Goal: Task Accomplishment & Management: Manage account settings

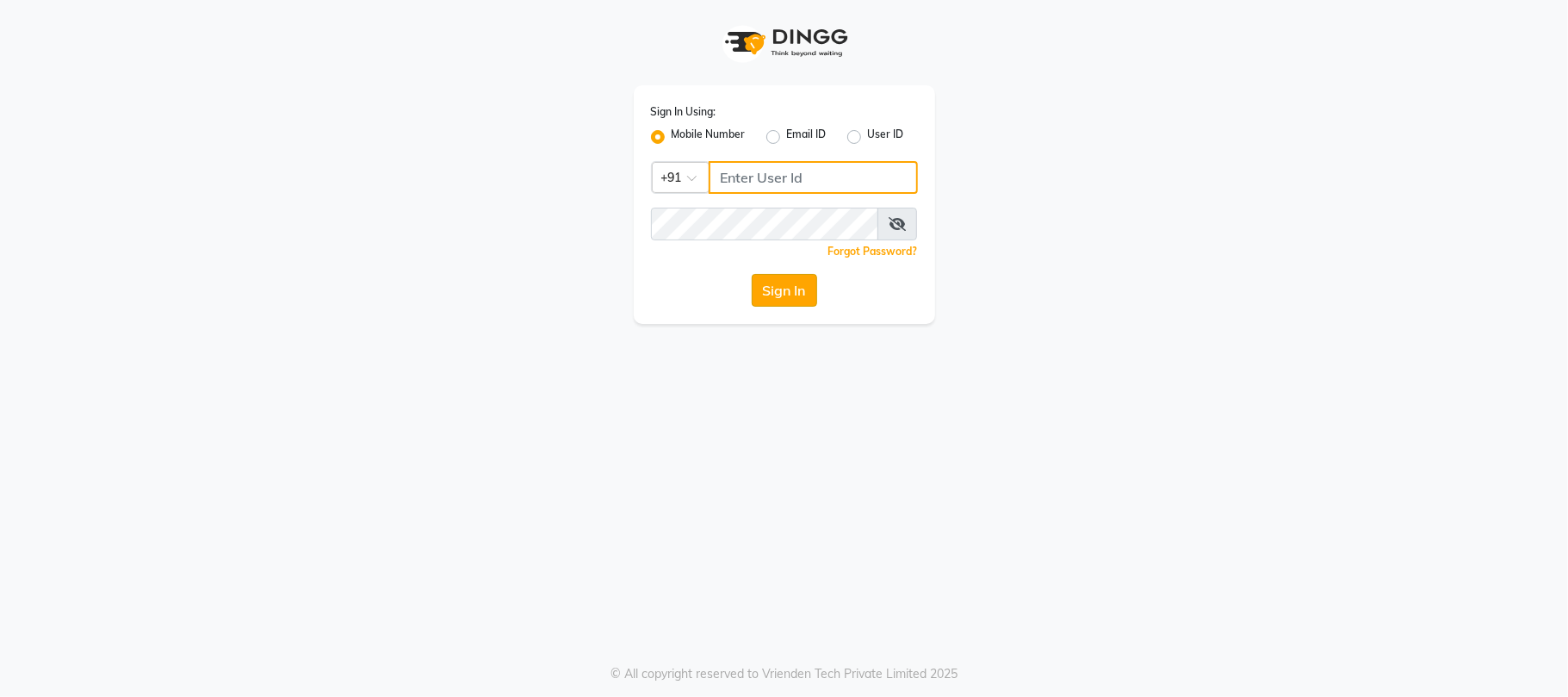
type input "9025339061"
click at [776, 276] on button "Sign In" at bounding box center [784, 290] width 65 height 33
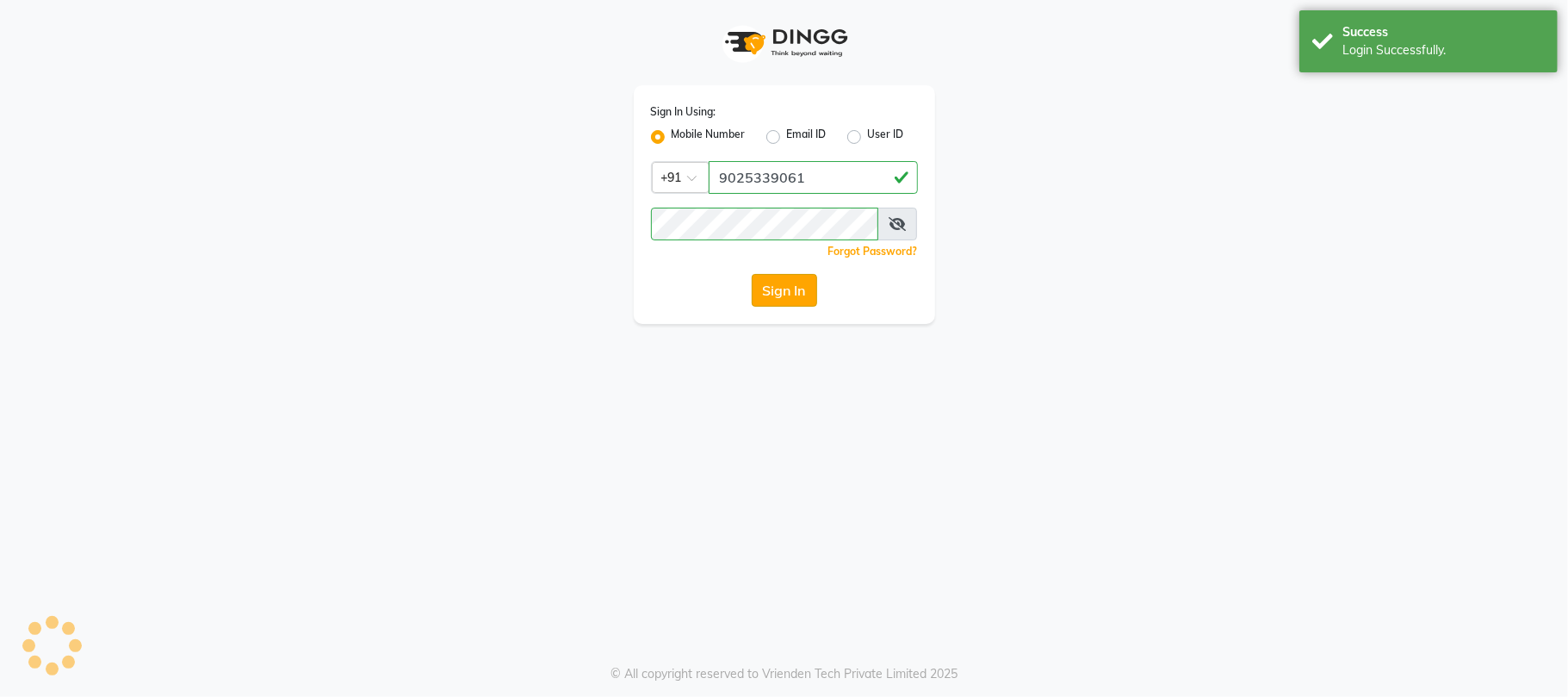
select select "service"
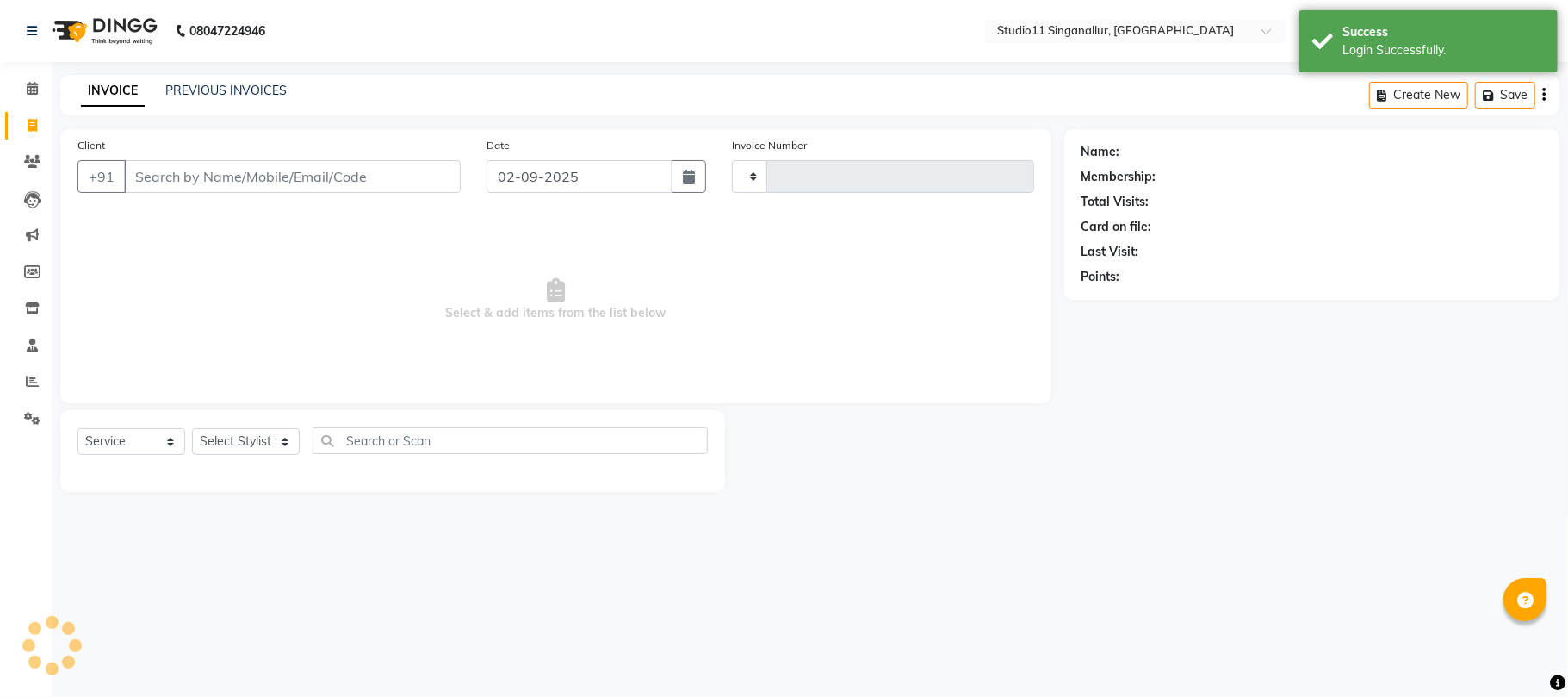
type input "4073"
select select "en"
select select "6616"
click at [30, 376] on span at bounding box center [32, 382] width 30 height 20
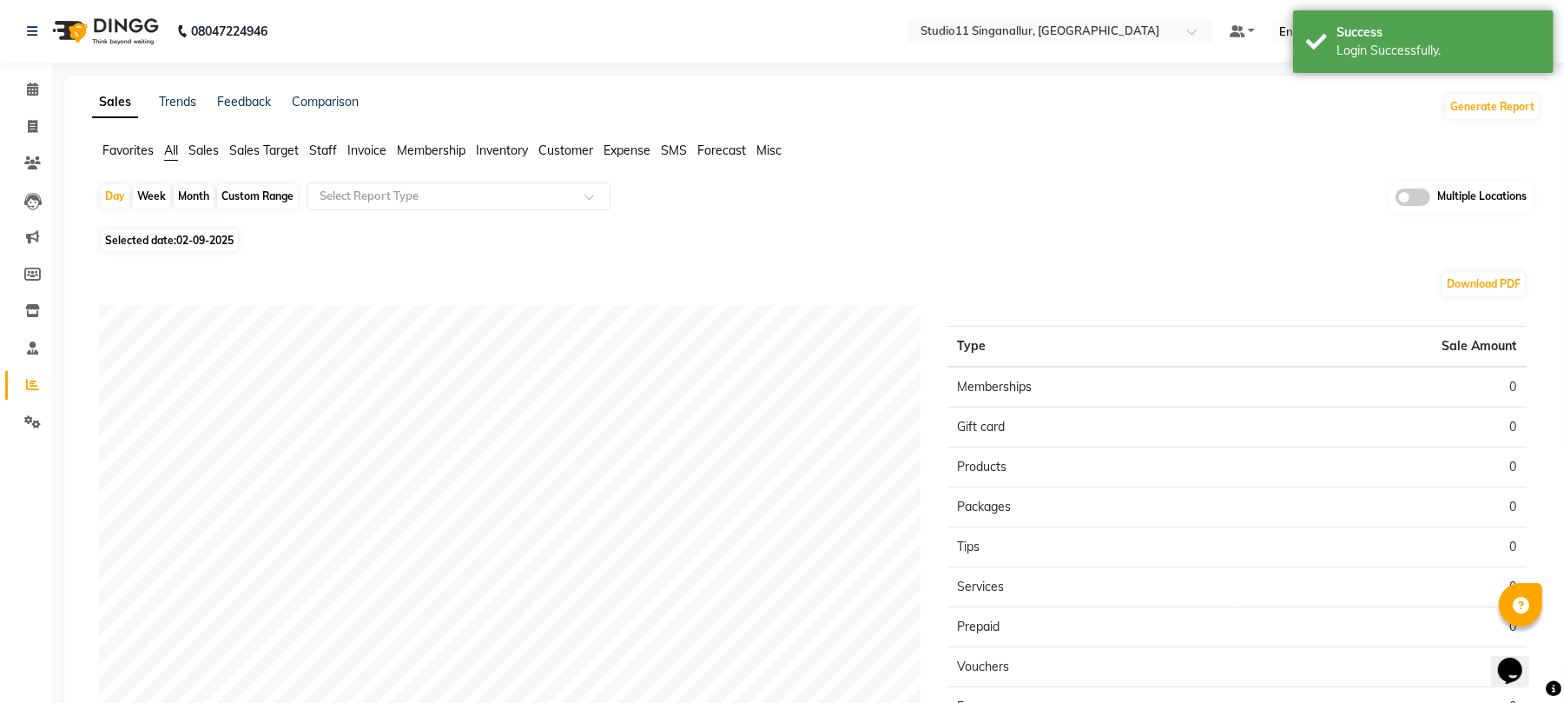
click at [321, 154] on span "Staff" at bounding box center [323, 150] width 28 height 16
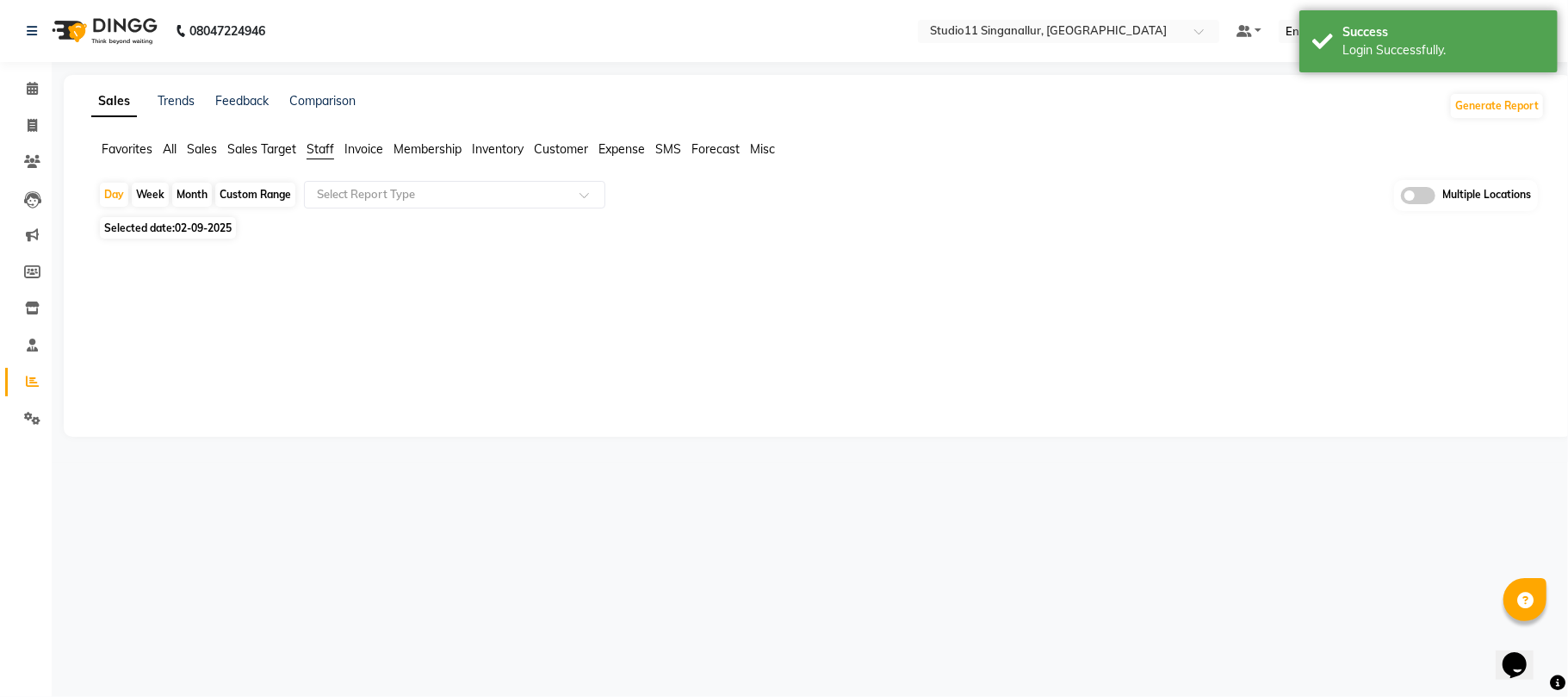
click at [184, 196] on div "Month" at bounding box center [192, 194] width 40 height 24
select select "9"
select select "2025"
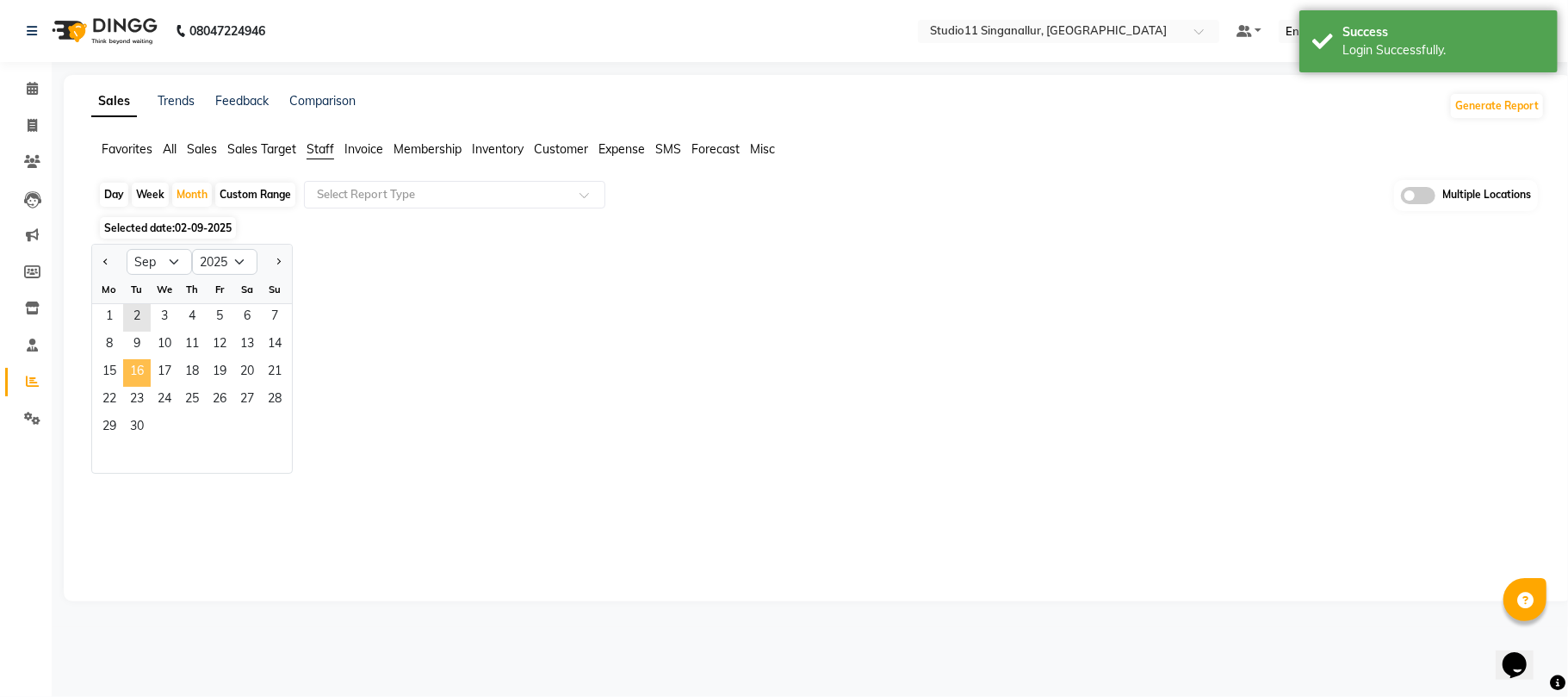
click at [133, 359] on span "16" at bounding box center [137, 373] width 28 height 28
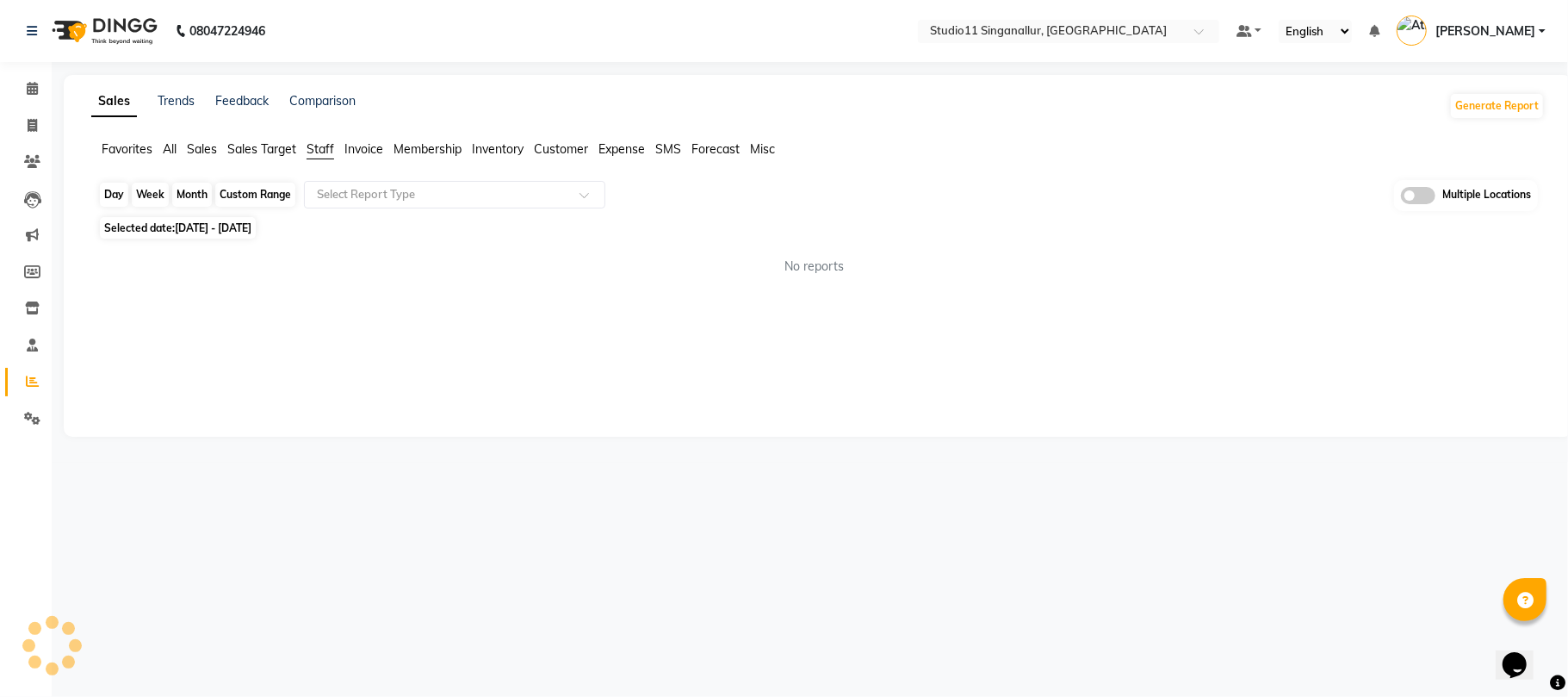
click at [193, 205] on div "Month" at bounding box center [192, 194] width 40 height 24
select select "9"
select select "2025"
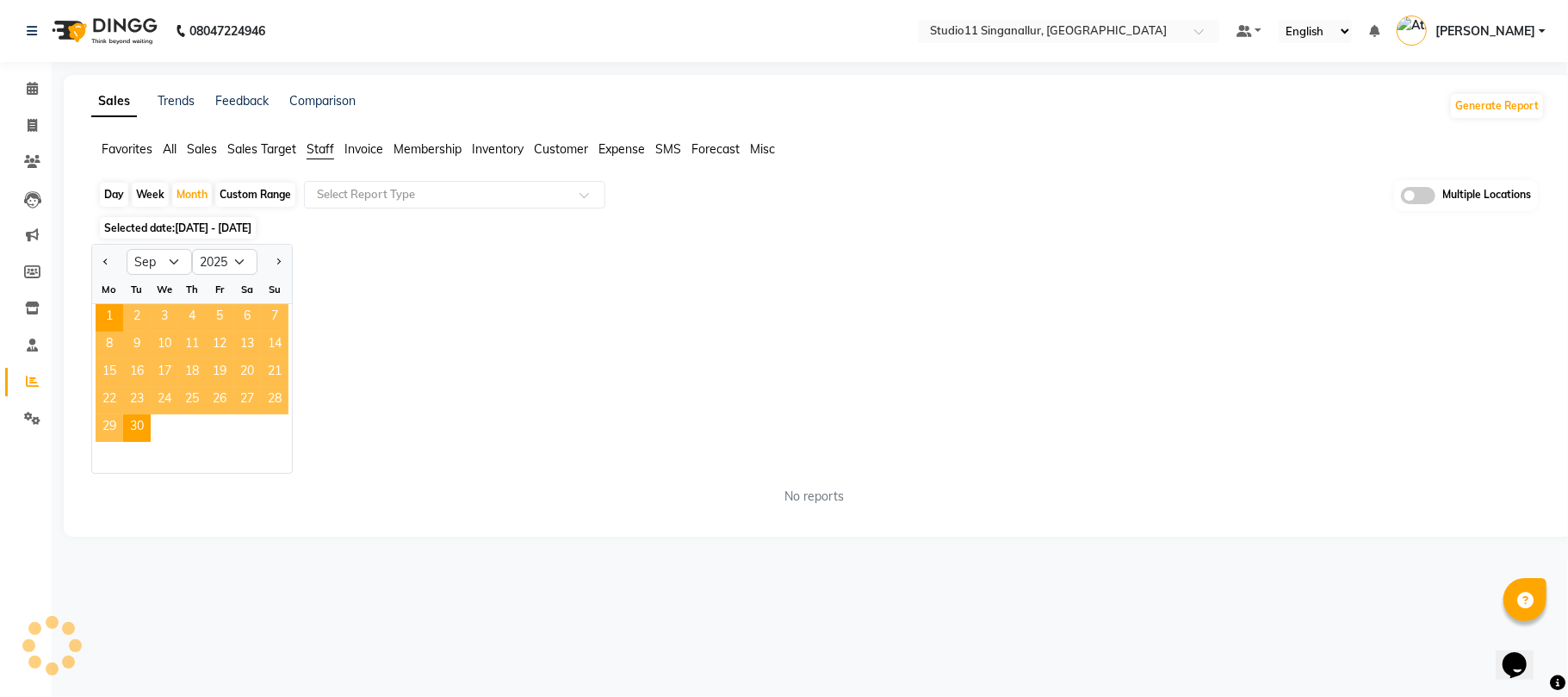
click at [160, 352] on span "10" at bounding box center [165, 345] width 28 height 28
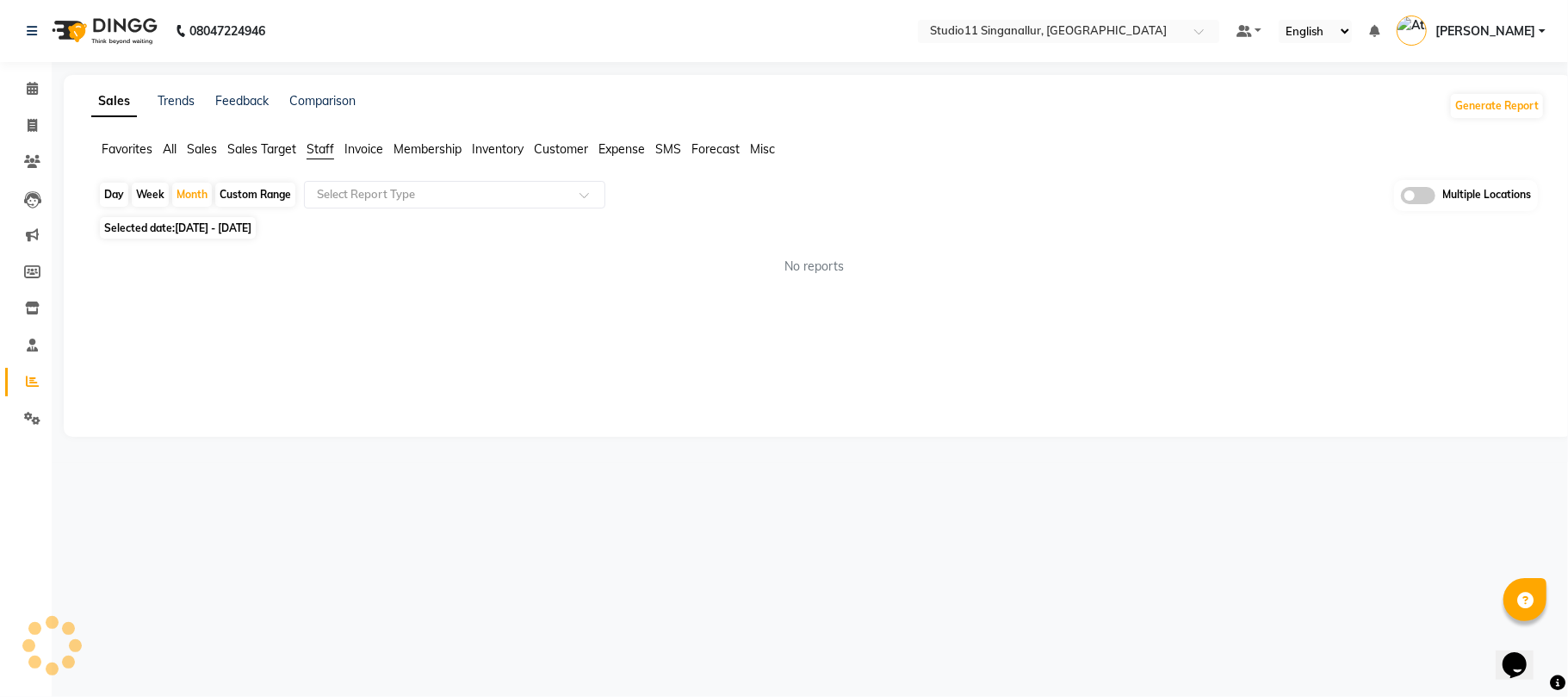
click at [498, 278] on div "No reports" at bounding box center [814, 267] width 1460 height 46
click at [124, 197] on div "Day" at bounding box center [114, 194] width 29 height 24
select select "9"
select select "2025"
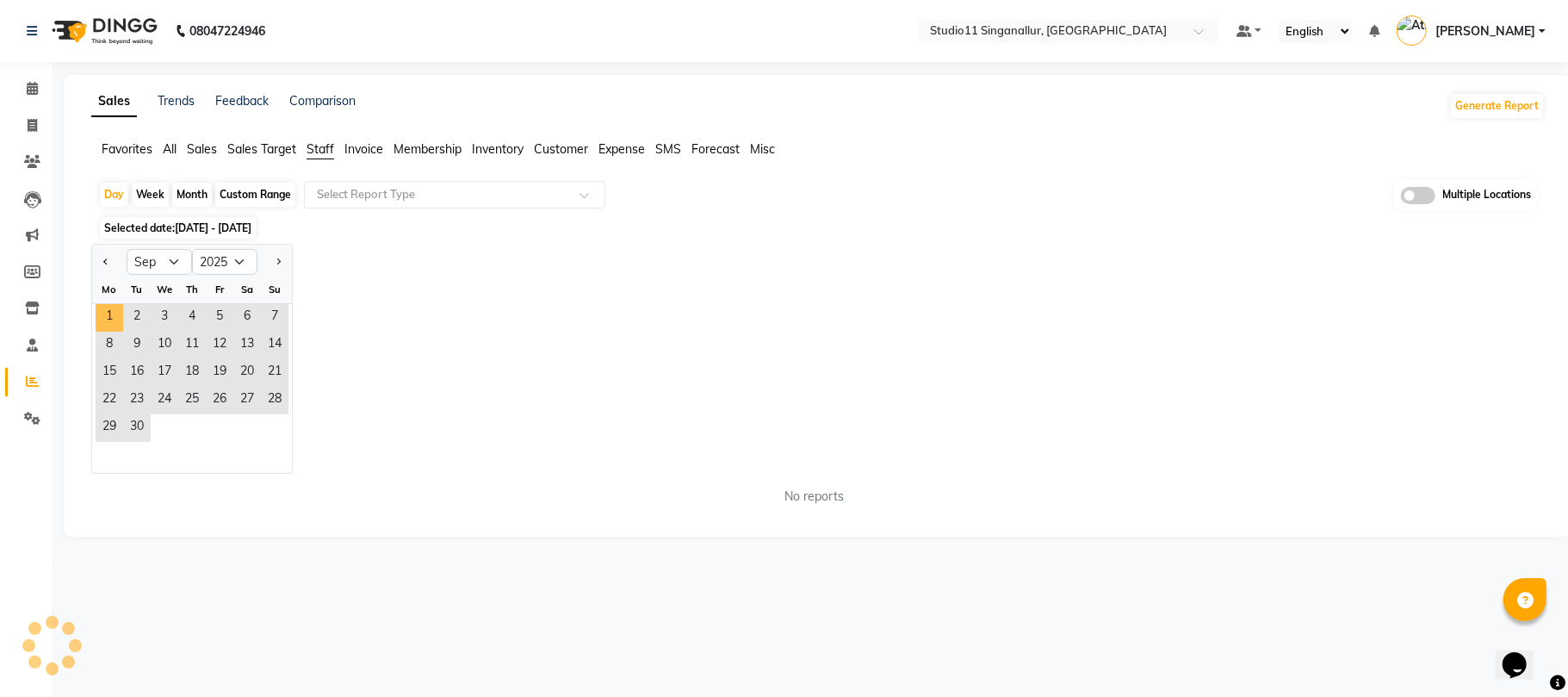
click at [107, 311] on span "1" at bounding box center [109, 318] width 28 height 28
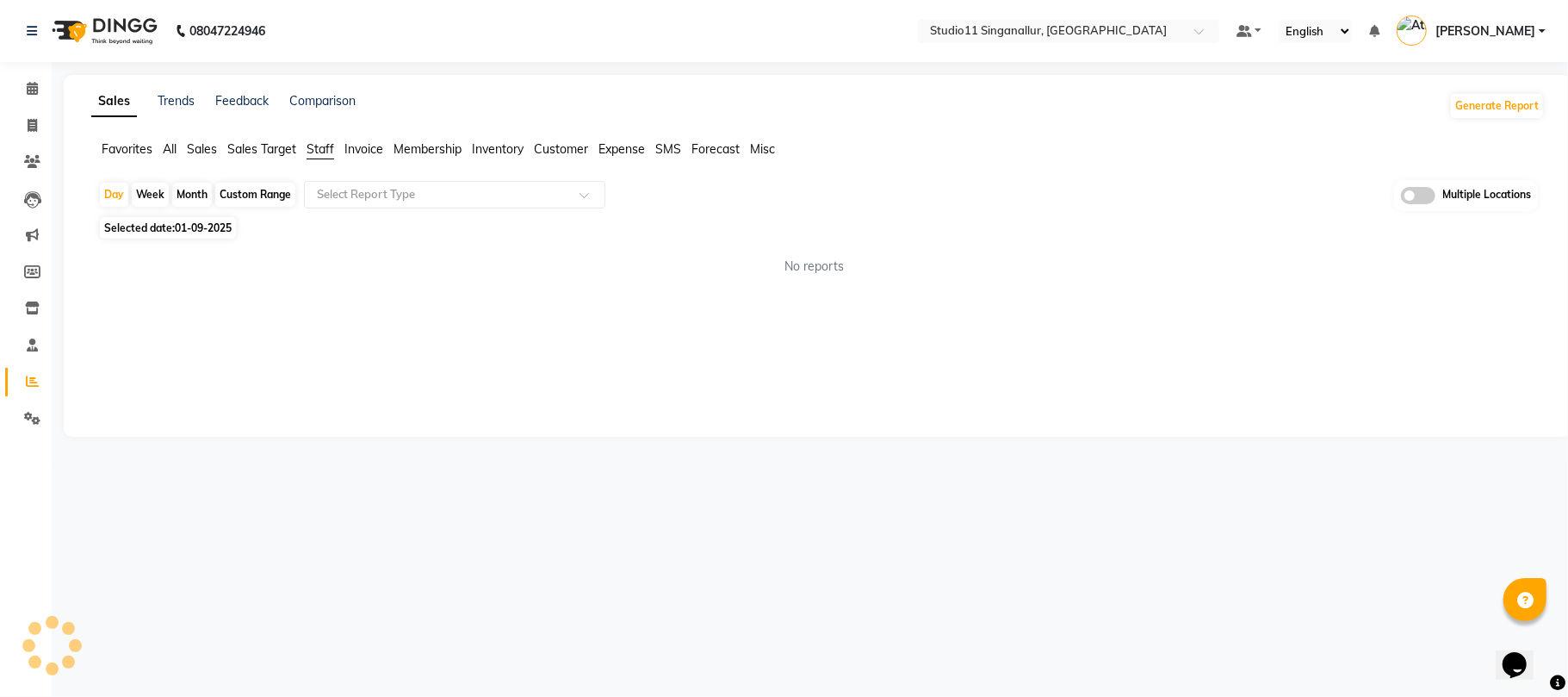
click at [203, 264] on div "No reports" at bounding box center [814, 267] width 1432 height 18
click at [315, 145] on span "Staff" at bounding box center [320, 149] width 28 height 16
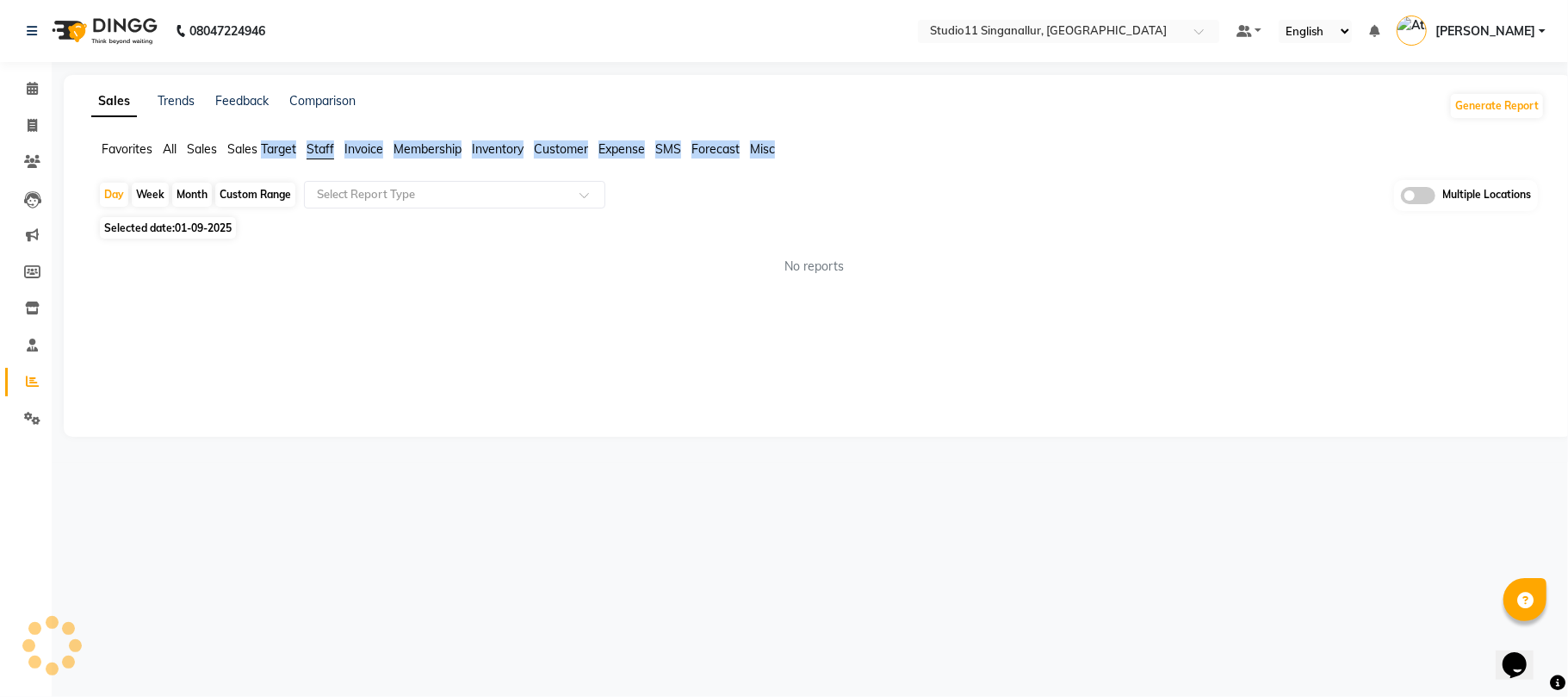
click at [315, 145] on span "Staff" at bounding box center [320, 149] width 28 height 16
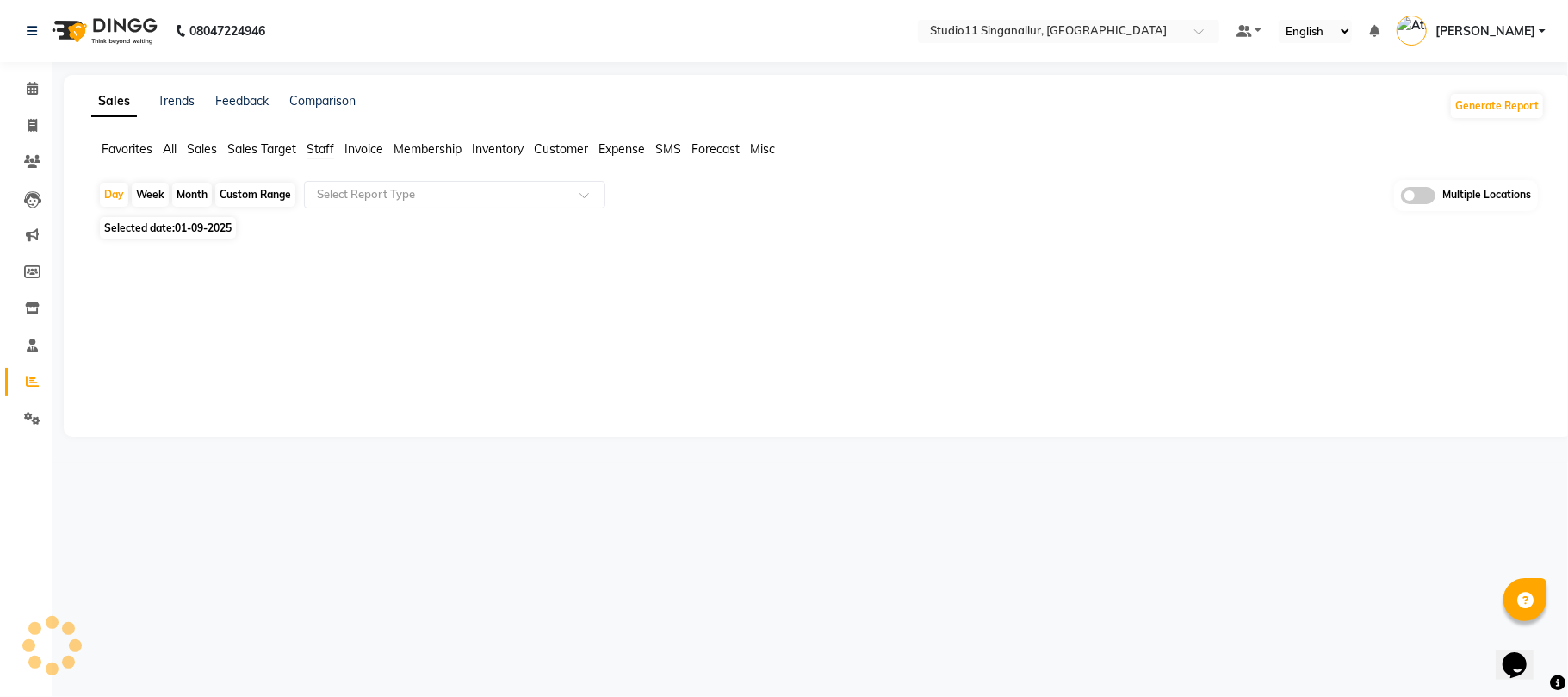
click at [253, 510] on div "08047224946 Select Location × Studio11 Singanallur, Singanallur Default Panel M…" at bounding box center [784, 348] width 1568 height 697
click at [32, 128] on icon at bounding box center [33, 125] width 10 height 13
select select "6616"
select select "service"
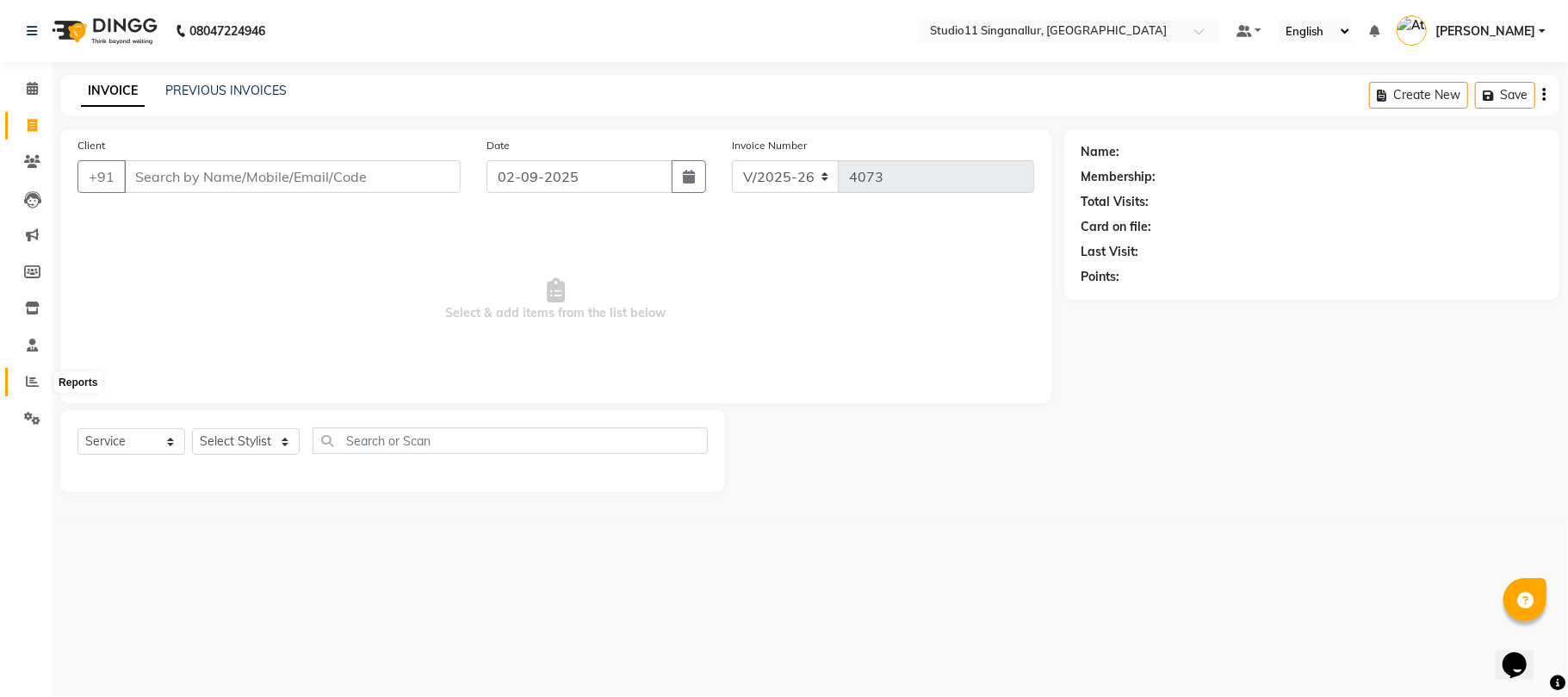
click at [24, 383] on span at bounding box center [32, 382] width 30 height 20
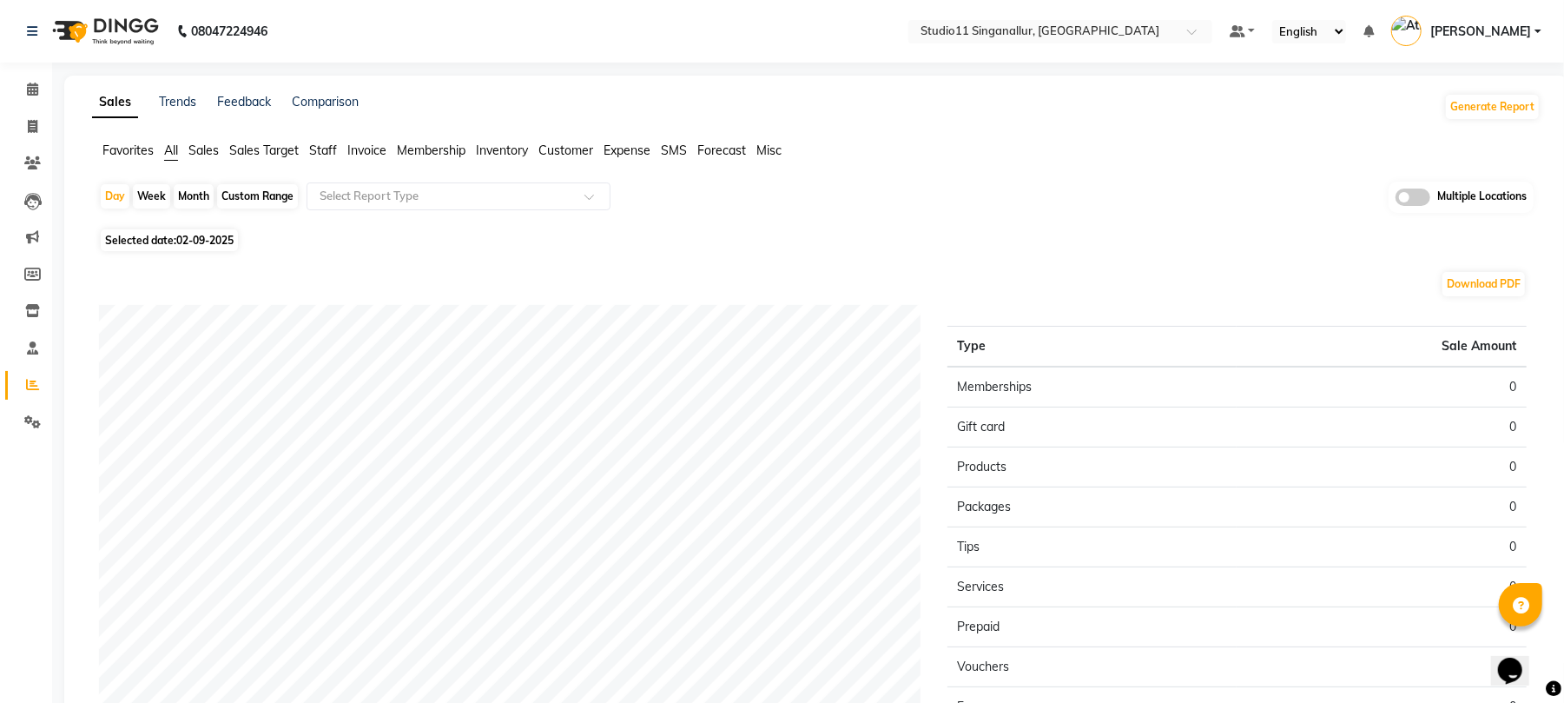
click at [182, 200] on div "Month" at bounding box center [194, 196] width 40 height 24
select select "9"
select select "2025"
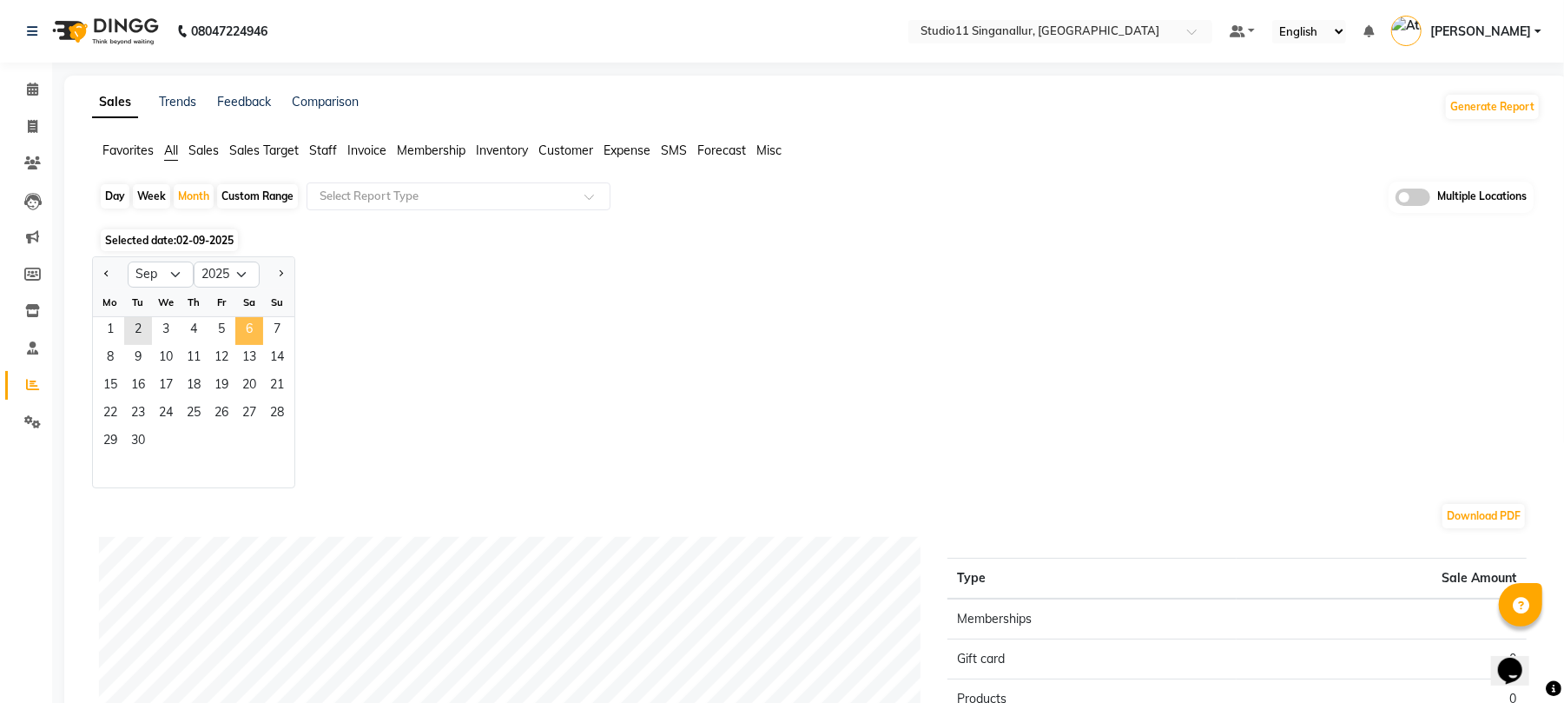
click at [240, 327] on span "6" at bounding box center [249, 331] width 28 height 28
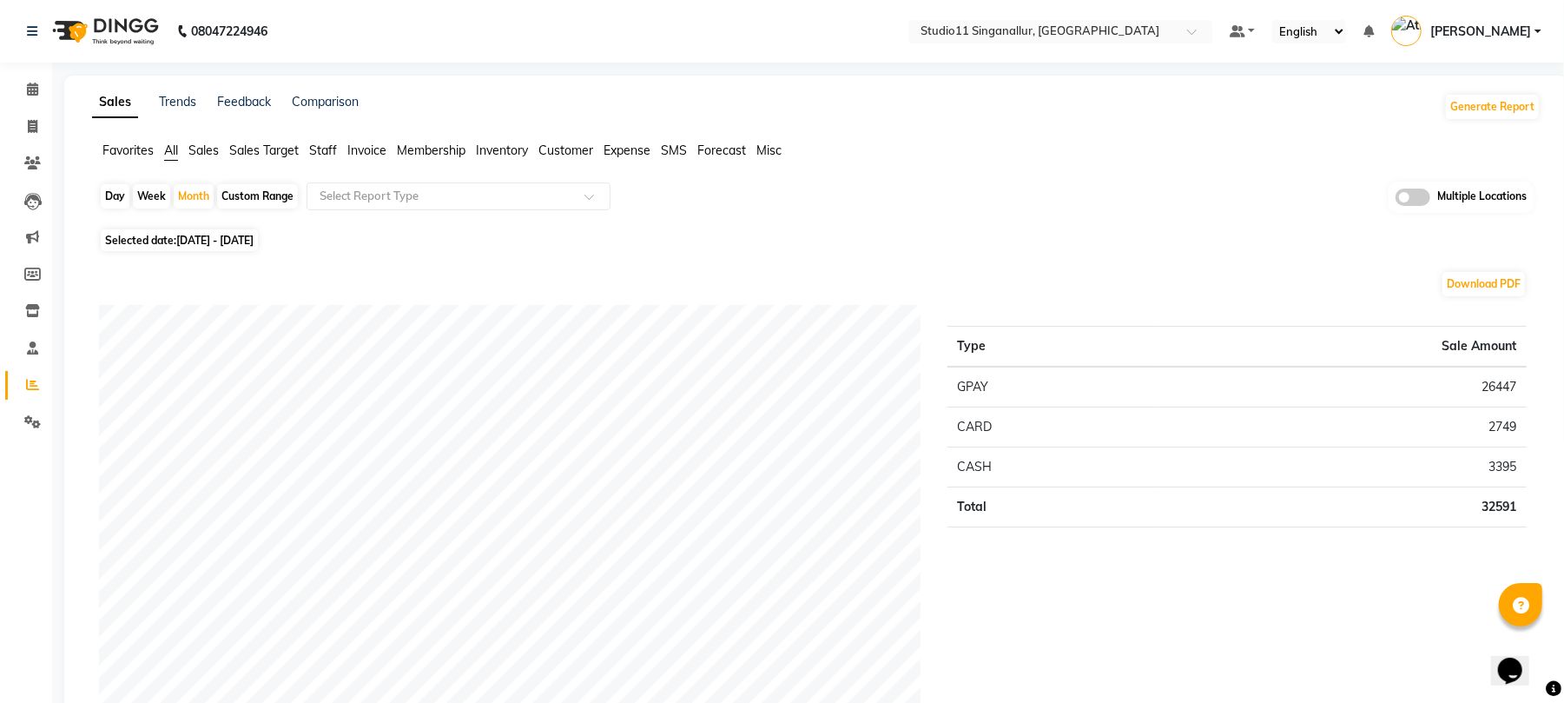
click at [318, 146] on span "Staff" at bounding box center [323, 150] width 28 height 16
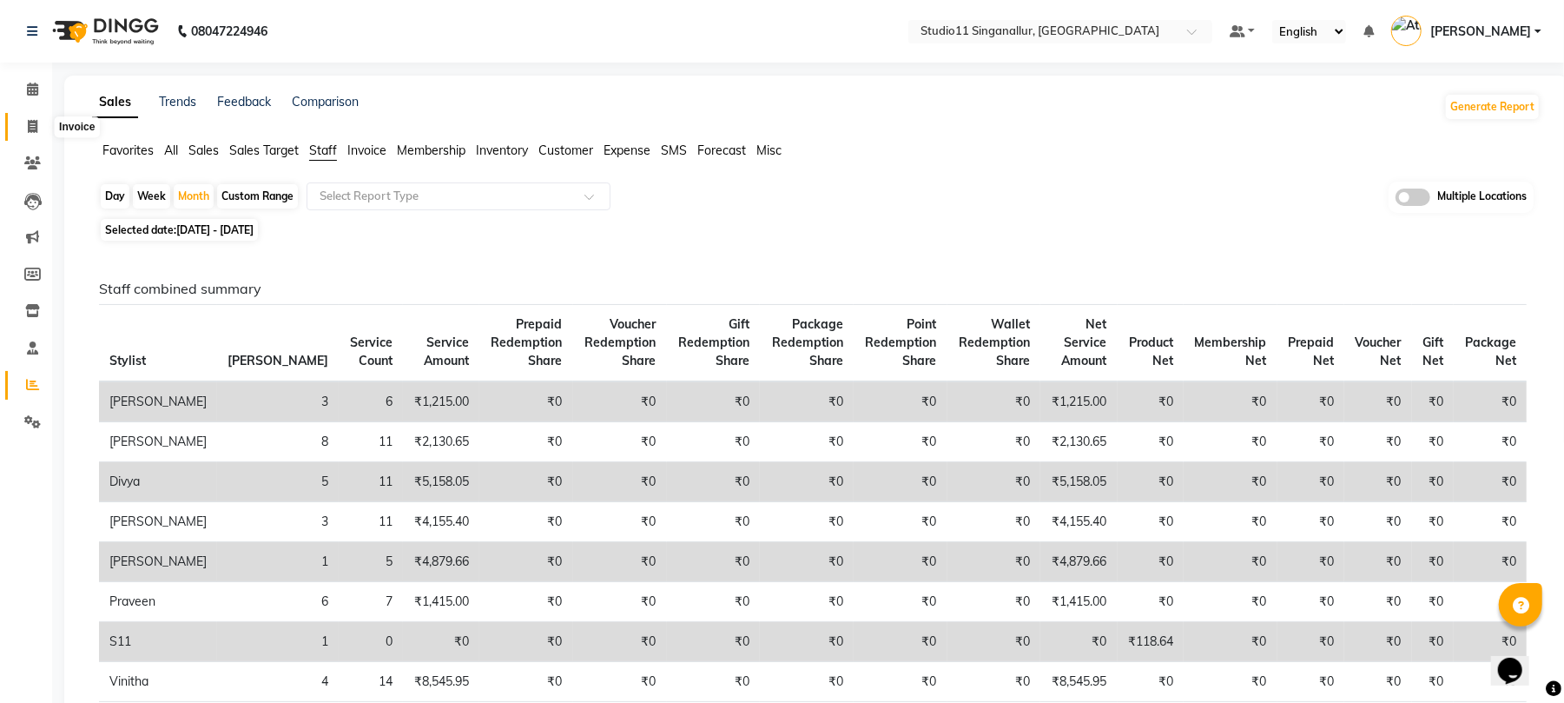
click at [32, 129] on icon at bounding box center [33, 126] width 10 height 13
select select "6616"
select select "service"
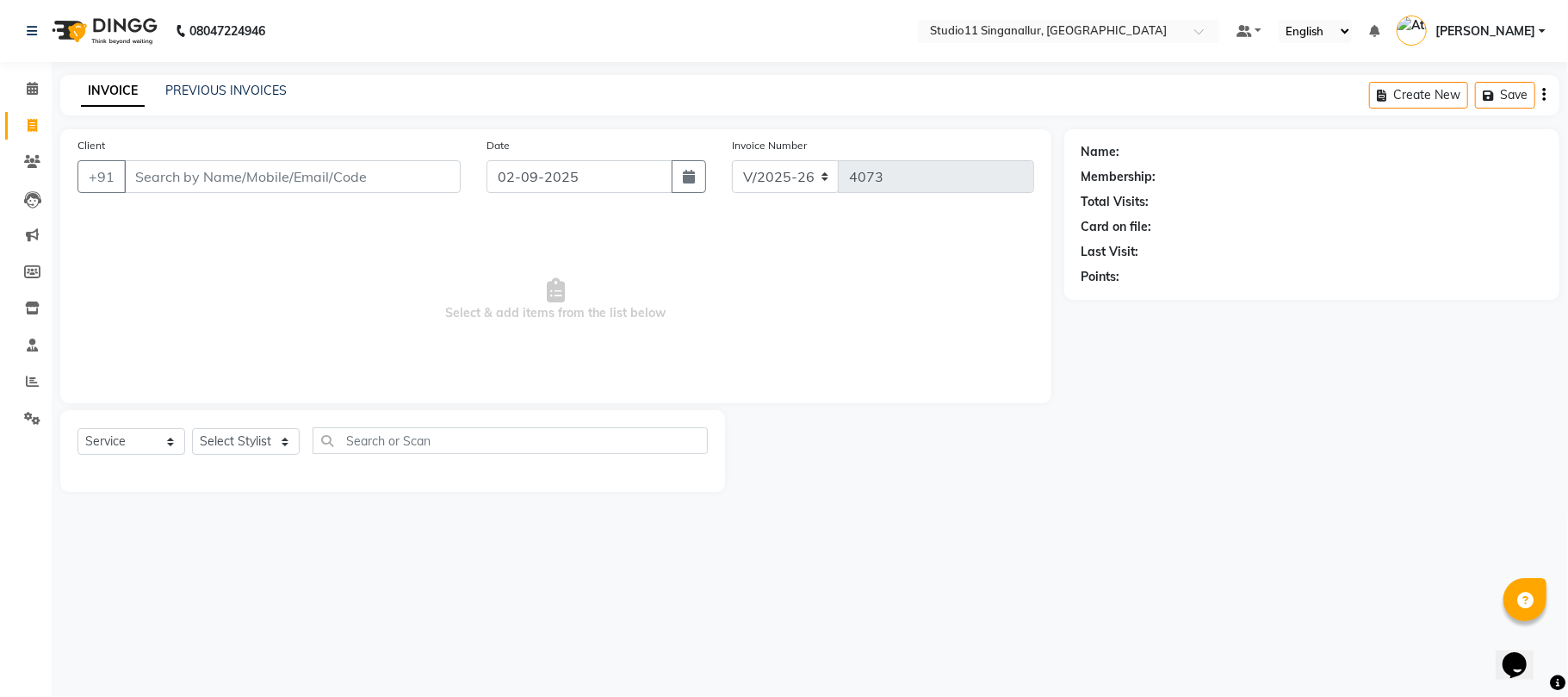
click at [214, 193] on div "Client +91" at bounding box center [269, 171] width 409 height 70
click at [227, 438] on select "Select Stylist akbar Athira daniel Divya Haritha kowsalya krithika narmatha pan…" at bounding box center [246, 441] width 108 height 27
select select "51156"
click at [192, 428] on select "Select Stylist akbar Athira daniel Divya Haritha kowsalya krithika narmatha pan…" at bounding box center [246, 441] width 108 height 27
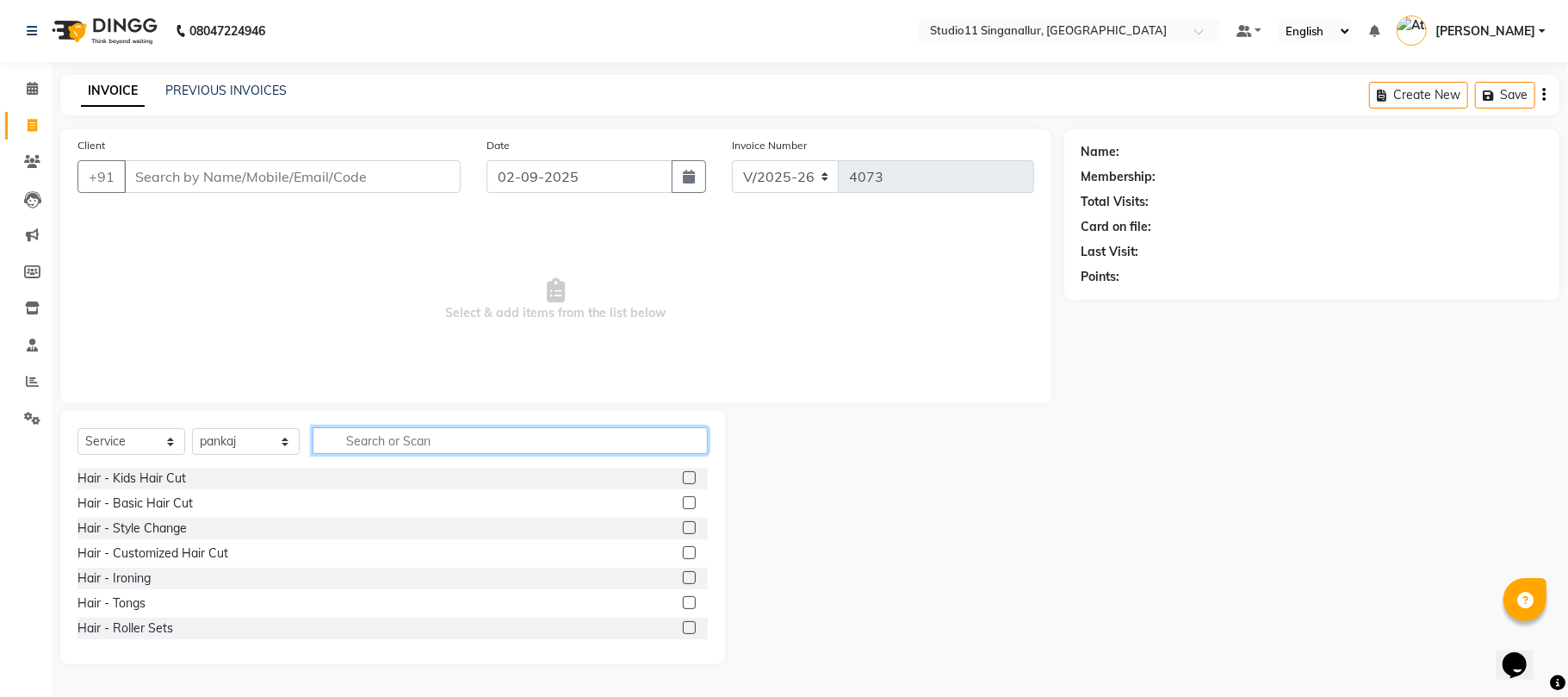
click at [396, 428] on input "text" at bounding box center [509, 440] width 395 height 27
type input "hair cut"
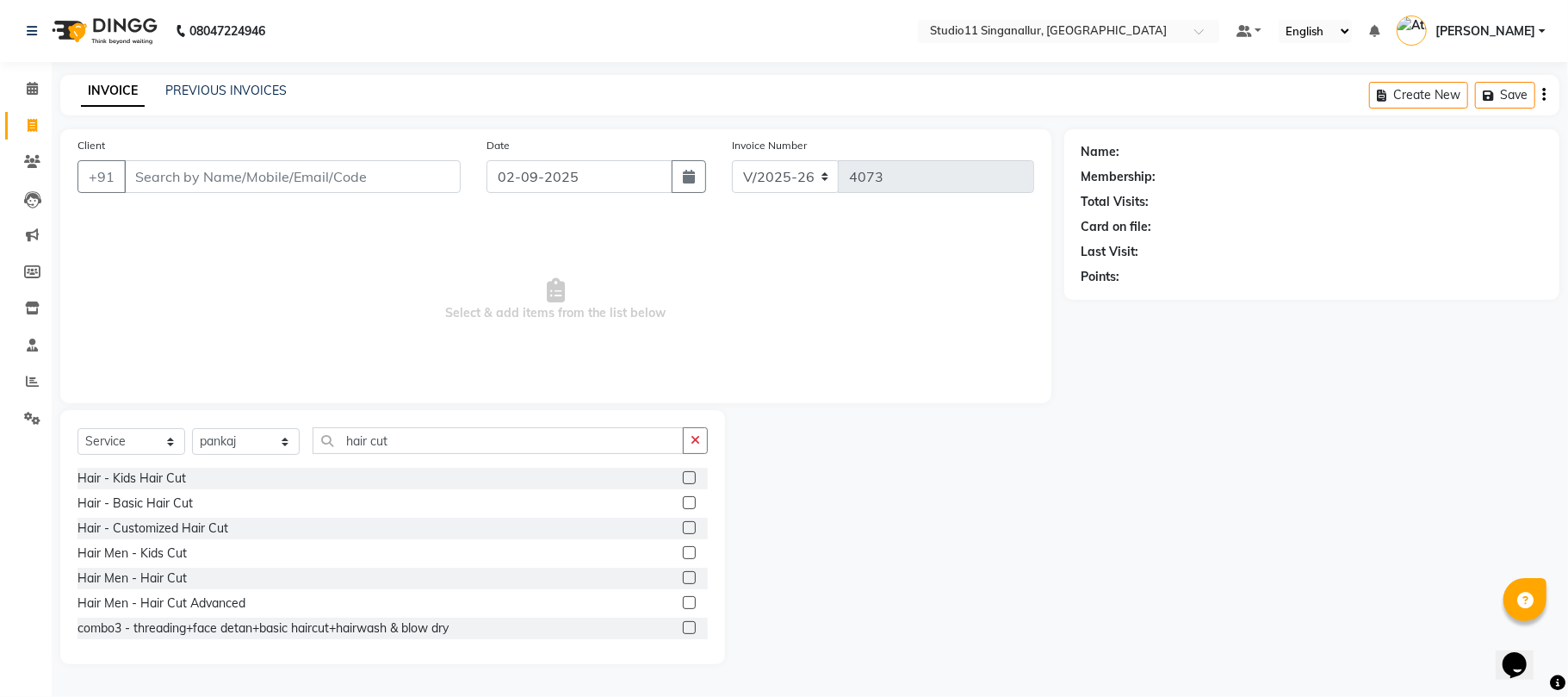
click at [683, 576] on label at bounding box center [689, 577] width 13 height 13
click at [683, 576] on input "checkbox" at bounding box center [688, 578] width 11 height 11
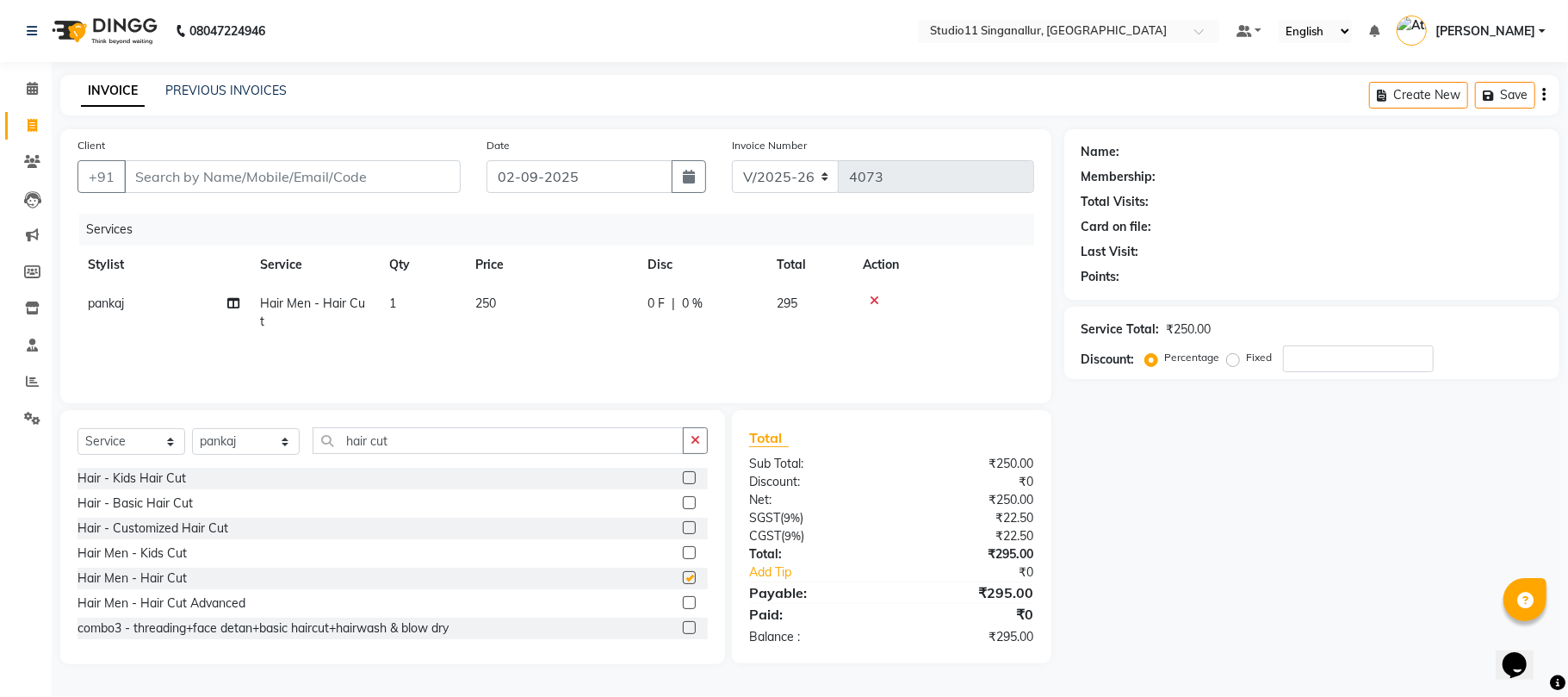
checkbox input "false"
click at [301, 170] on input "Client" at bounding box center [292, 176] width 337 height 33
type input "9"
type input "0"
type input "9629968721"
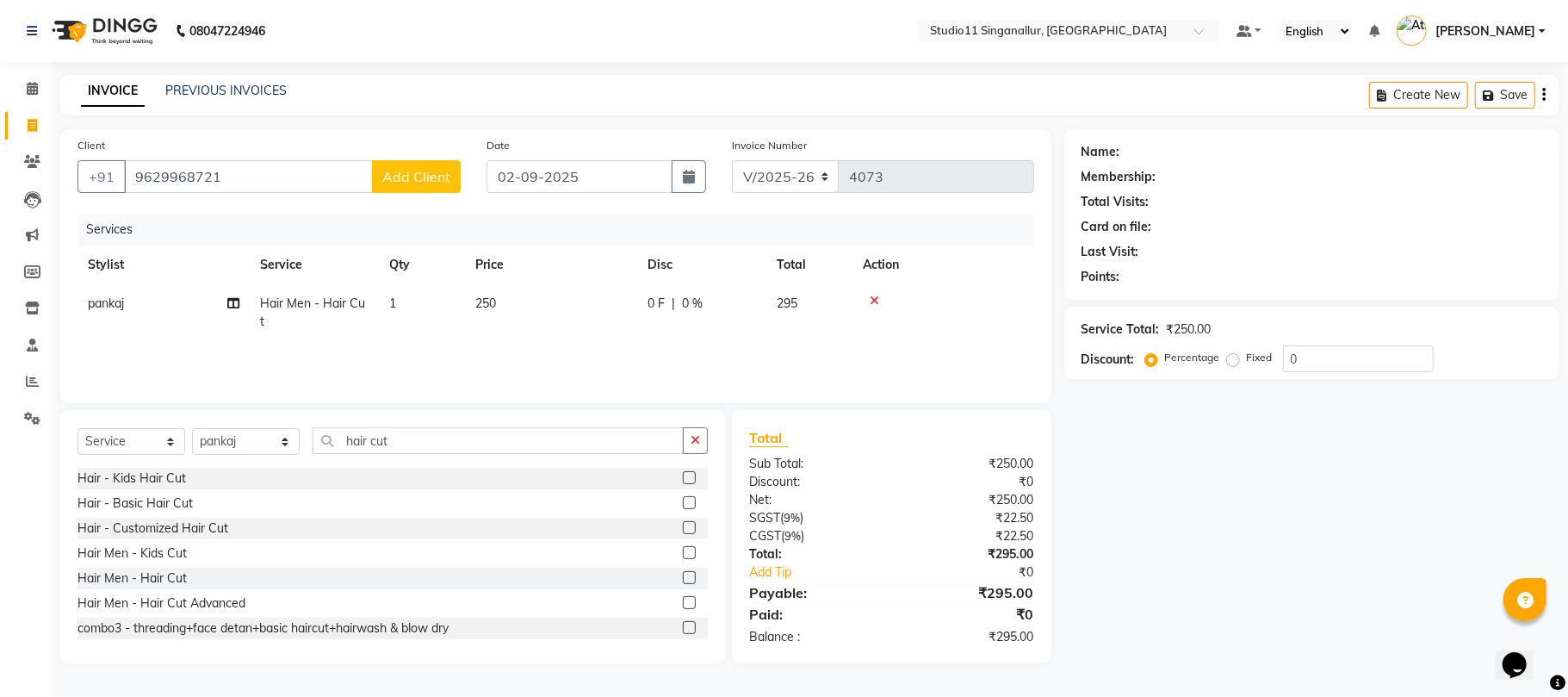
click at [423, 176] on span "Add Client" at bounding box center [416, 175] width 68 height 17
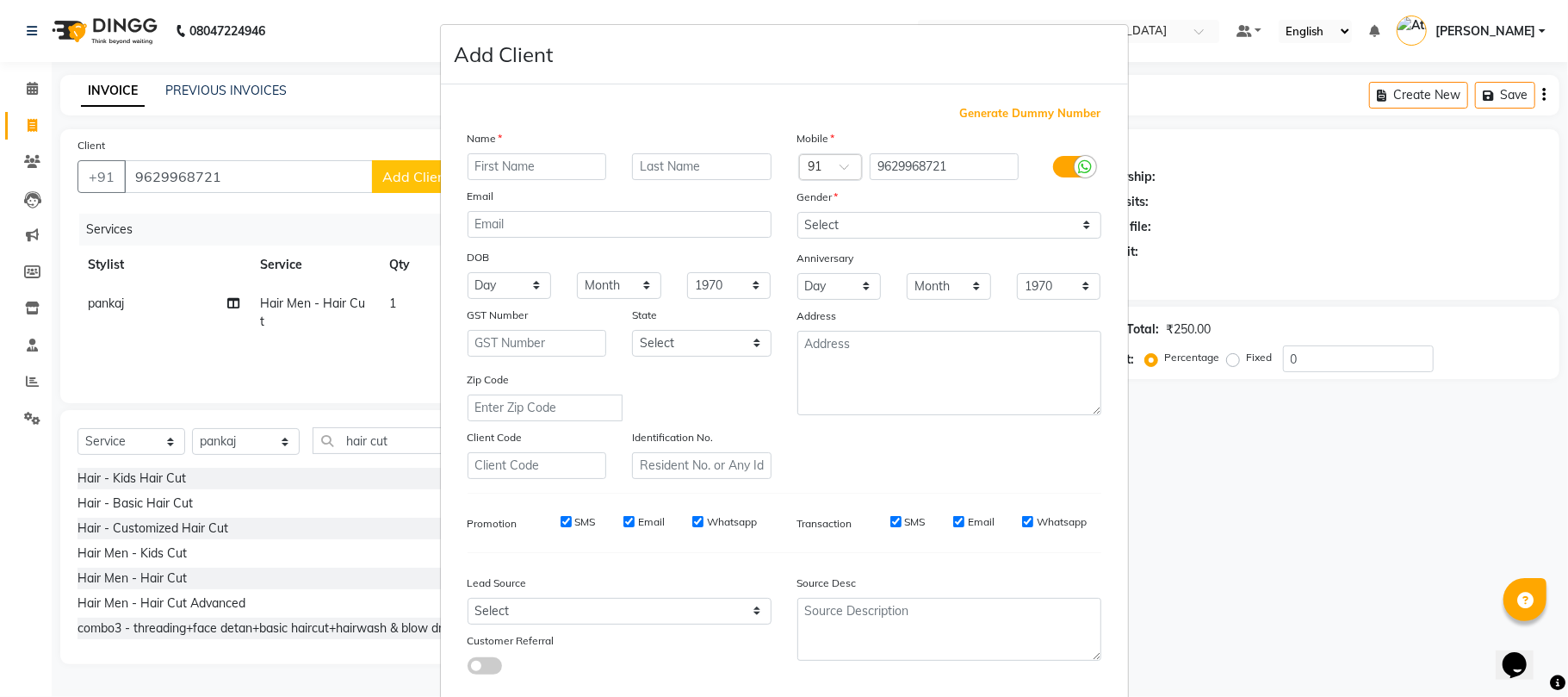
type input "b"
type input "naveen kumar"
click at [825, 225] on select "Select Male Female Other Prefer Not To Say" at bounding box center [949, 225] width 304 height 27
select select "male"
click at [797, 212] on select "Select Male Female Other Prefer Not To Say" at bounding box center [949, 225] width 304 height 27
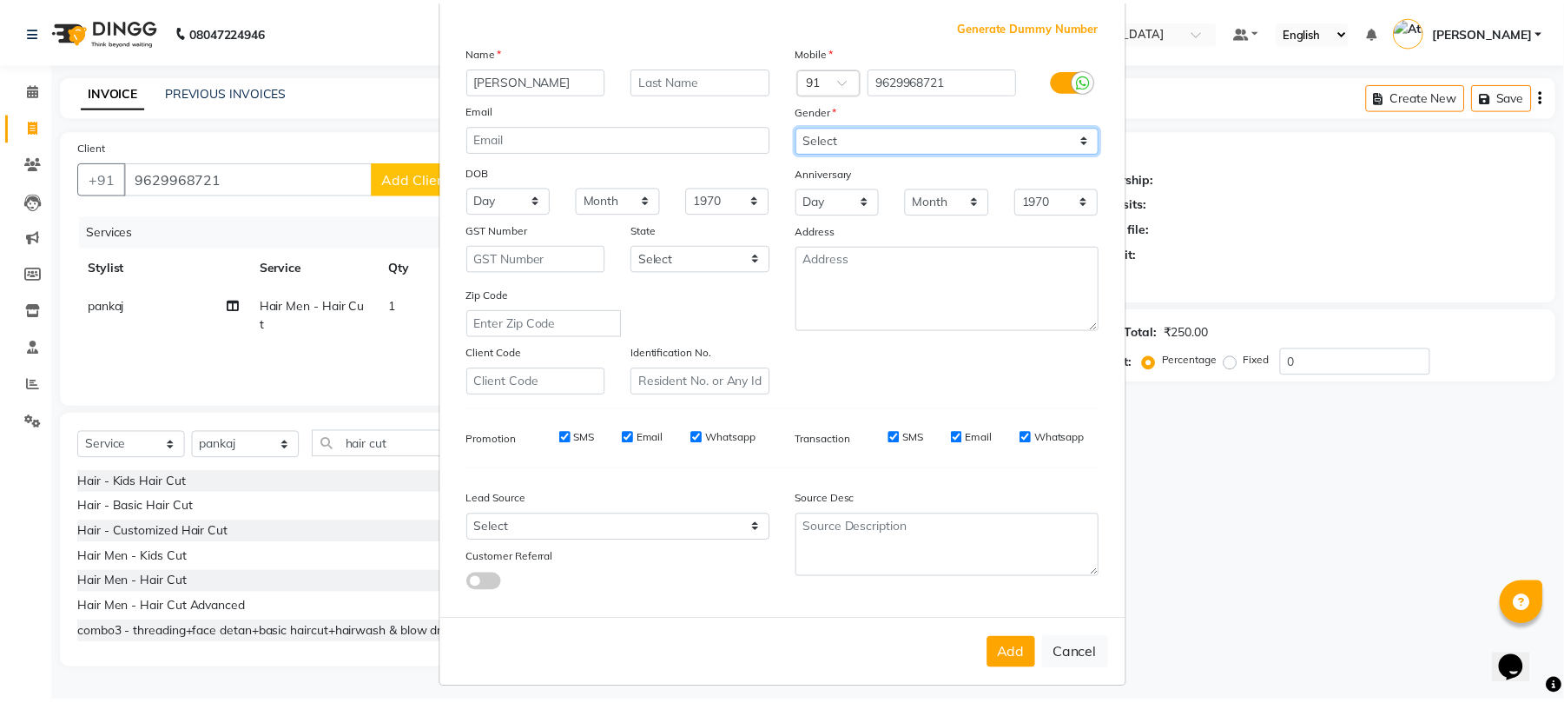
scroll to position [95, 0]
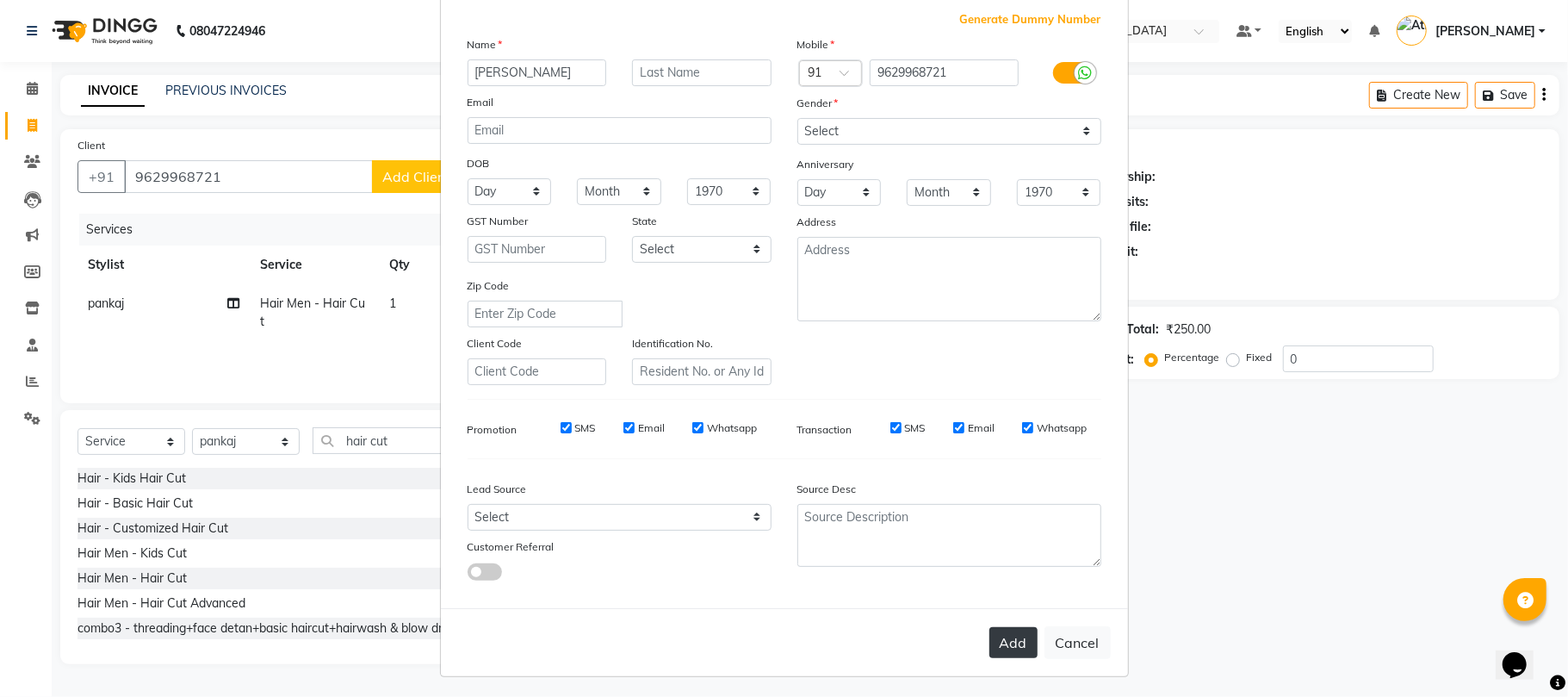
click at [1006, 640] on button "Add" at bounding box center [1013, 641] width 49 height 31
select select
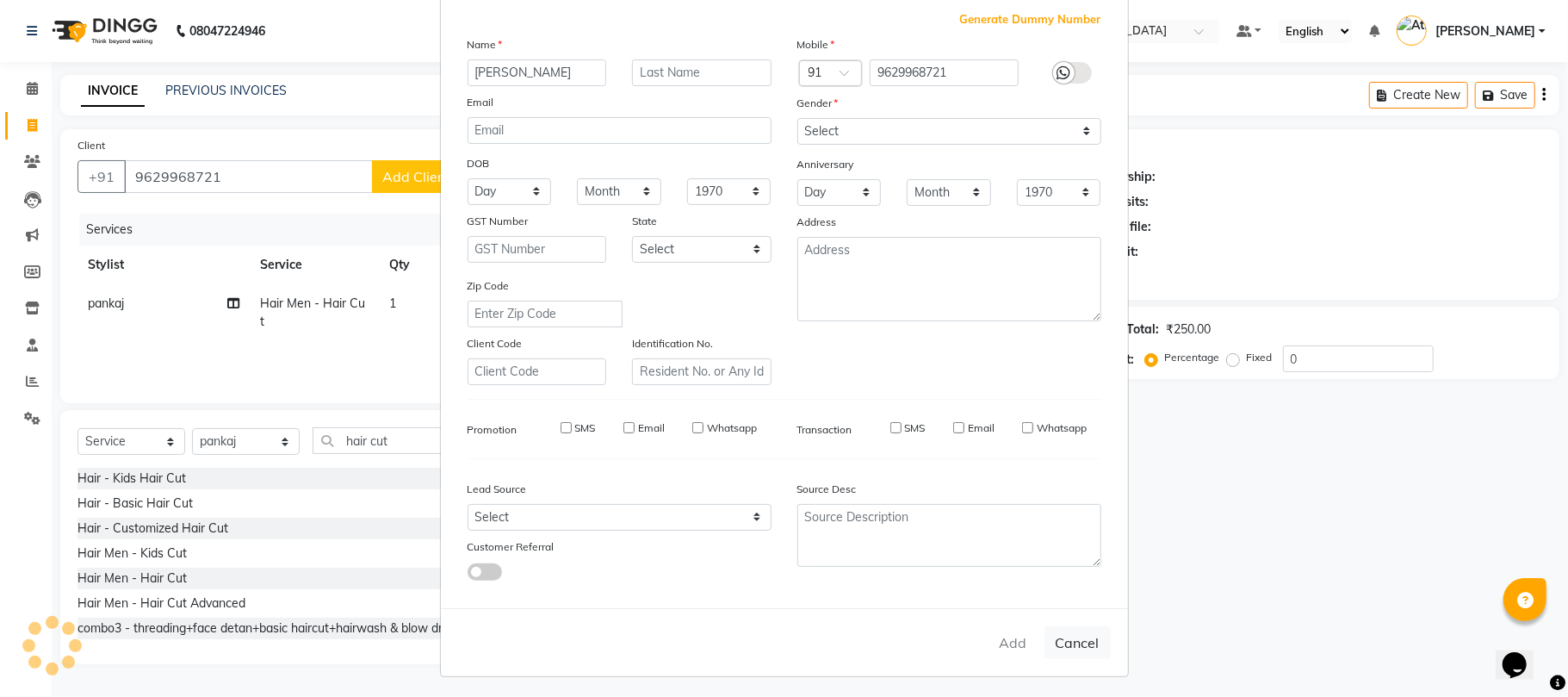
select select
checkbox input "false"
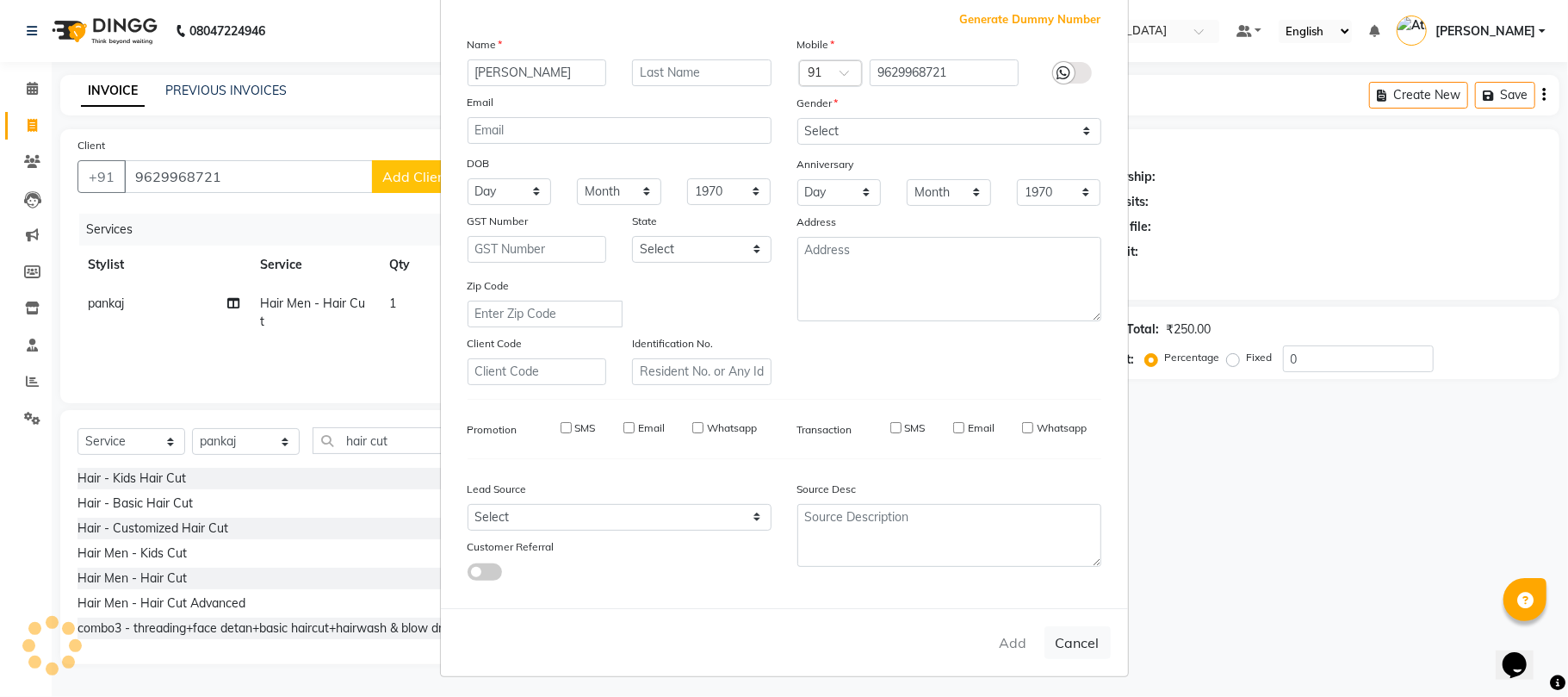
checkbox input "false"
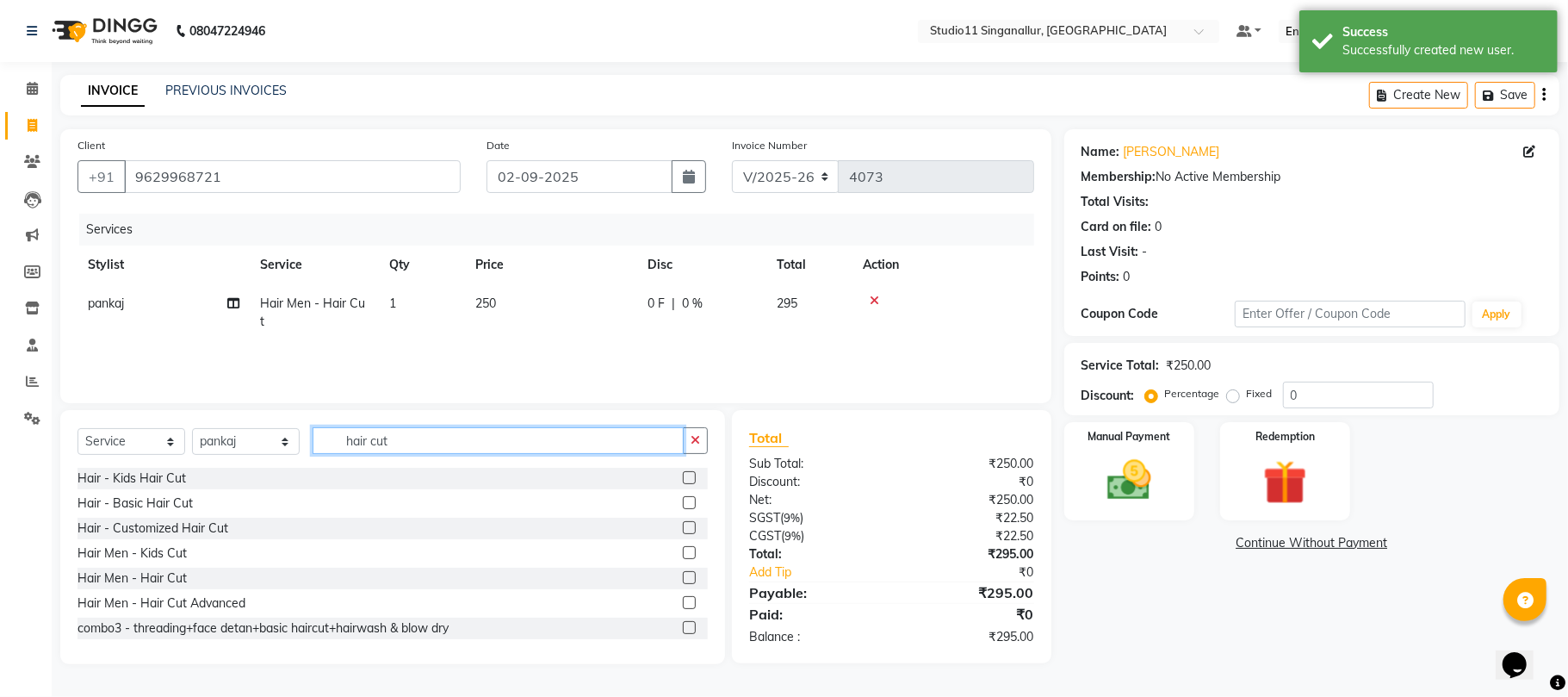
click at [417, 444] on input "hair cut" at bounding box center [498, 440] width 371 height 27
type input "h"
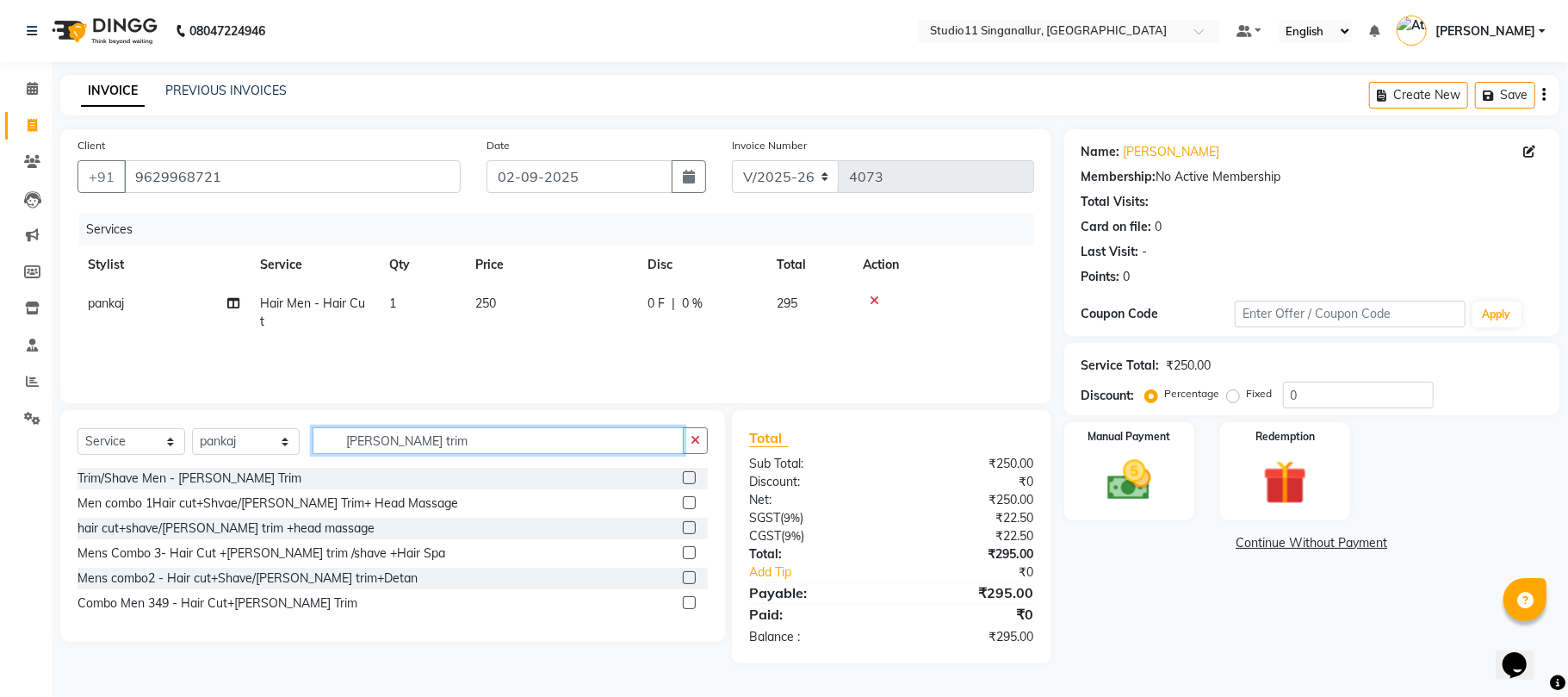
type input "beard trim"
click at [685, 481] on label at bounding box center [689, 477] width 13 height 13
click at [685, 481] on input "checkbox" at bounding box center [688, 478] width 11 height 11
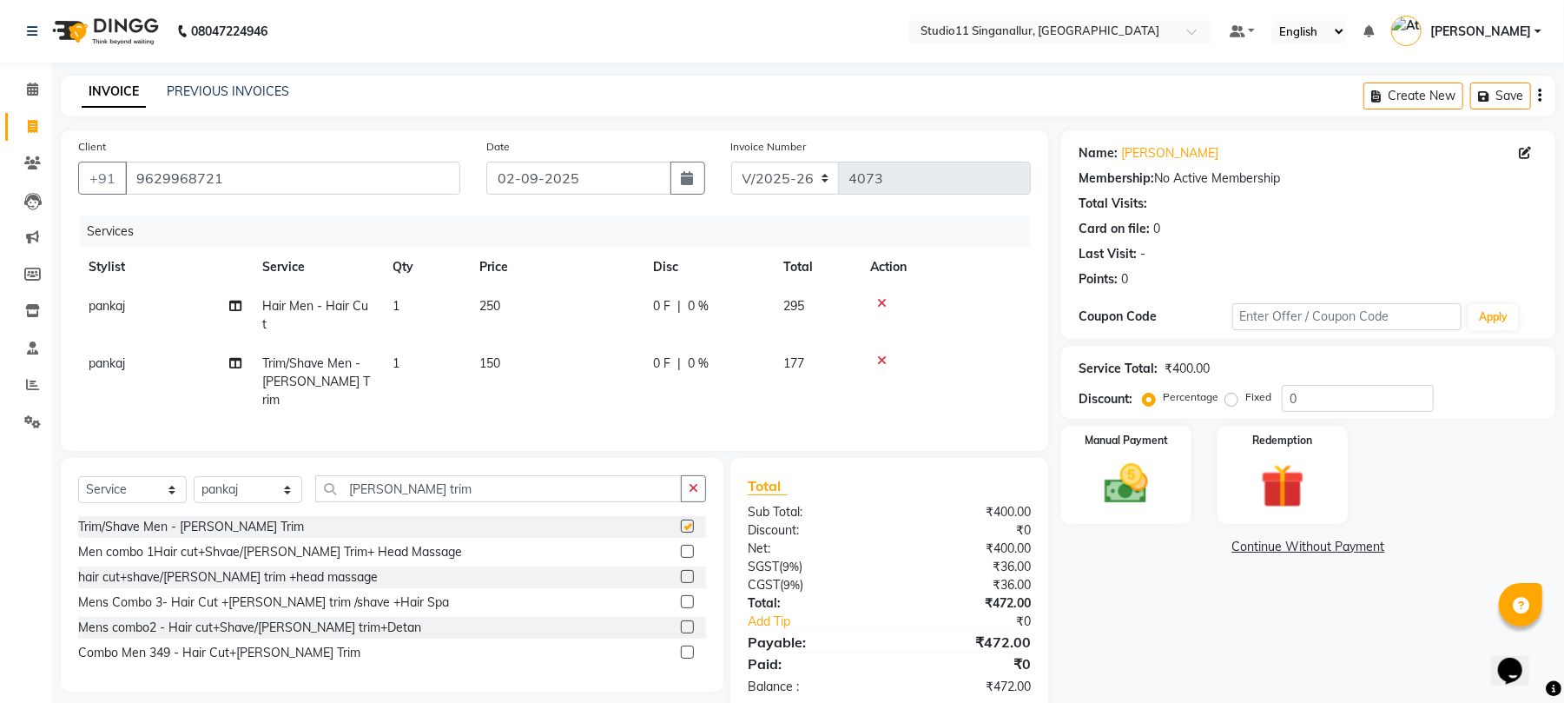
checkbox input "false"
click at [1127, 486] on img at bounding box center [1126, 484] width 75 height 53
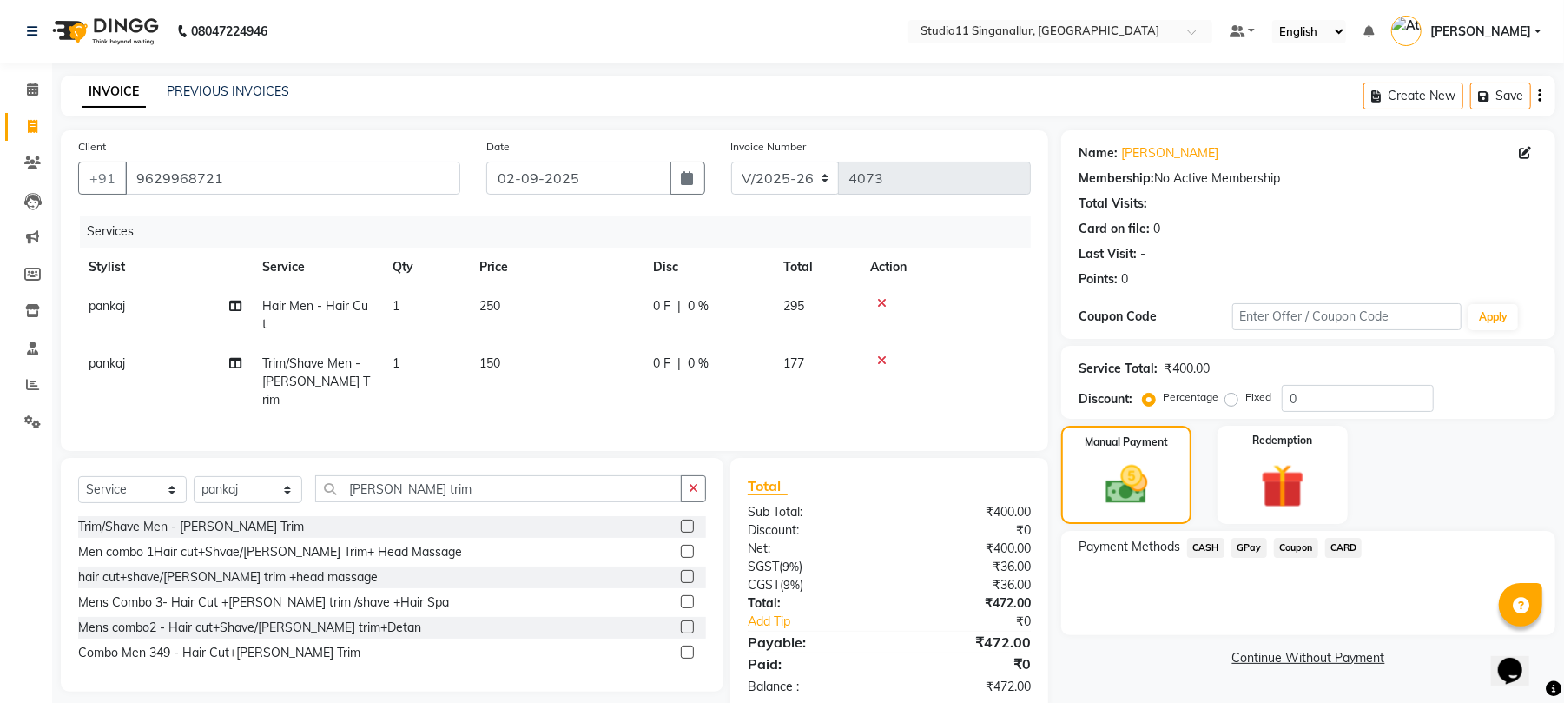
click at [1241, 552] on span "GPay" at bounding box center [1250, 548] width 36 height 20
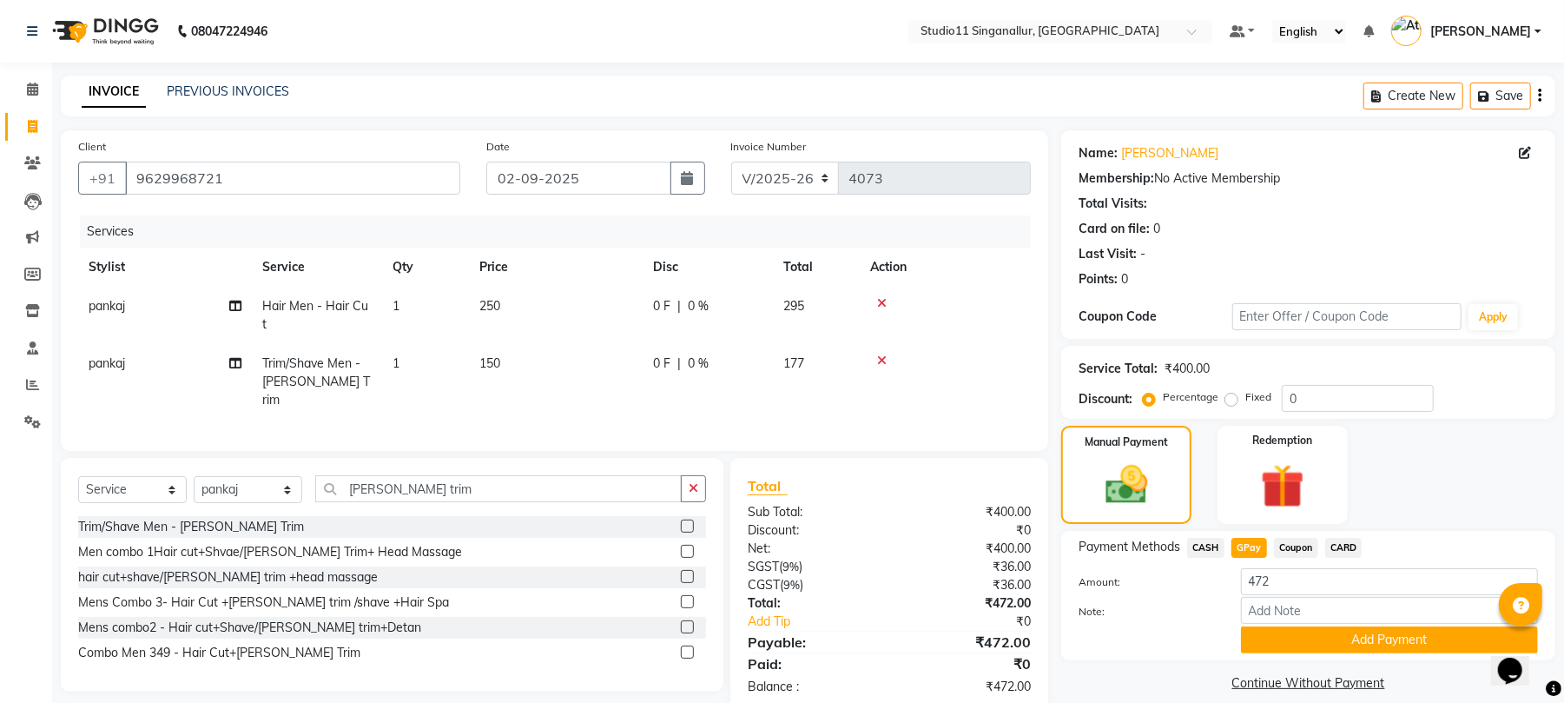
scroll to position [19, 0]
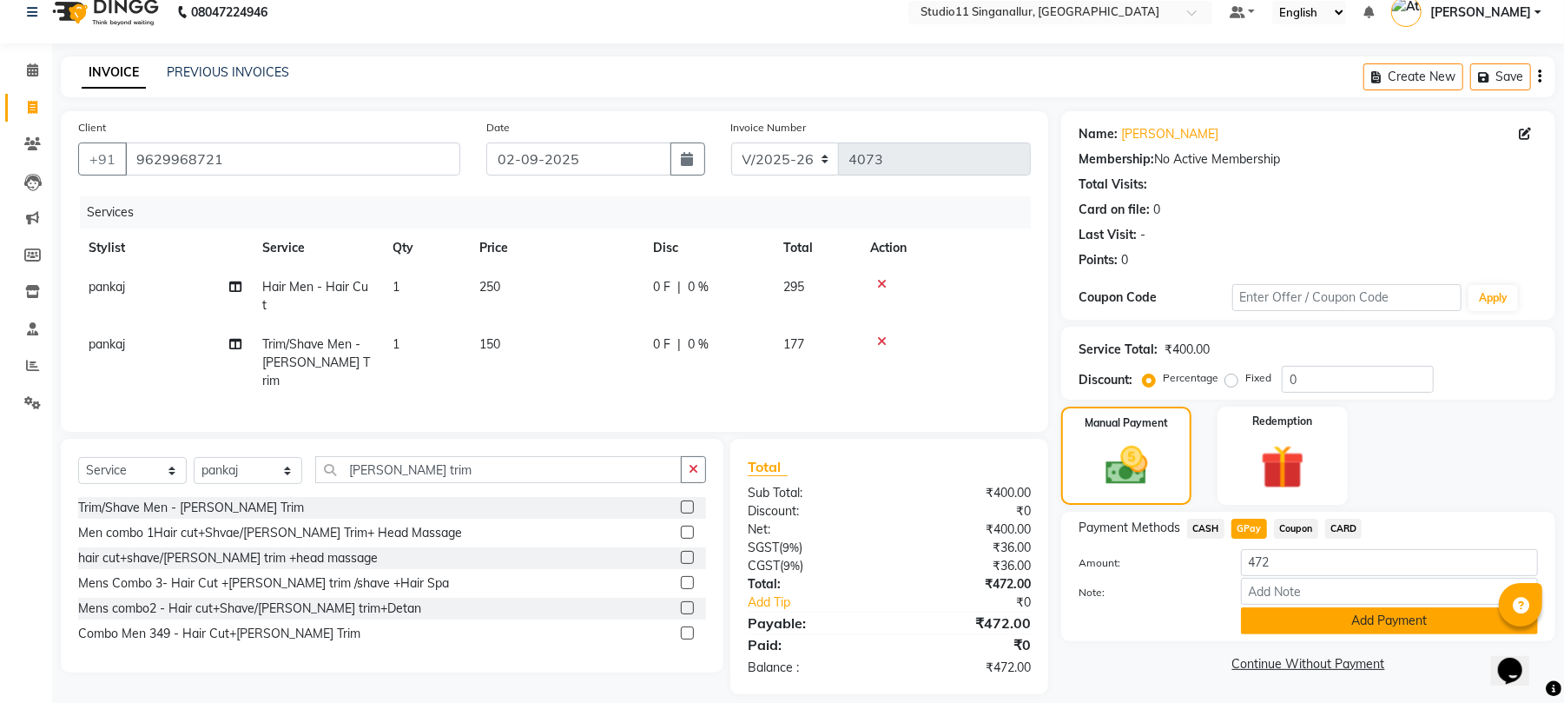
click at [1306, 620] on button "Add Payment" at bounding box center [1389, 620] width 297 height 27
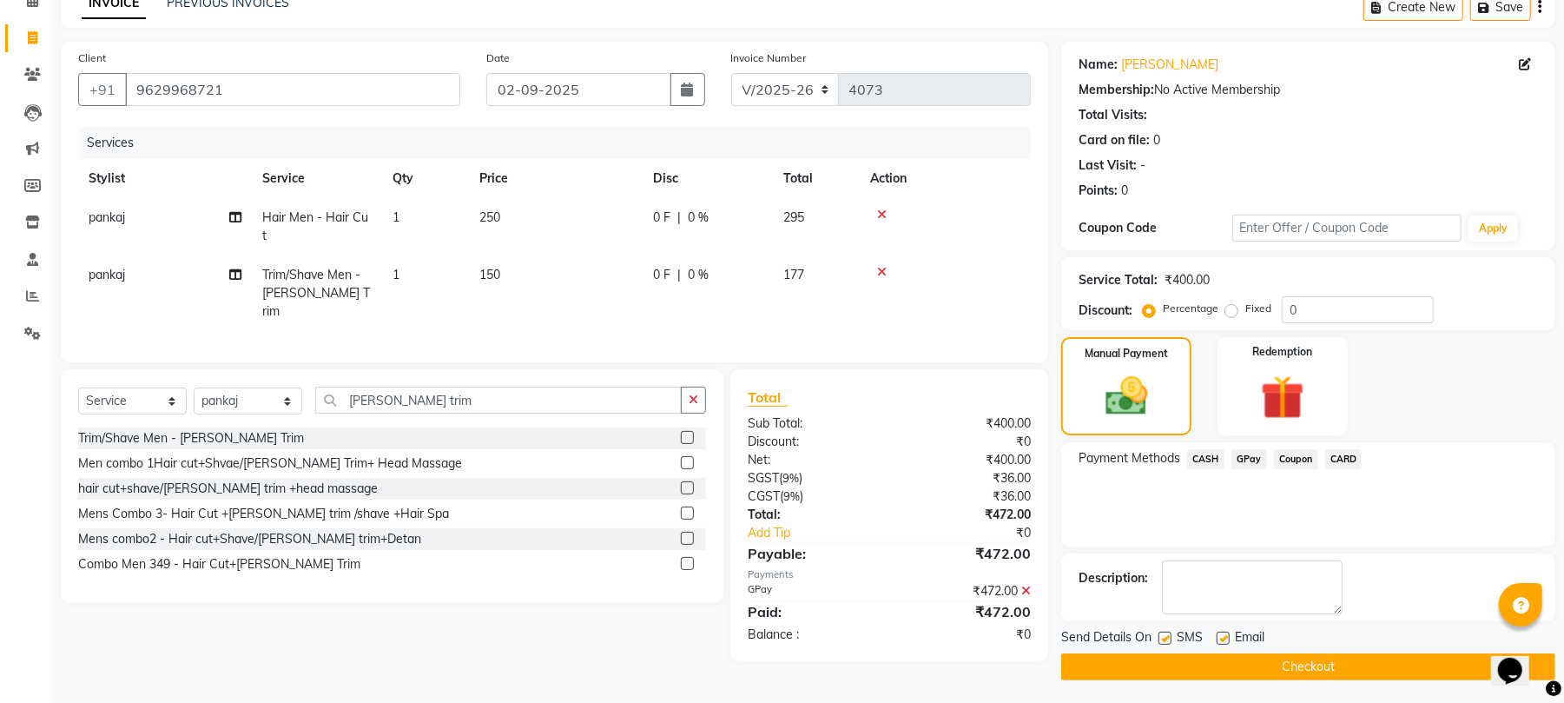
scroll to position [94, 0]
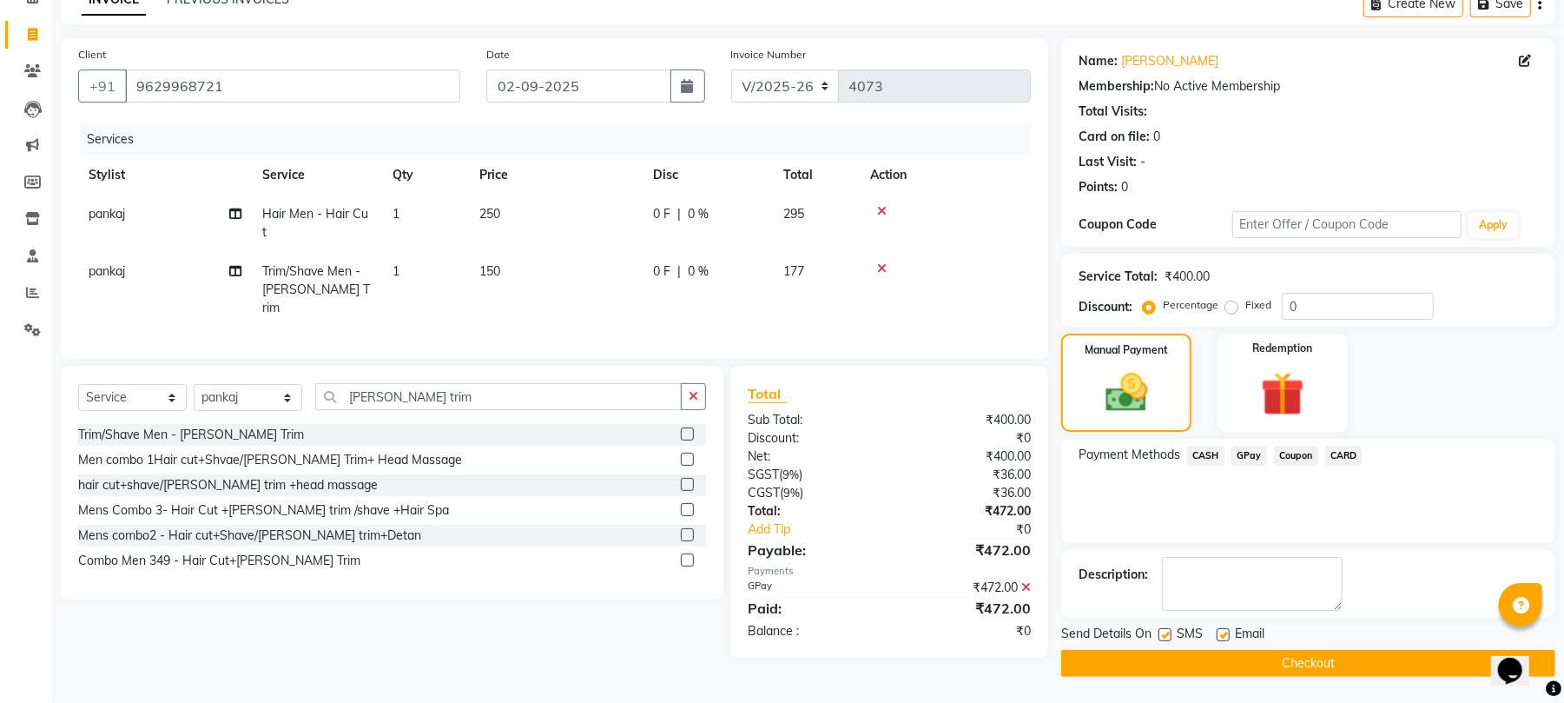
click at [1165, 638] on label at bounding box center [1165, 634] width 13 height 13
click at [1165, 638] on input "checkbox" at bounding box center [1164, 635] width 11 height 11
checkbox input "false"
drag, startPoint x: 1223, startPoint y: 634, endPoint x: 1231, endPoint y: 644, distance: 12.3
click at [1230, 643] on div "Email" at bounding box center [1248, 636] width 62 height 22
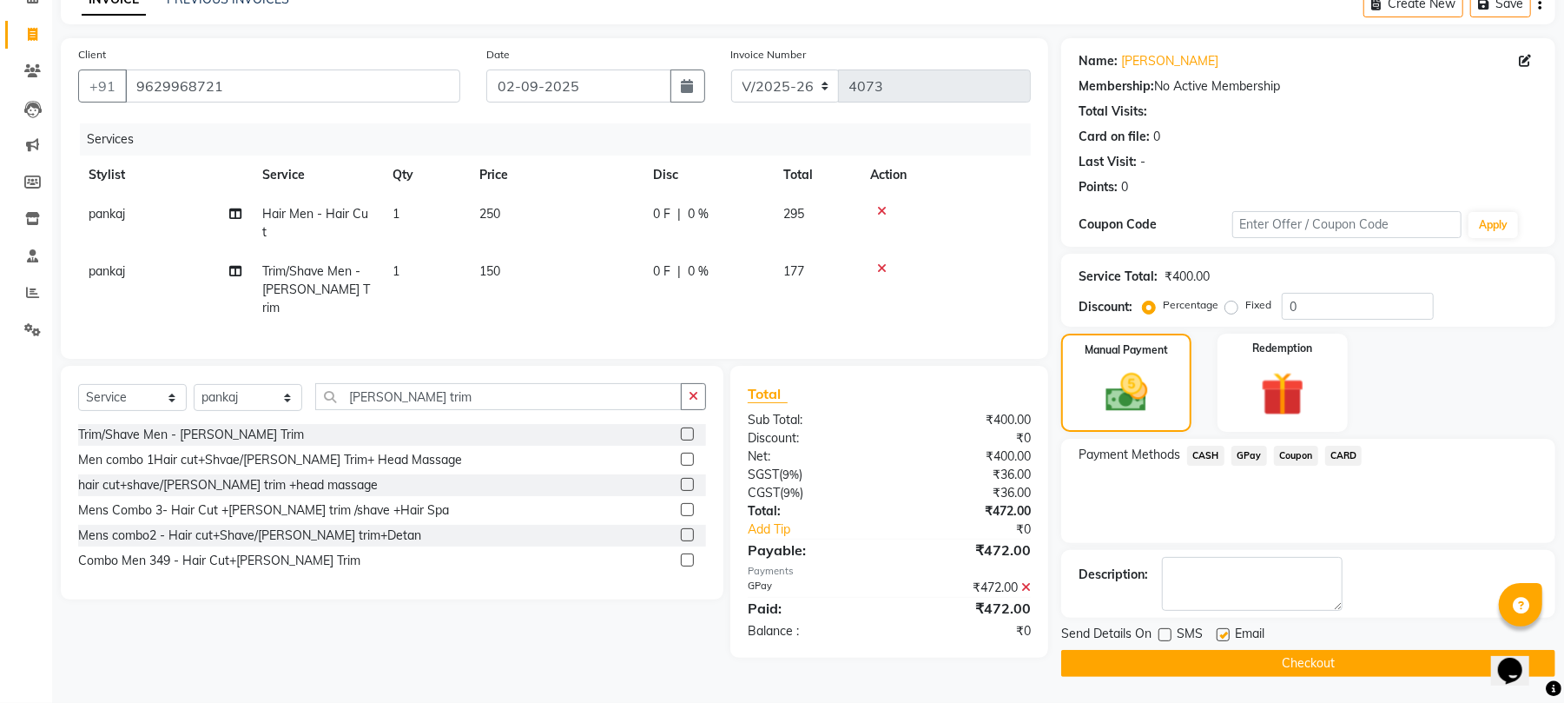
click at [1228, 632] on label at bounding box center [1223, 634] width 13 height 13
click at [1228, 632] on input "checkbox" at bounding box center [1222, 635] width 11 height 11
checkbox input "false"
click at [1157, 664] on button "Checkout" at bounding box center [1308, 663] width 494 height 27
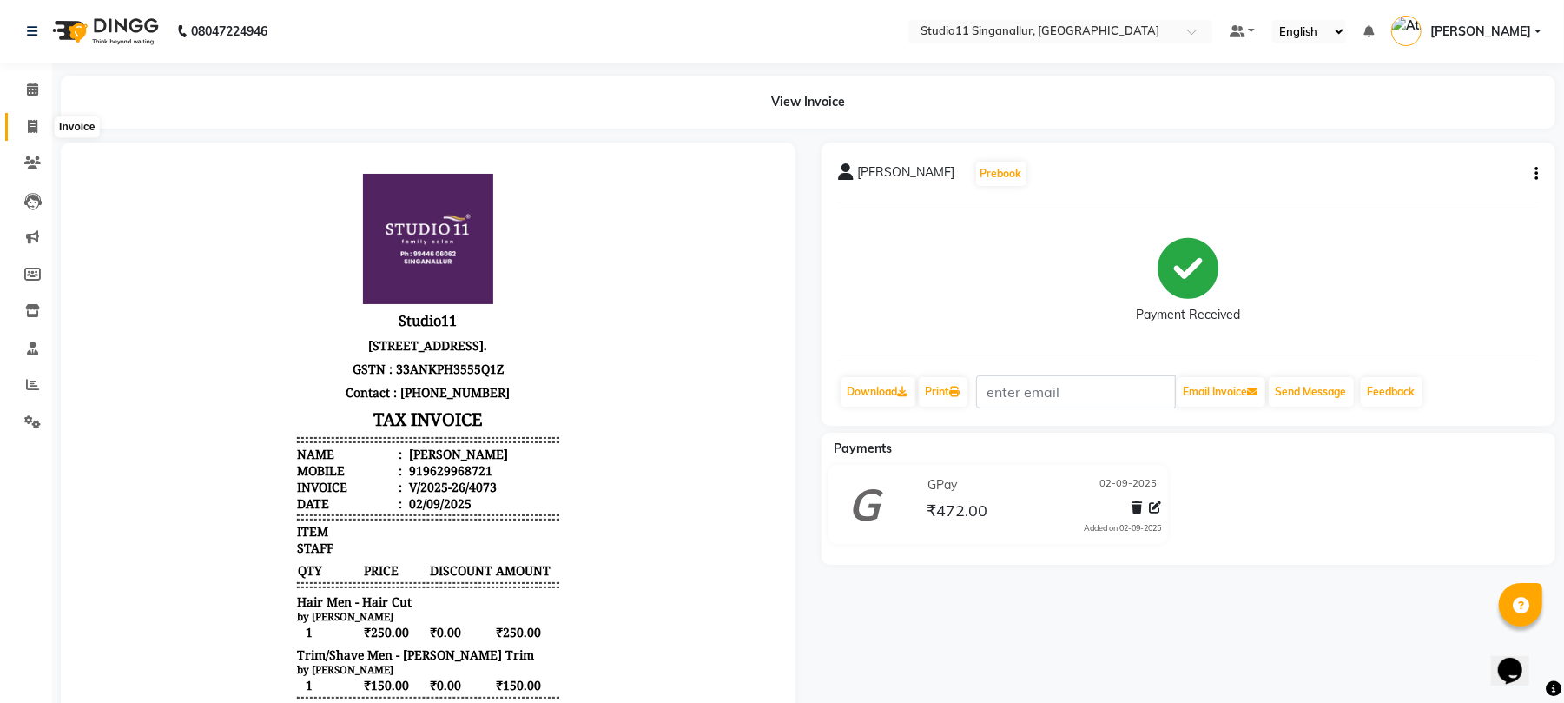
click at [36, 126] on icon at bounding box center [33, 126] width 10 height 13
select select "service"
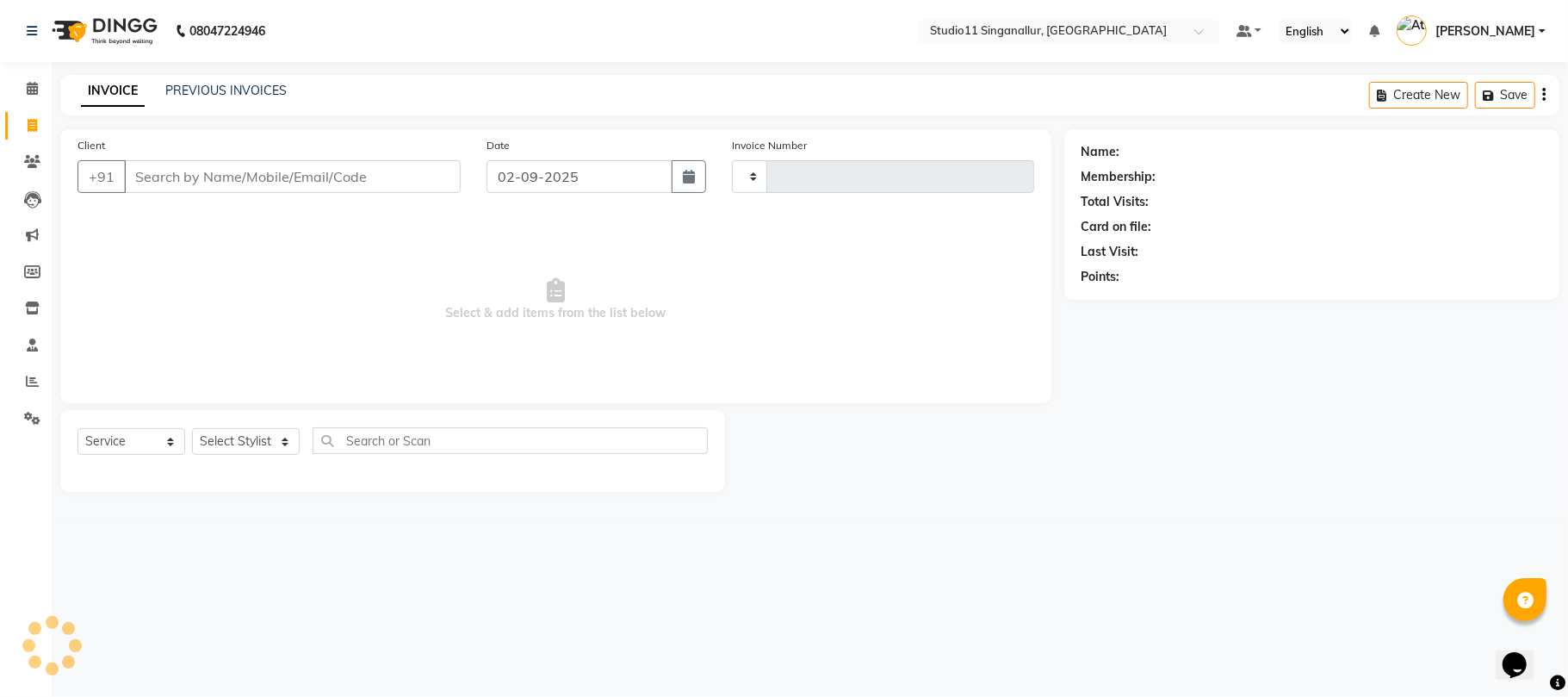
type input "4075"
select select "6616"
click at [243, 91] on link "PREVIOUS INVOICES" at bounding box center [226, 90] width 121 height 16
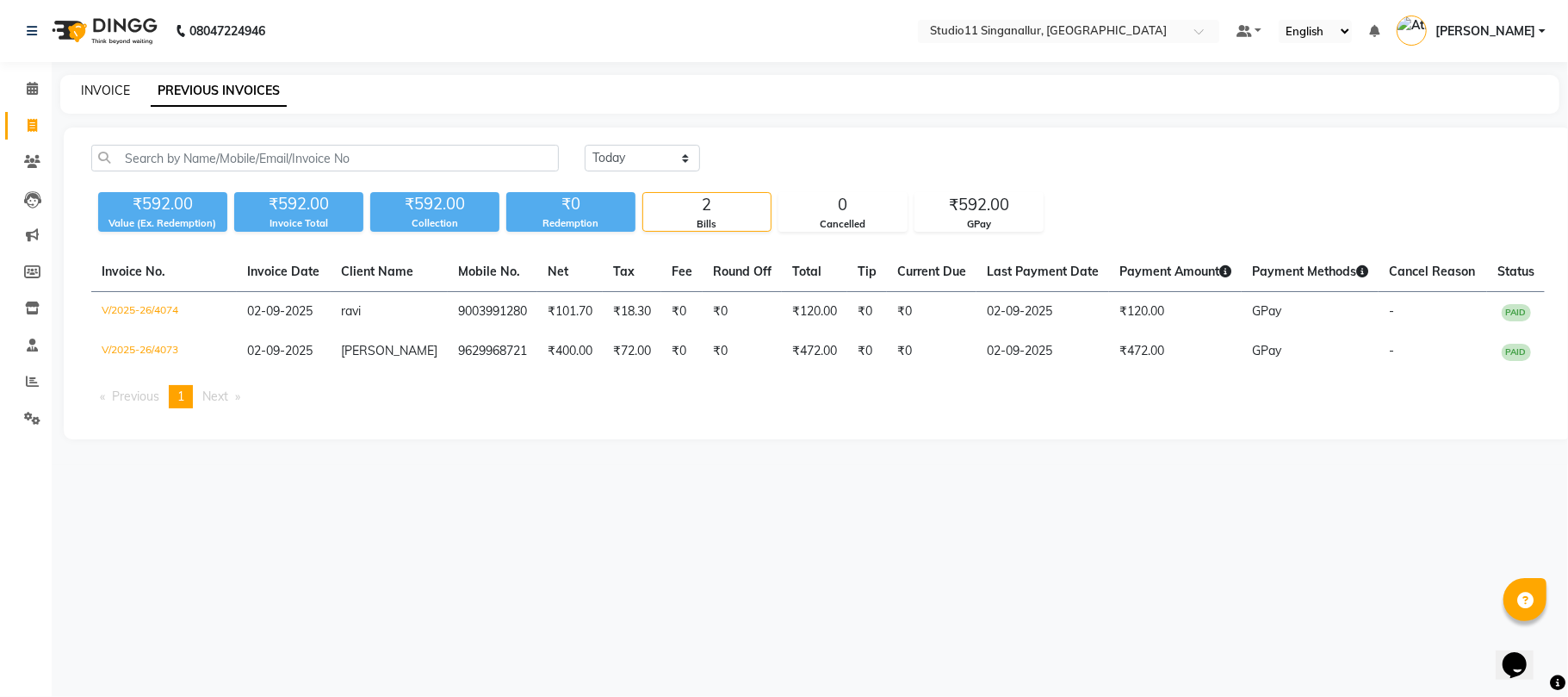
click at [100, 87] on link "INVOICE" at bounding box center [106, 90] width 50 height 16
select select "service"
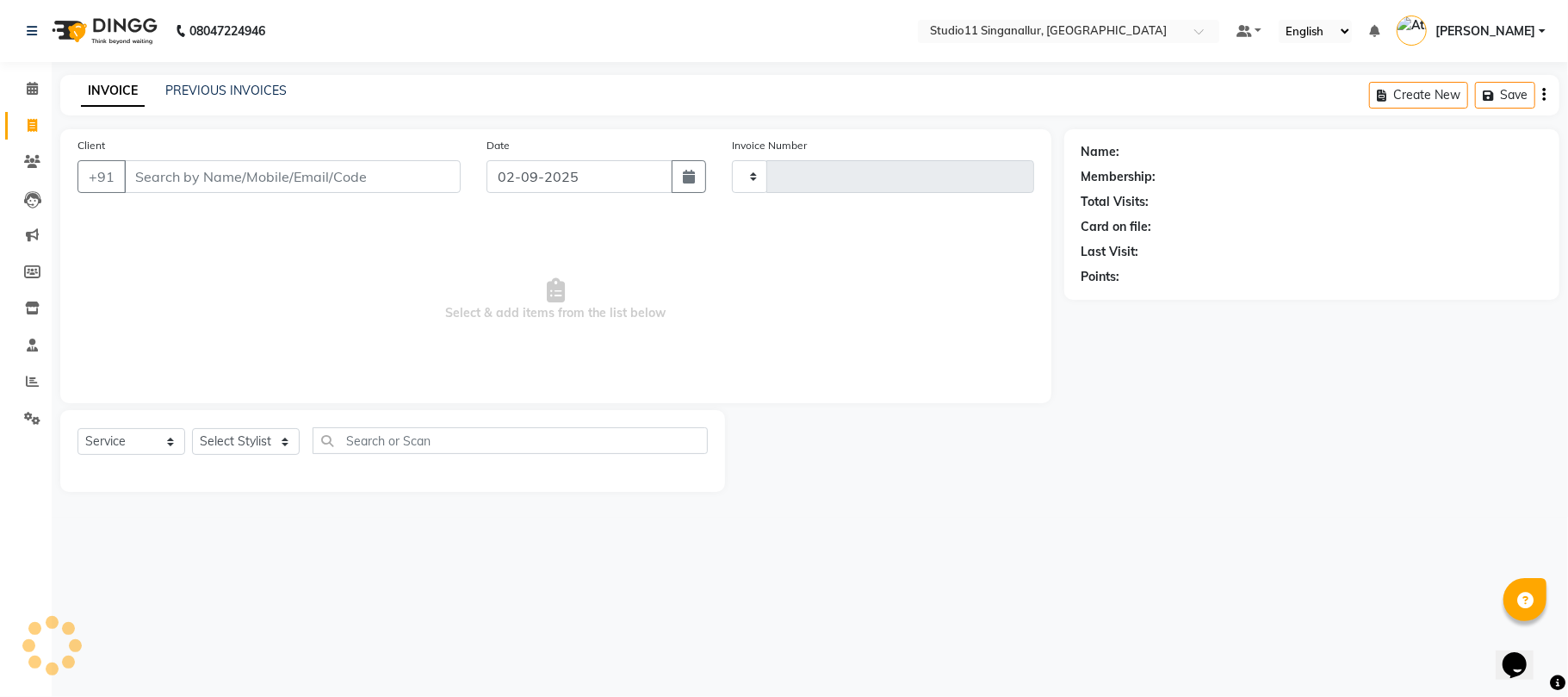
type input "4075"
select select "6616"
click at [179, 184] on input "Client" at bounding box center [292, 176] width 337 height 33
click at [221, 80] on div "INVOICE PREVIOUS INVOICES Create New Save" at bounding box center [810, 95] width 1499 height 41
click at [231, 87] on link "PREVIOUS INVOICES" at bounding box center [226, 90] width 121 height 16
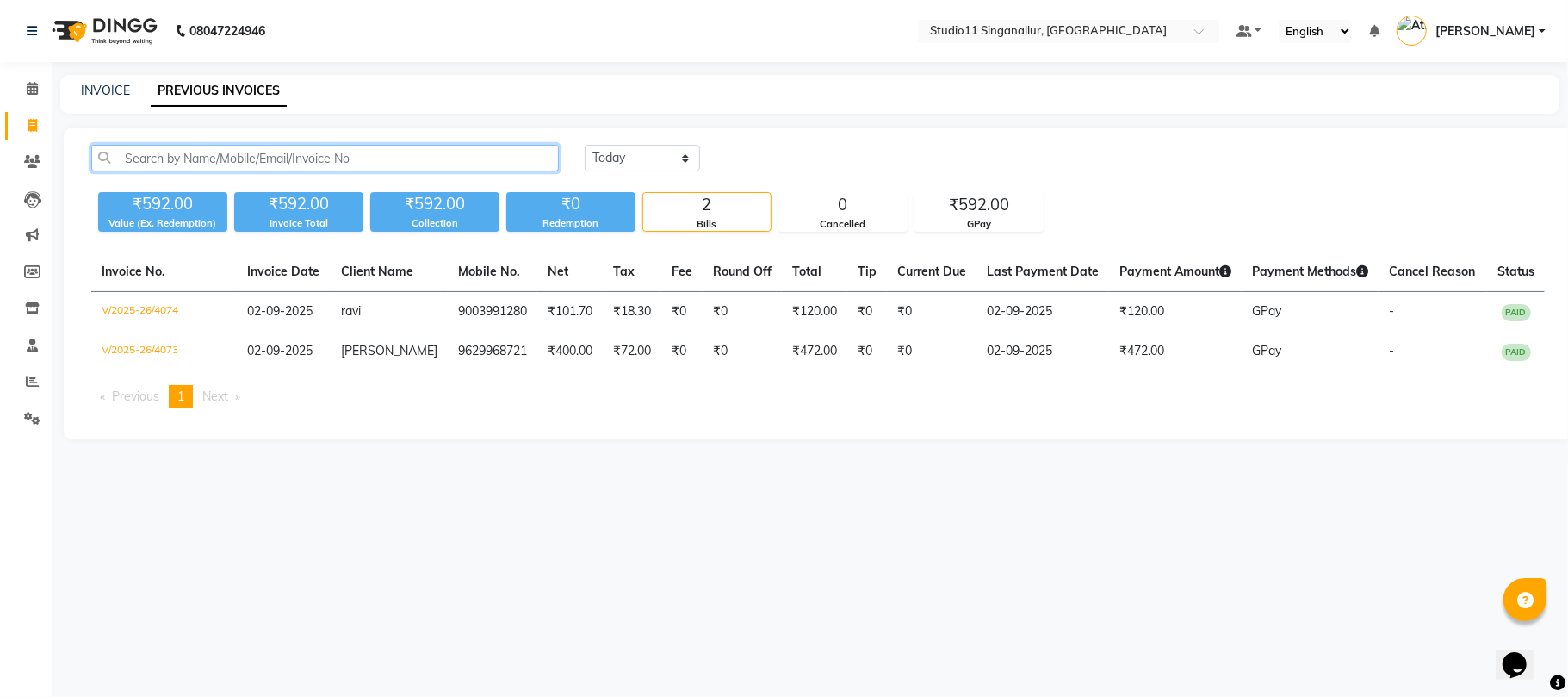
click at [204, 159] on input "text" at bounding box center [325, 158] width 468 height 27
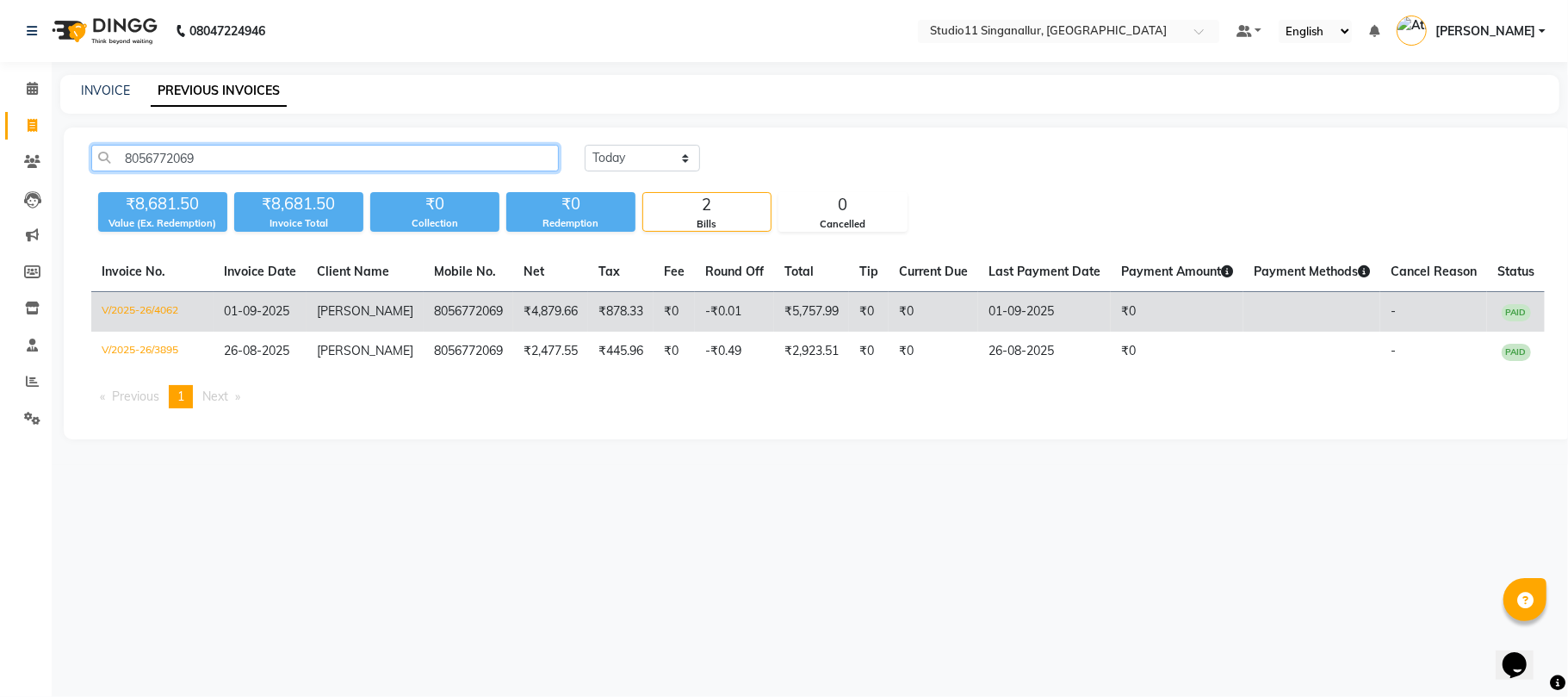
type input "8056772069"
click at [110, 315] on td "V/2025-26/4062" at bounding box center [152, 311] width 122 height 41
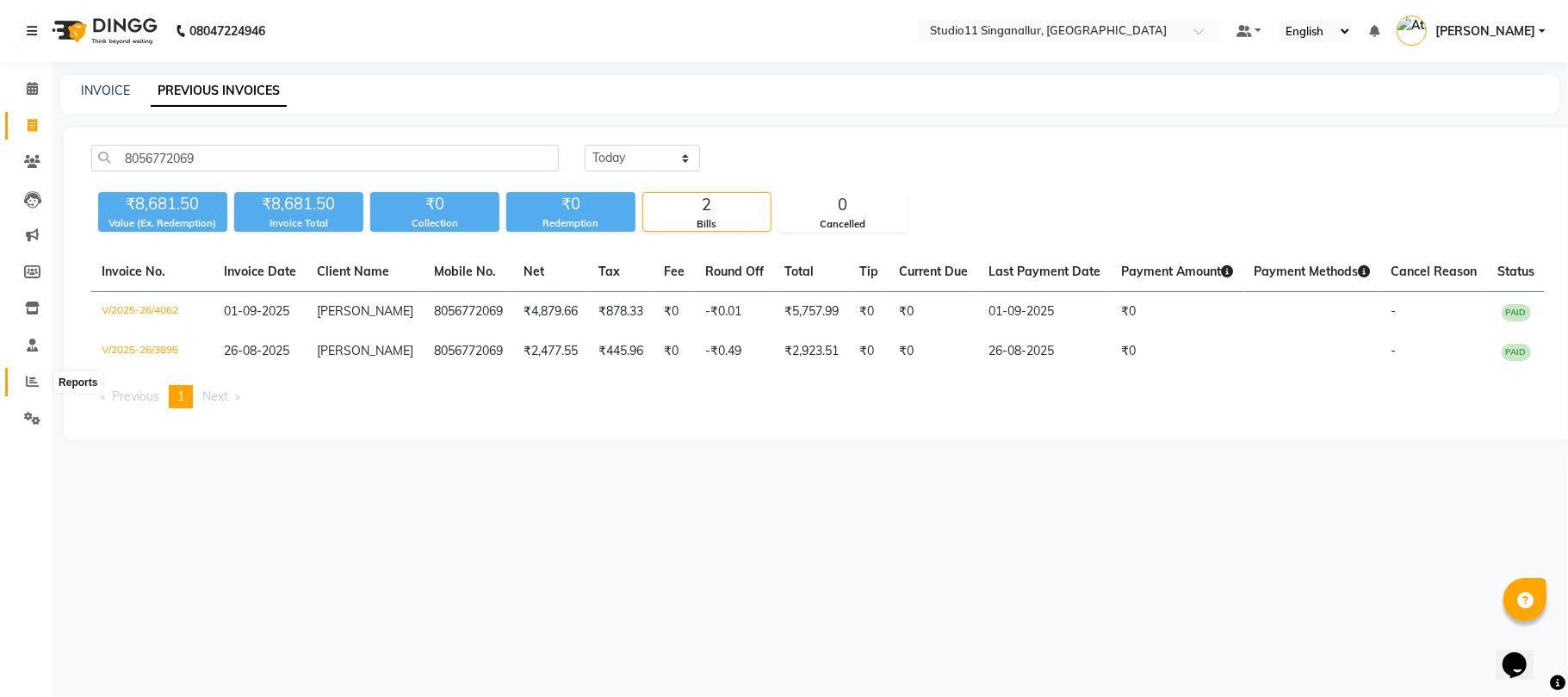
click at [23, 386] on span at bounding box center [32, 382] width 30 height 20
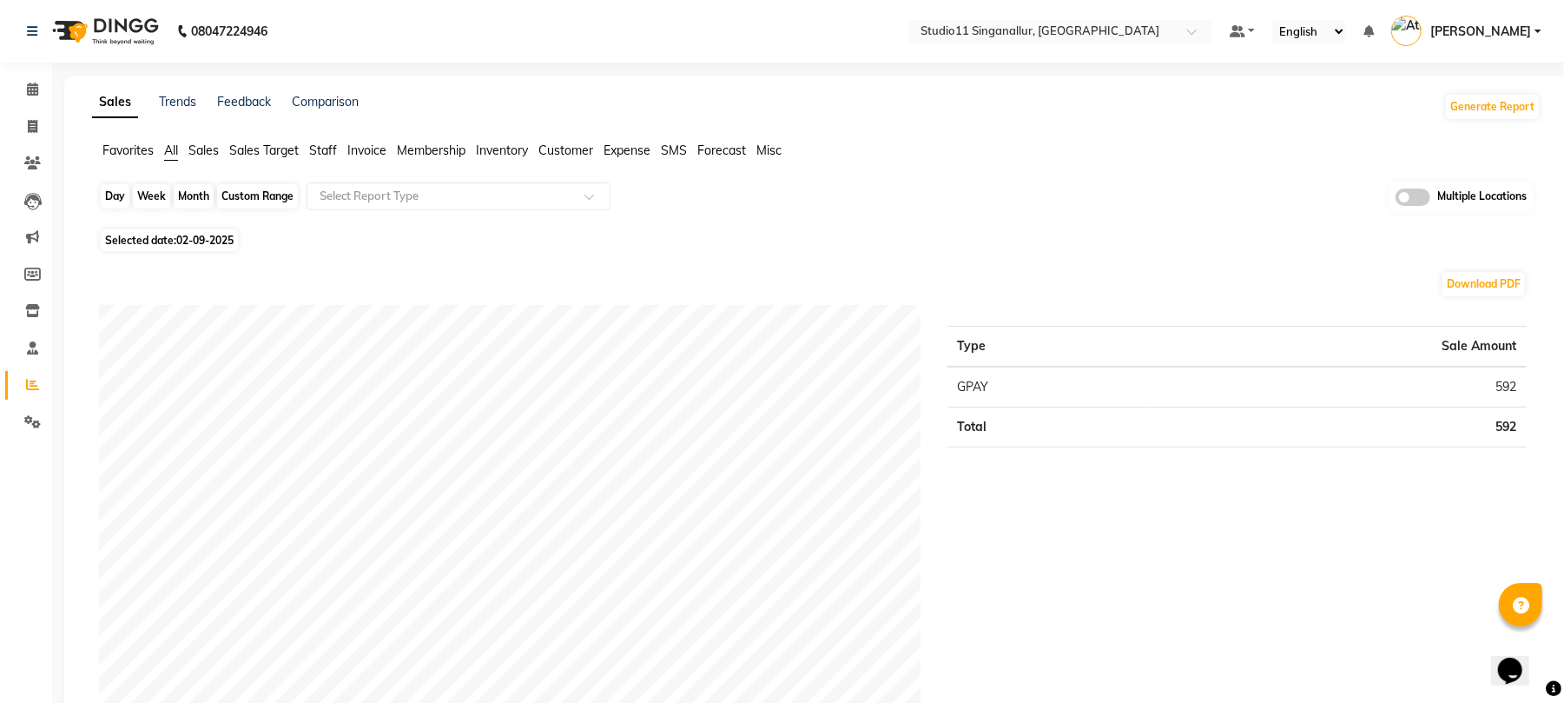
click at [113, 191] on div "Day" at bounding box center [115, 196] width 29 height 24
select select "9"
select select "2025"
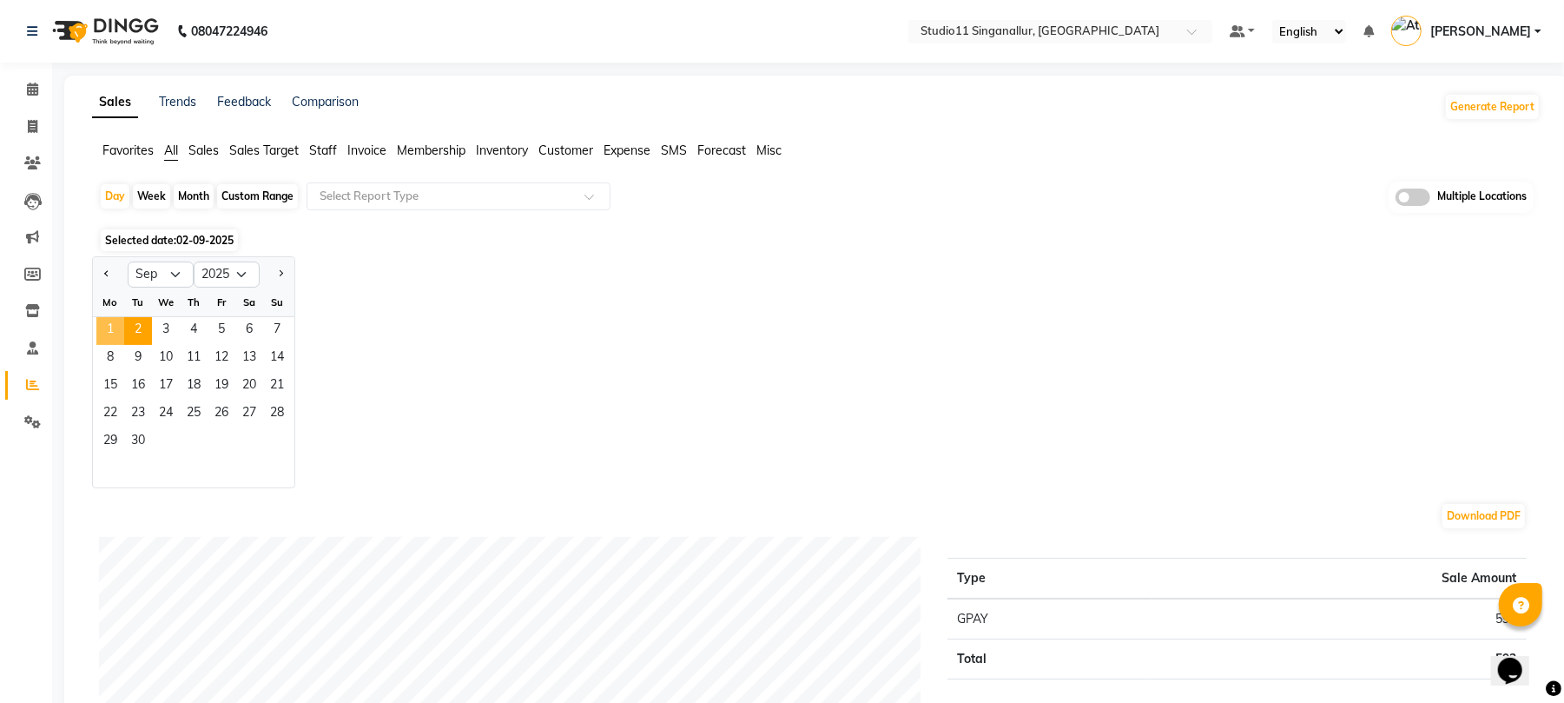
click at [113, 330] on span "1" at bounding box center [110, 331] width 28 height 28
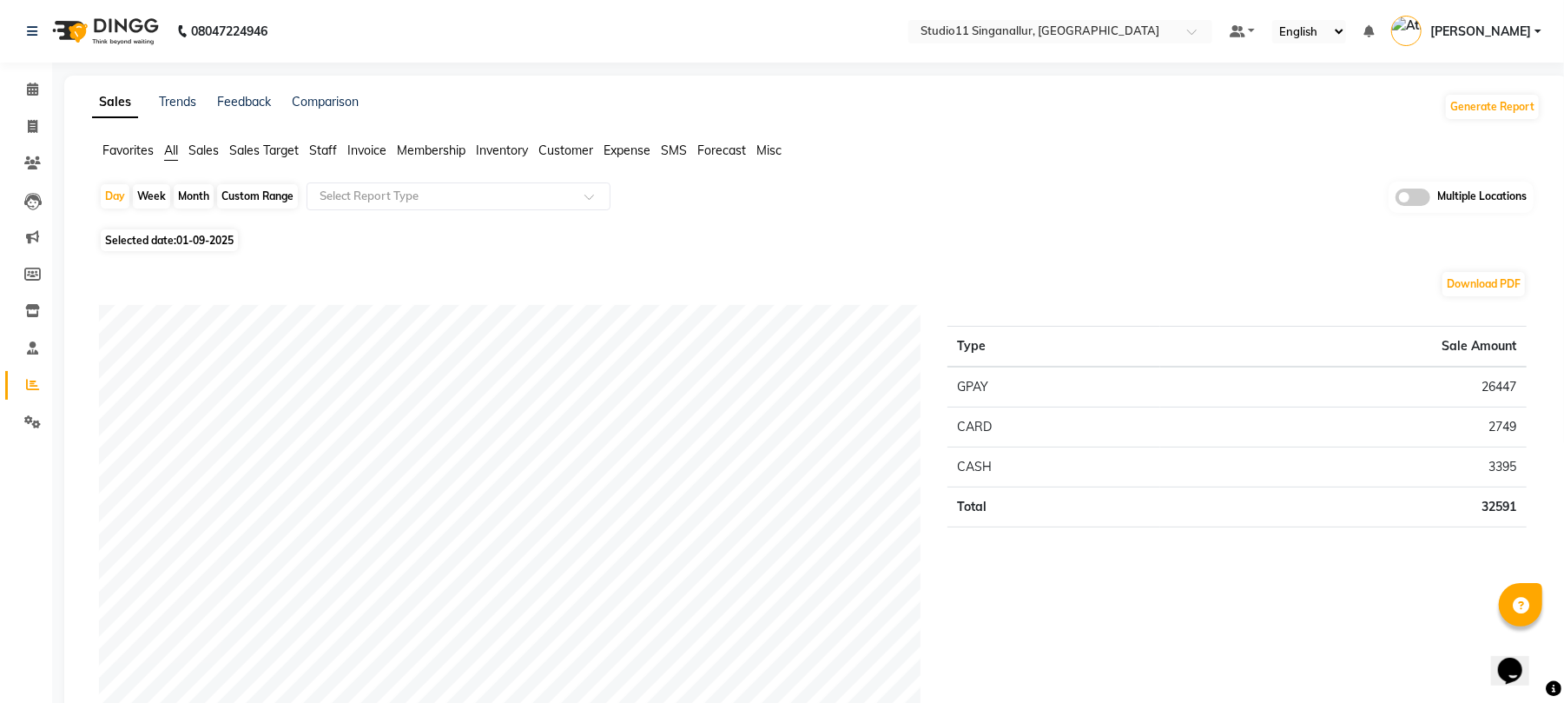
click at [328, 154] on span "Staff" at bounding box center [323, 150] width 28 height 16
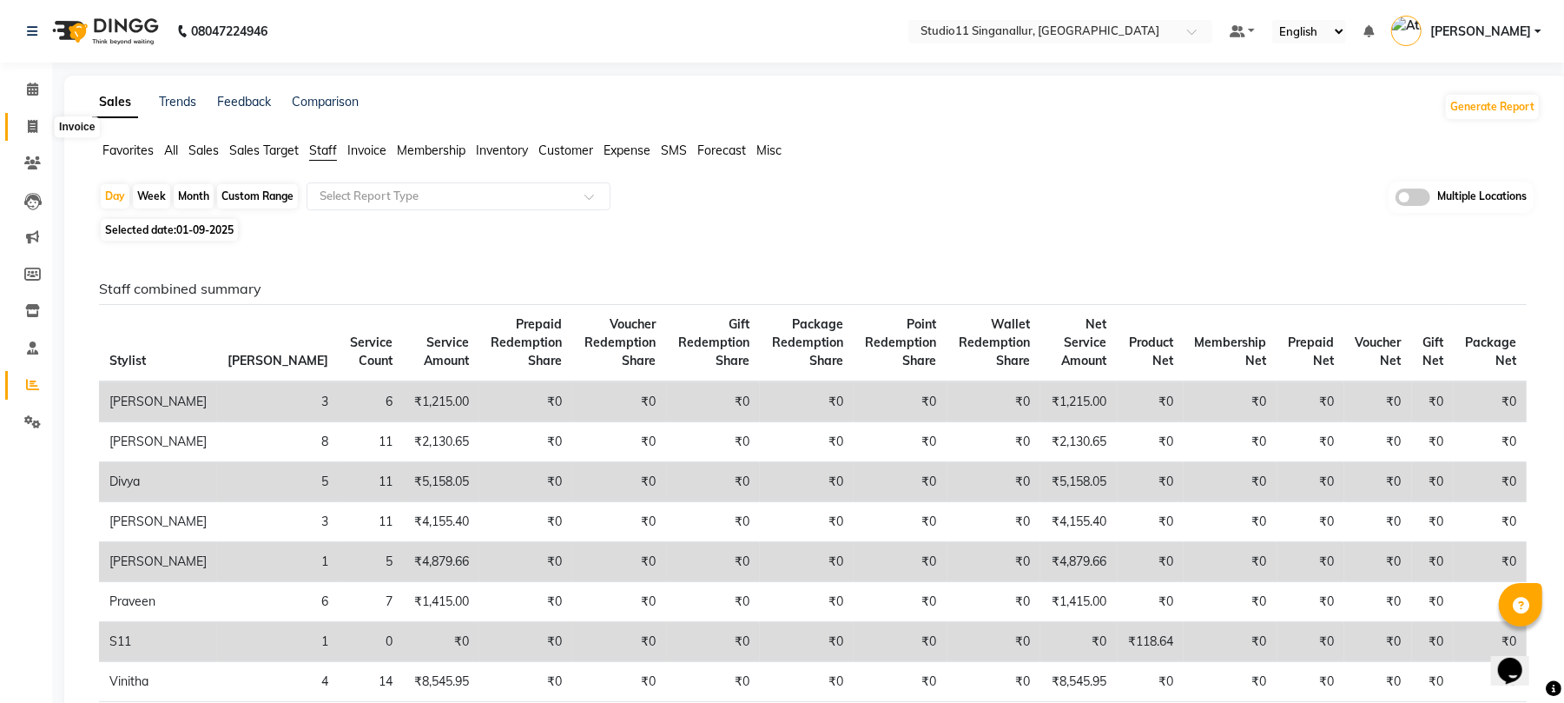
click at [28, 129] on icon at bounding box center [33, 126] width 10 height 13
select select "service"
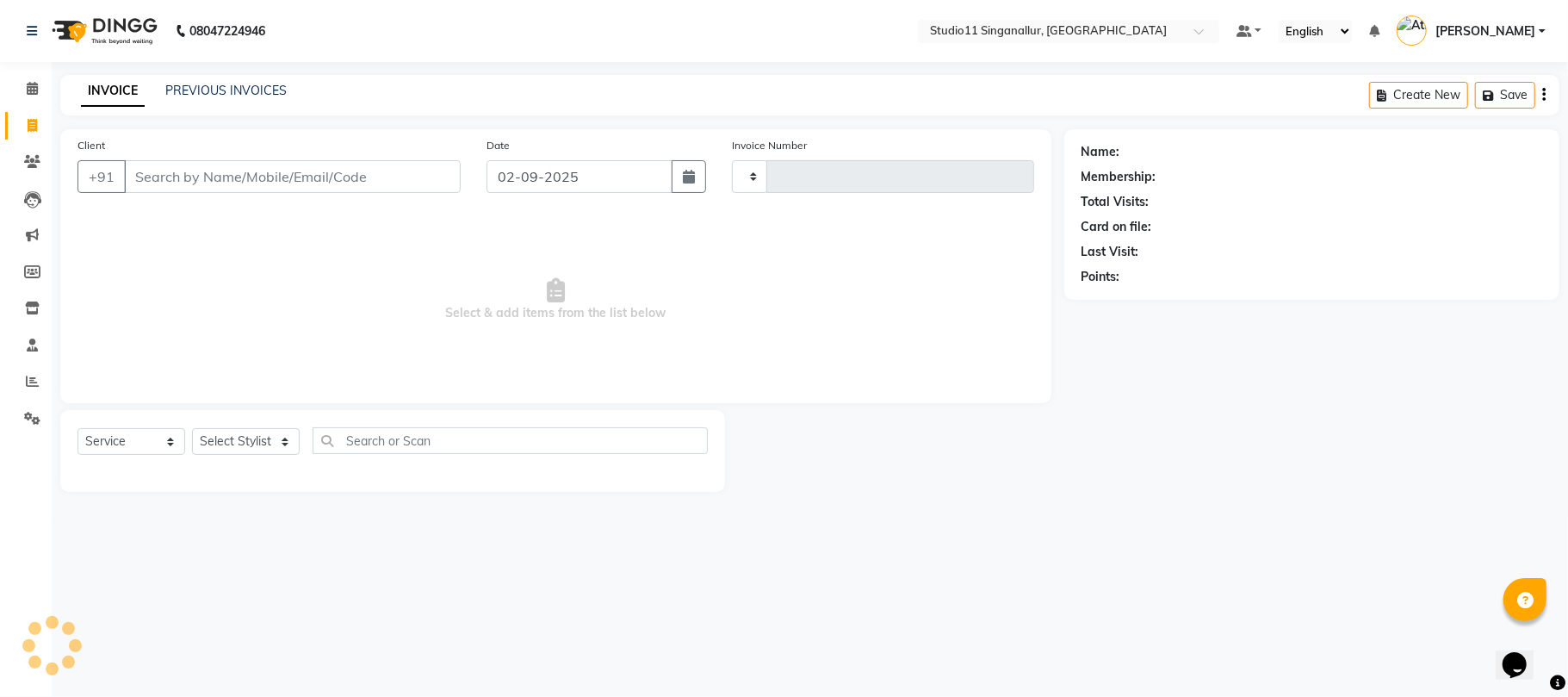
type input "4075"
select select "6616"
click at [176, 173] on input "Client" at bounding box center [292, 176] width 337 height 33
type input "7540030566"
click at [403, 169] on span "Add Client" at bounding box center [416, 175] width 68 height 17
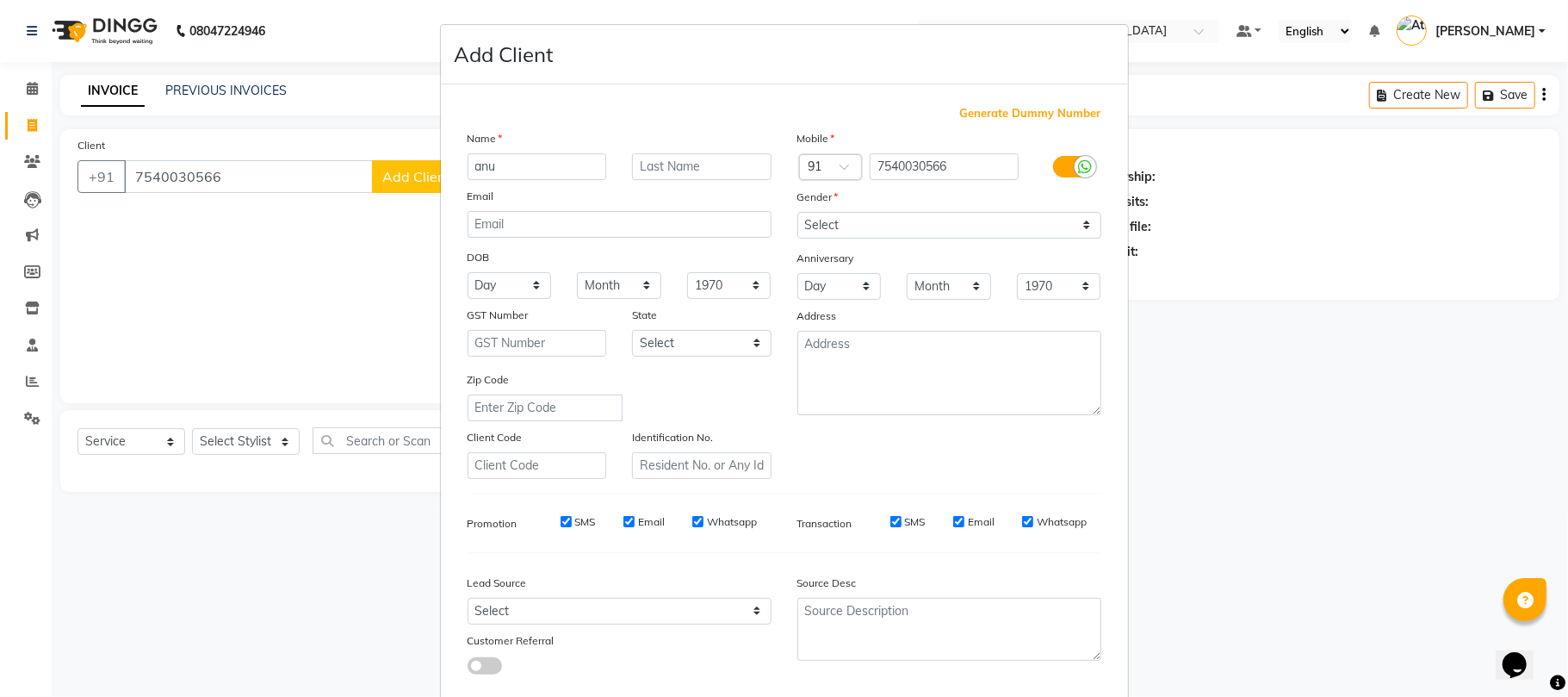
type input "anu"
drag, startPoint x: 885, startPoint y: 222, endPoint x: 880, endPoint y: 236, distance: 14.9
click at [885, 221] on select "Select Male Female Other Prefer Not To Say" at bounding box center [949, 225] width 304 height 27
select select "female"
click at [797, 212] on select "Select Male Female Other Prefer Not To Say" at bounding box center [949, 225] width 304 height 27
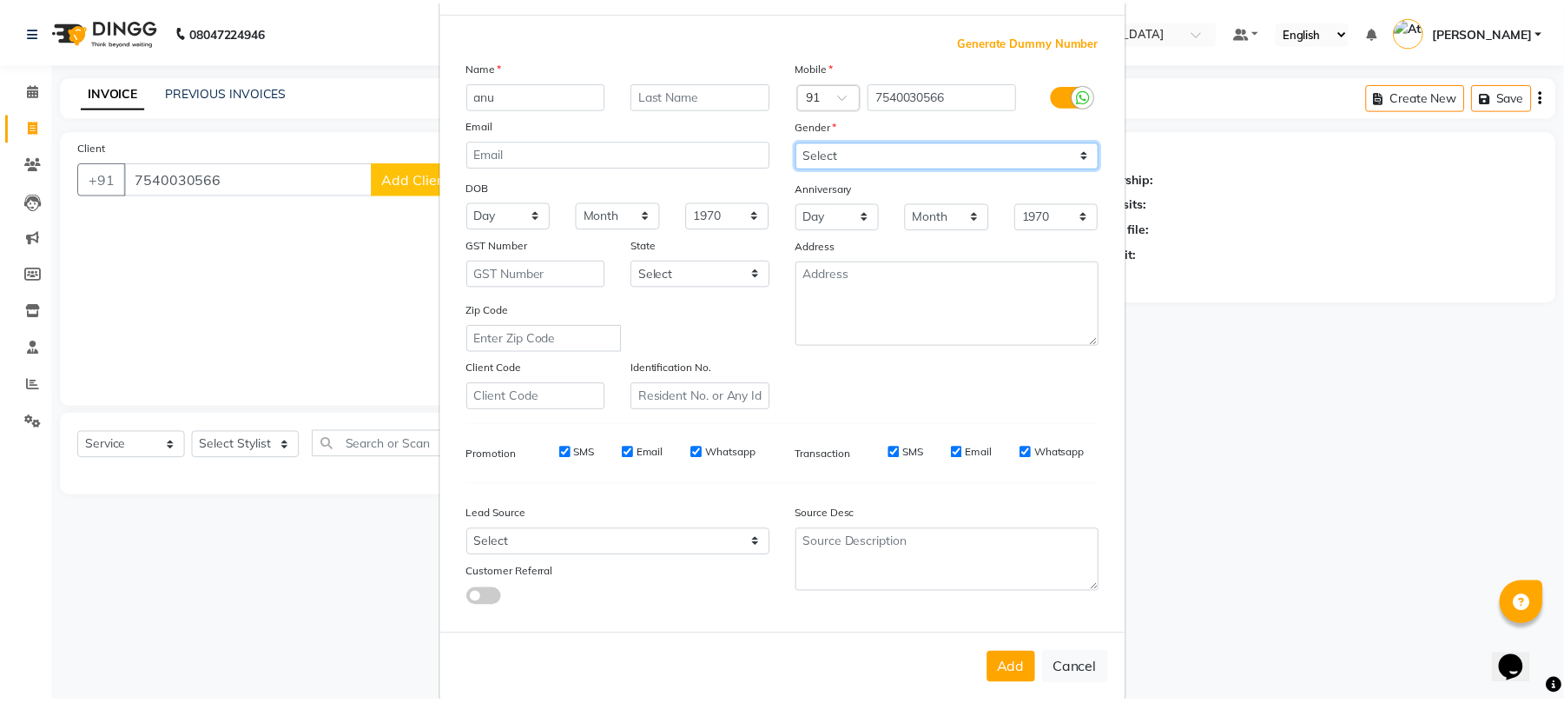
scroll to position [95, 0]
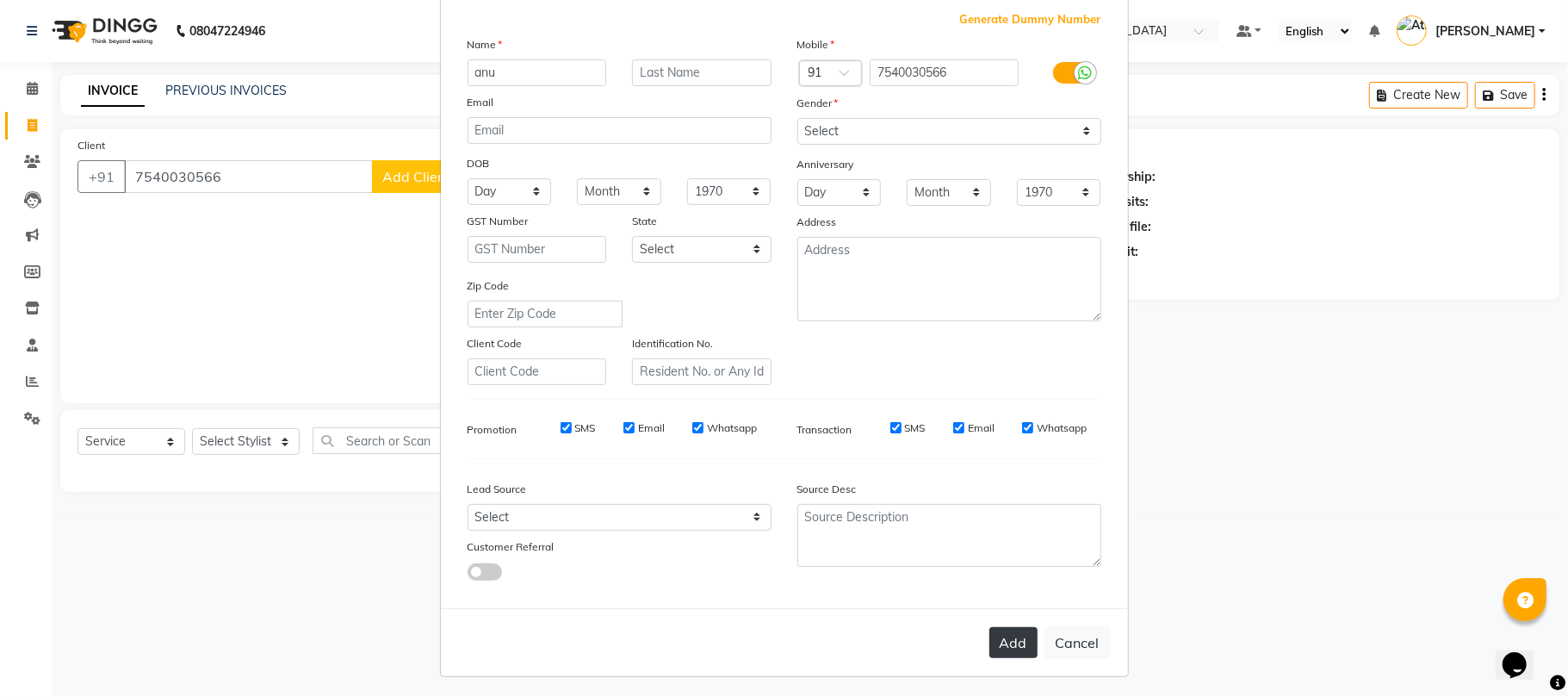
click at [1007, 634] on button "Add" at bounding box center [1013, 641] width 49 height 31
select select
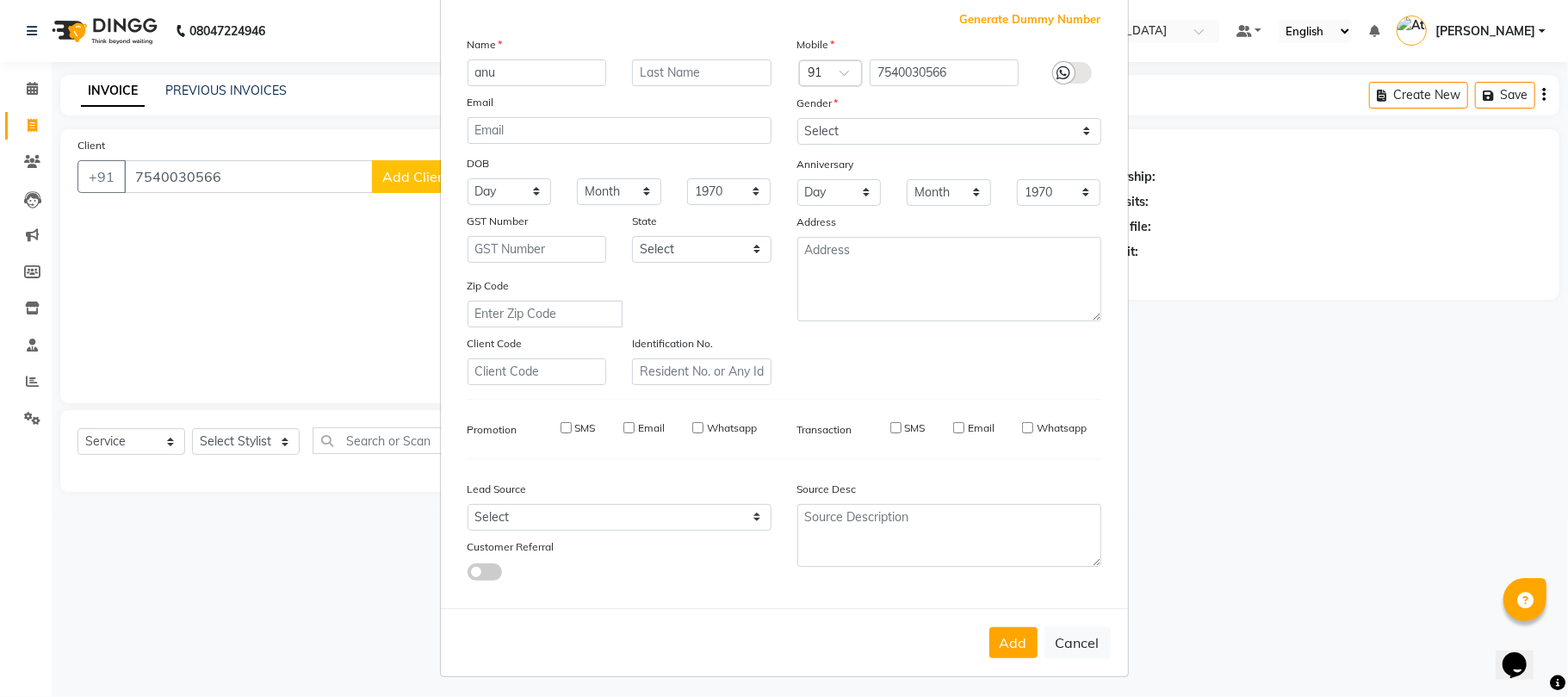
select select
checkbox input "false"
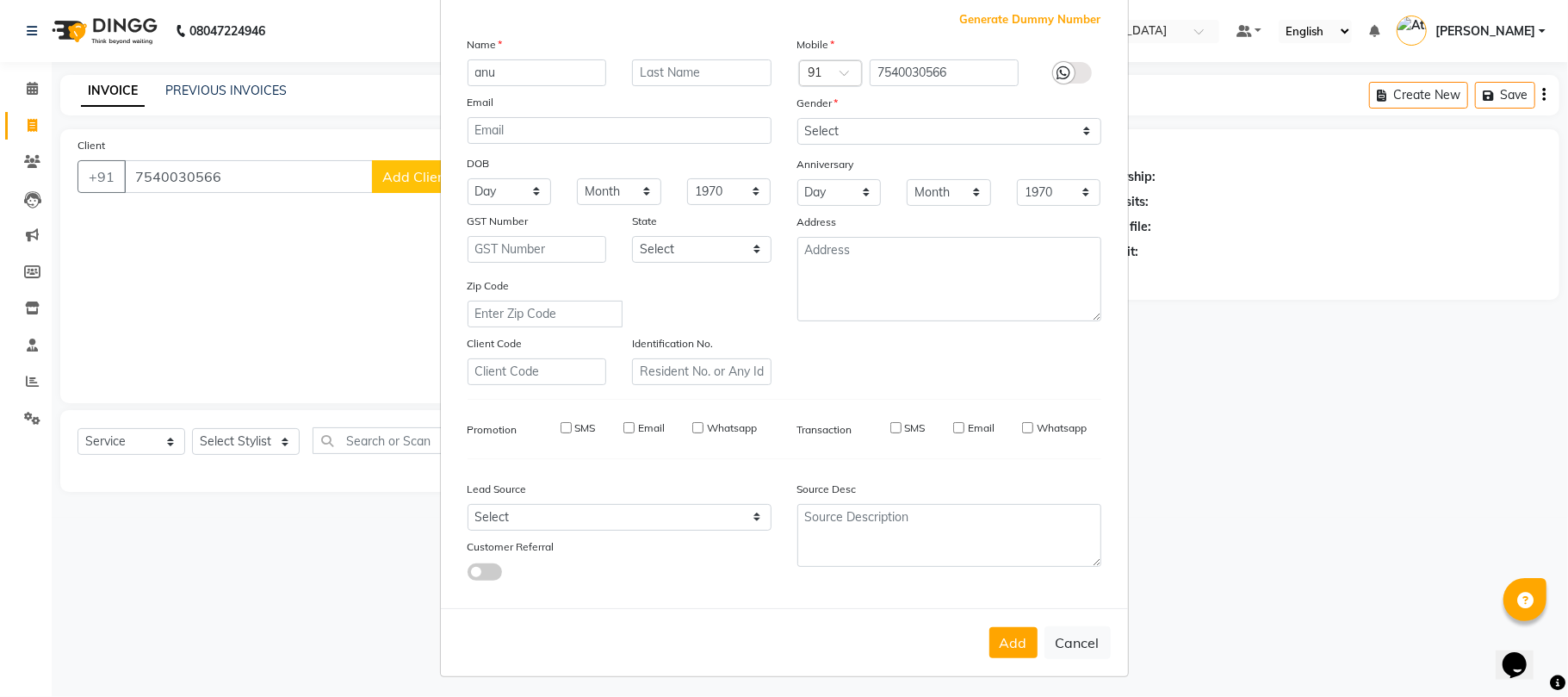
checkbox input "false"
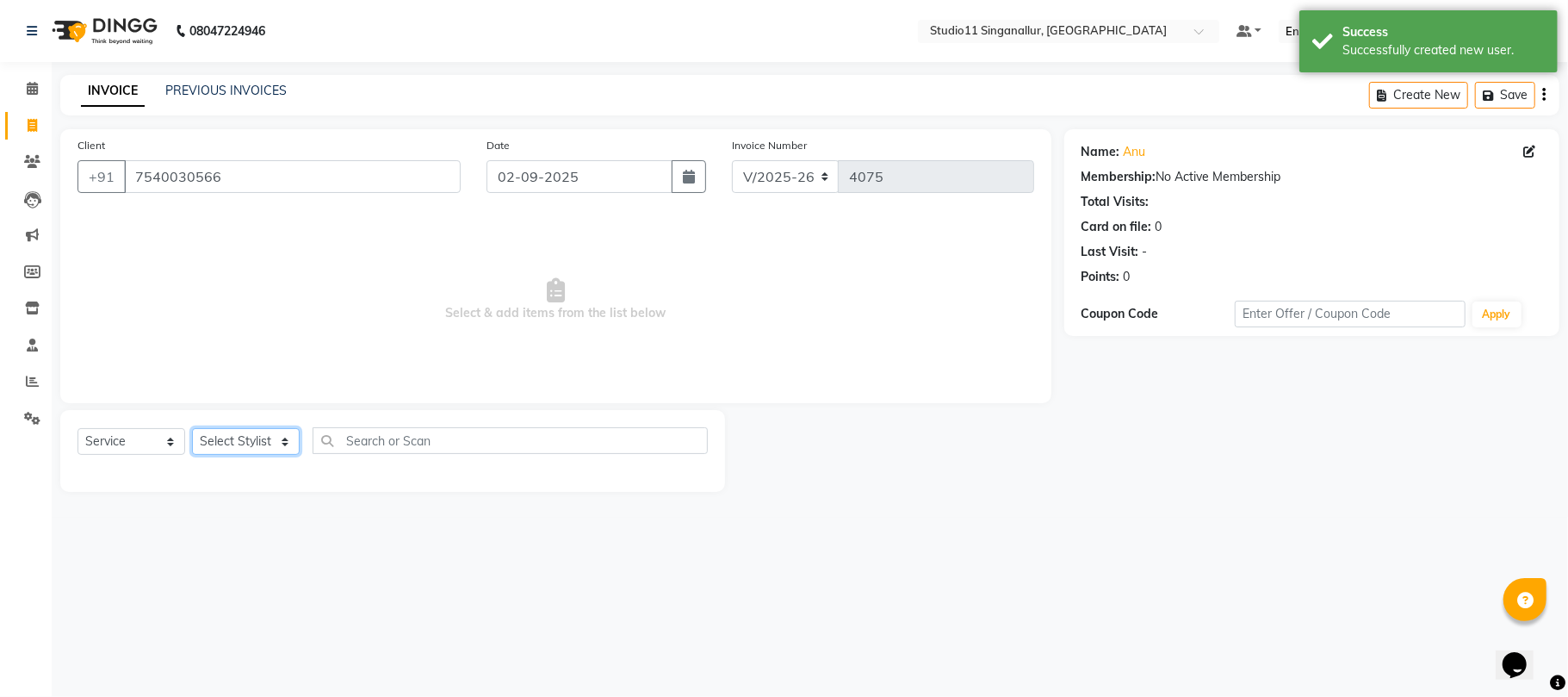
click at [253, 437] on select "Select Stylist akbar Athira daniel Divya Haritha kowsalya krithika narmatha pan…" at bounding box center [246, 441] width 108 height 27
select select "61956"
click at [192, 428] on select "Select Stylist akbar Athira daniel Divya Haritha kowsalya krithika narmatha pan…" at bounding box center [246, 441] width 108 height 27
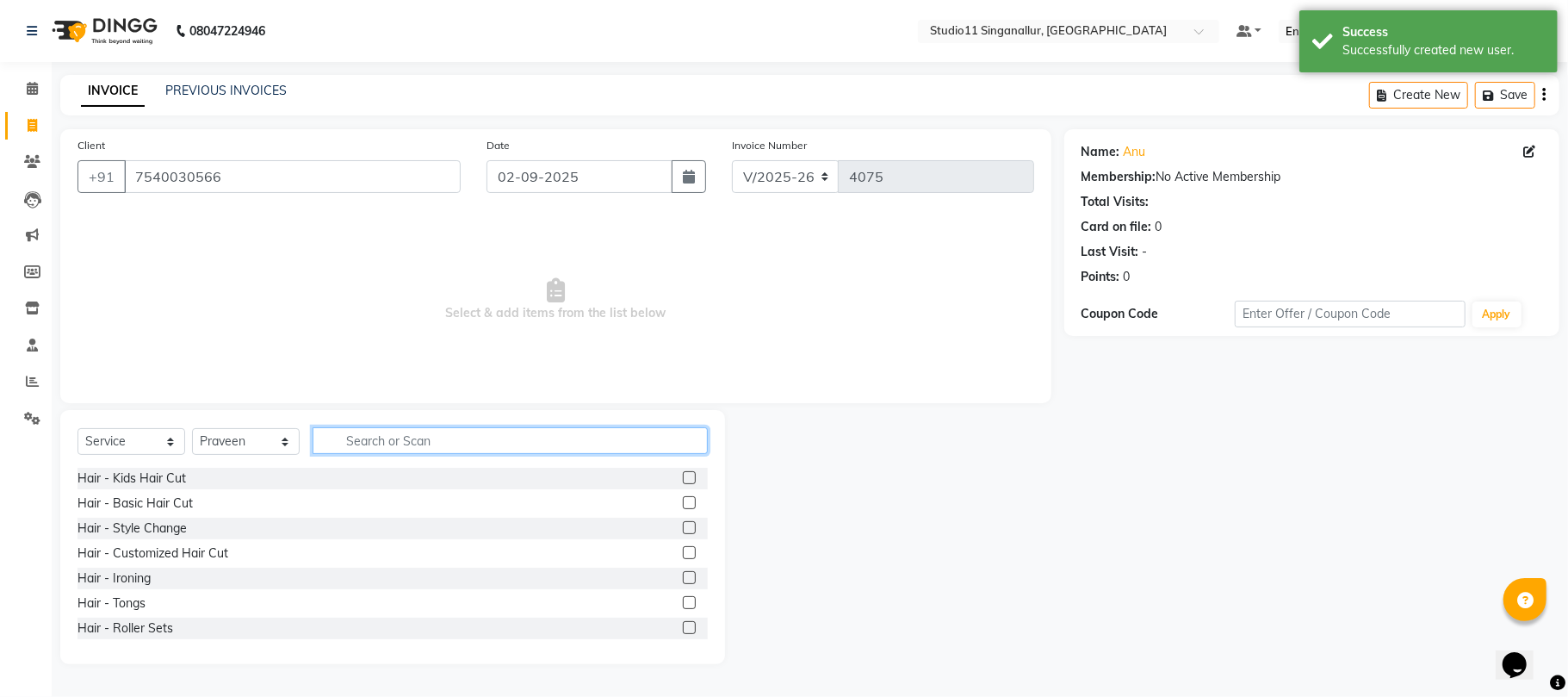
click at [403, 431] on input "text" at bounding box center [509, 440] width 395 height 27
drag, startPoint x: 668, startPoint y: 481, endPoint x: 690, endPoint y: 462, distance: 29.1
click at [683, 481] on label at bounding box center [689, 477] width 13 height 13
click at [683, 481] on input "checkbox" at bounding box center [688, 478] width 11 height 11
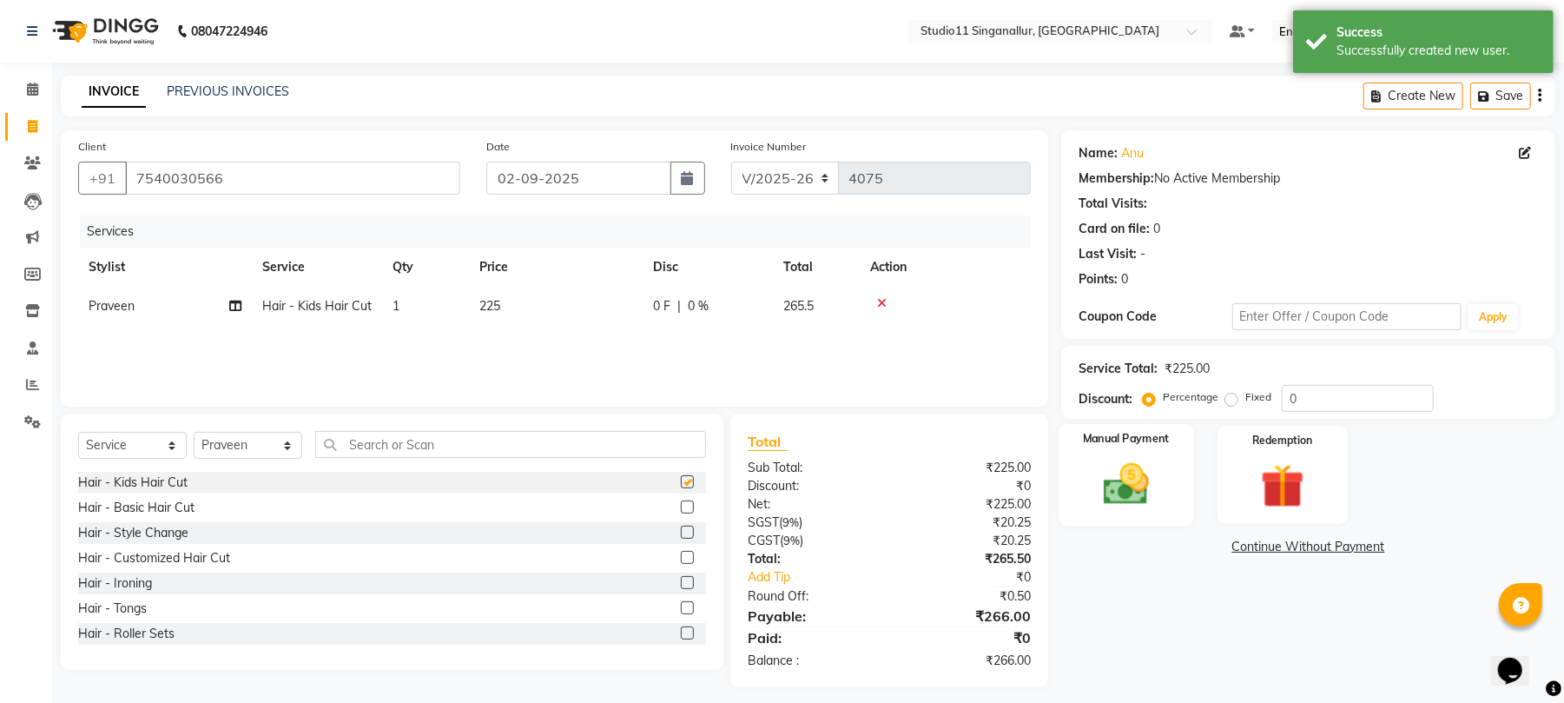
checkbox input "false"
click at [1131, 481] on img at bounding box center [1126, 484] width 75 height 53
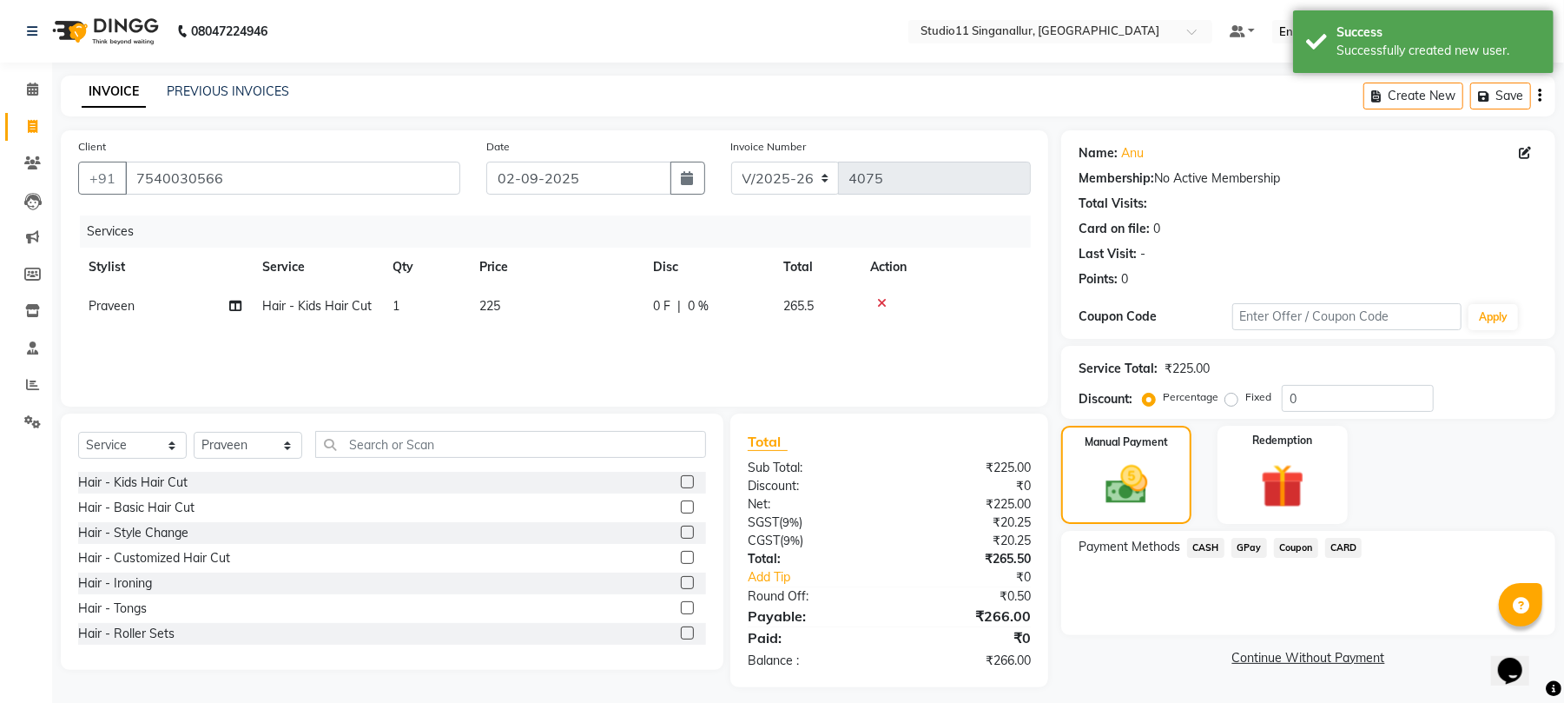
click at [1245, 547] on span "GPay" at bounding box center [1250, 548] width 36 height 20
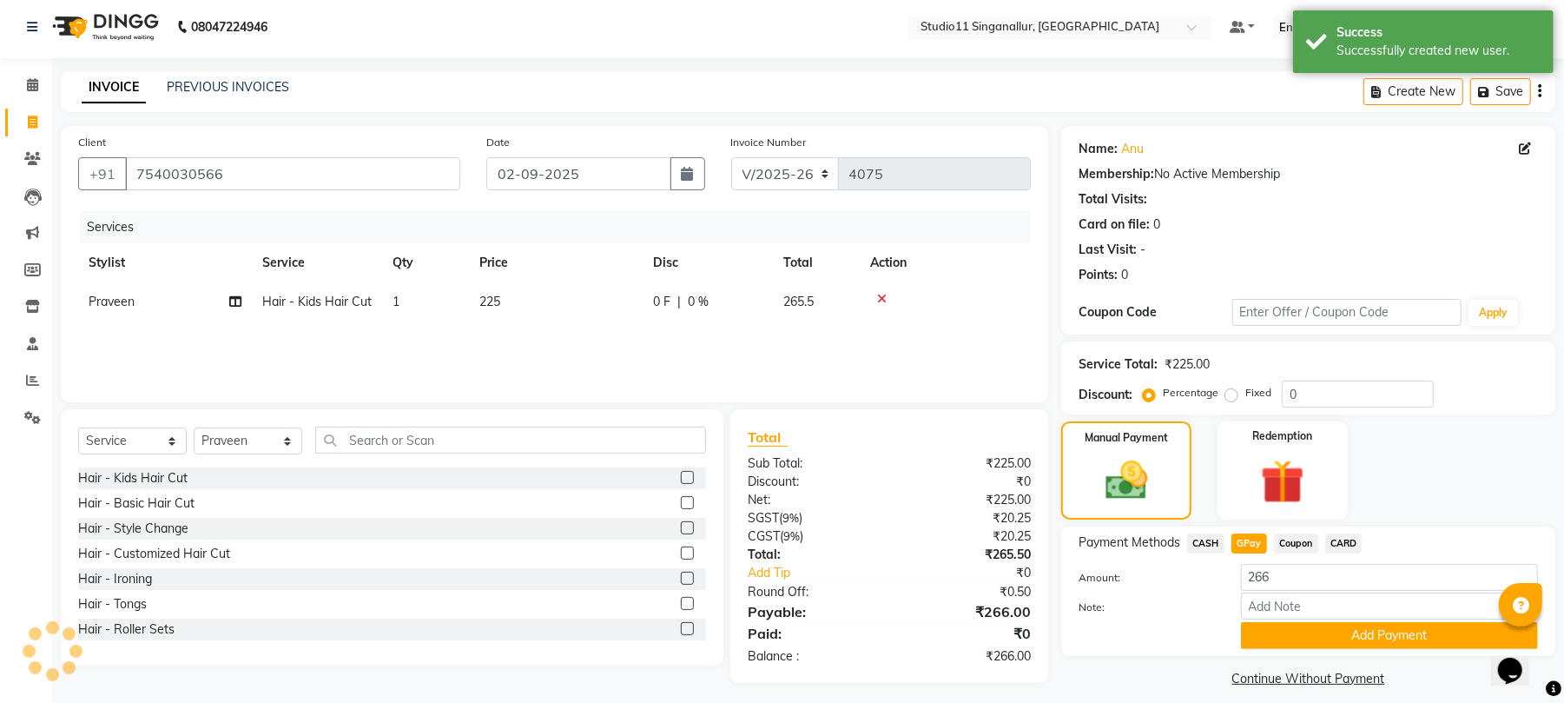
scroll to position [0, 0]
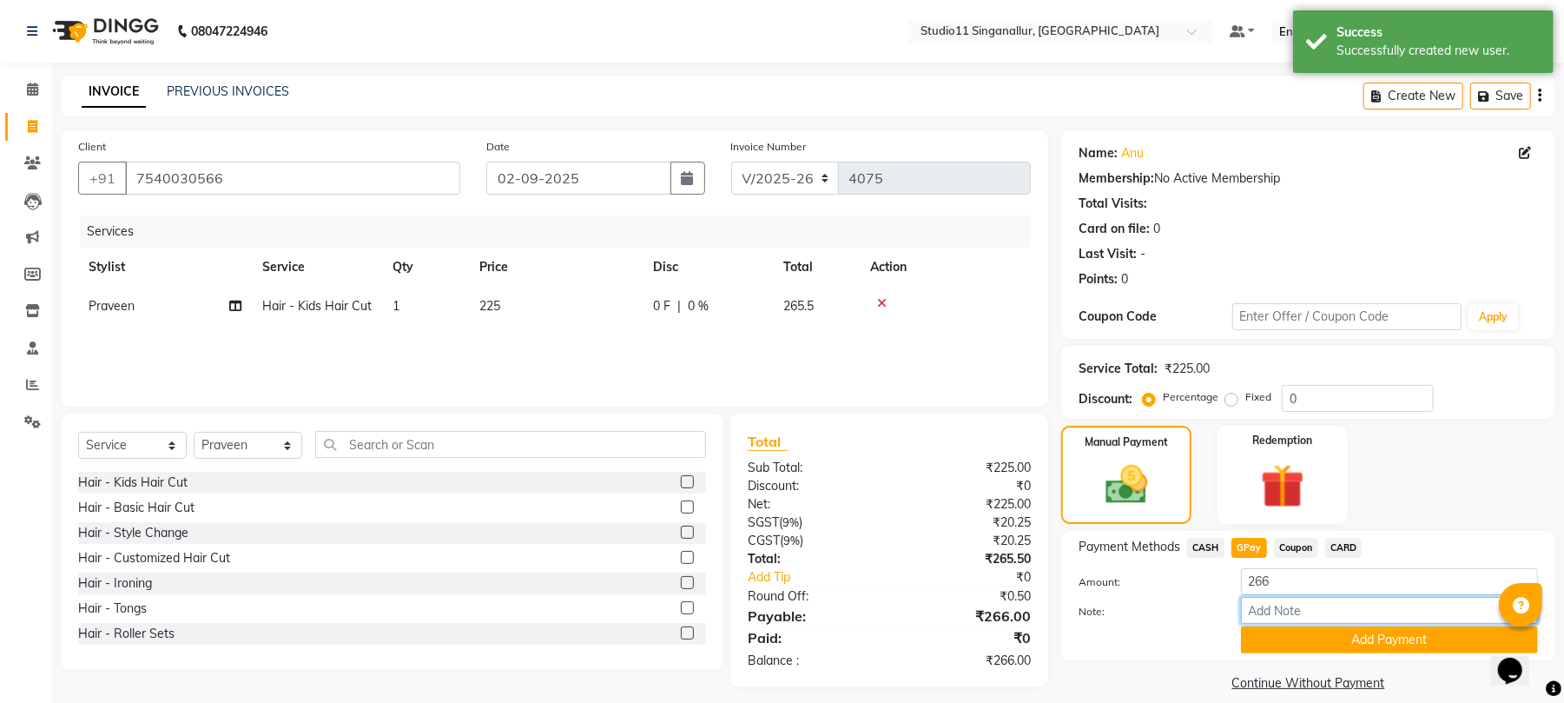
click at [1294, 624] on input "Note:" at bounding box center [1389, 610] width 297 height 27
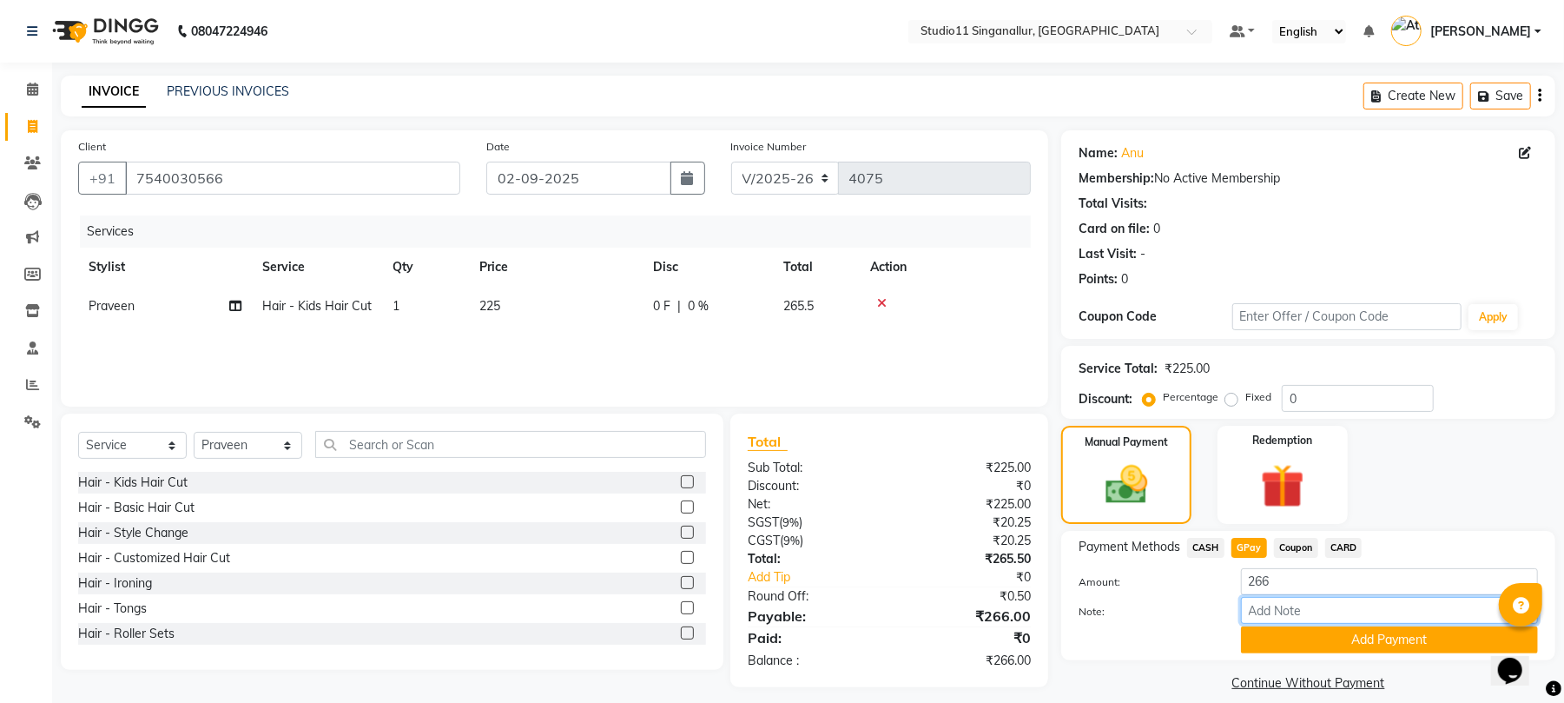
scroll to position [19, 0]
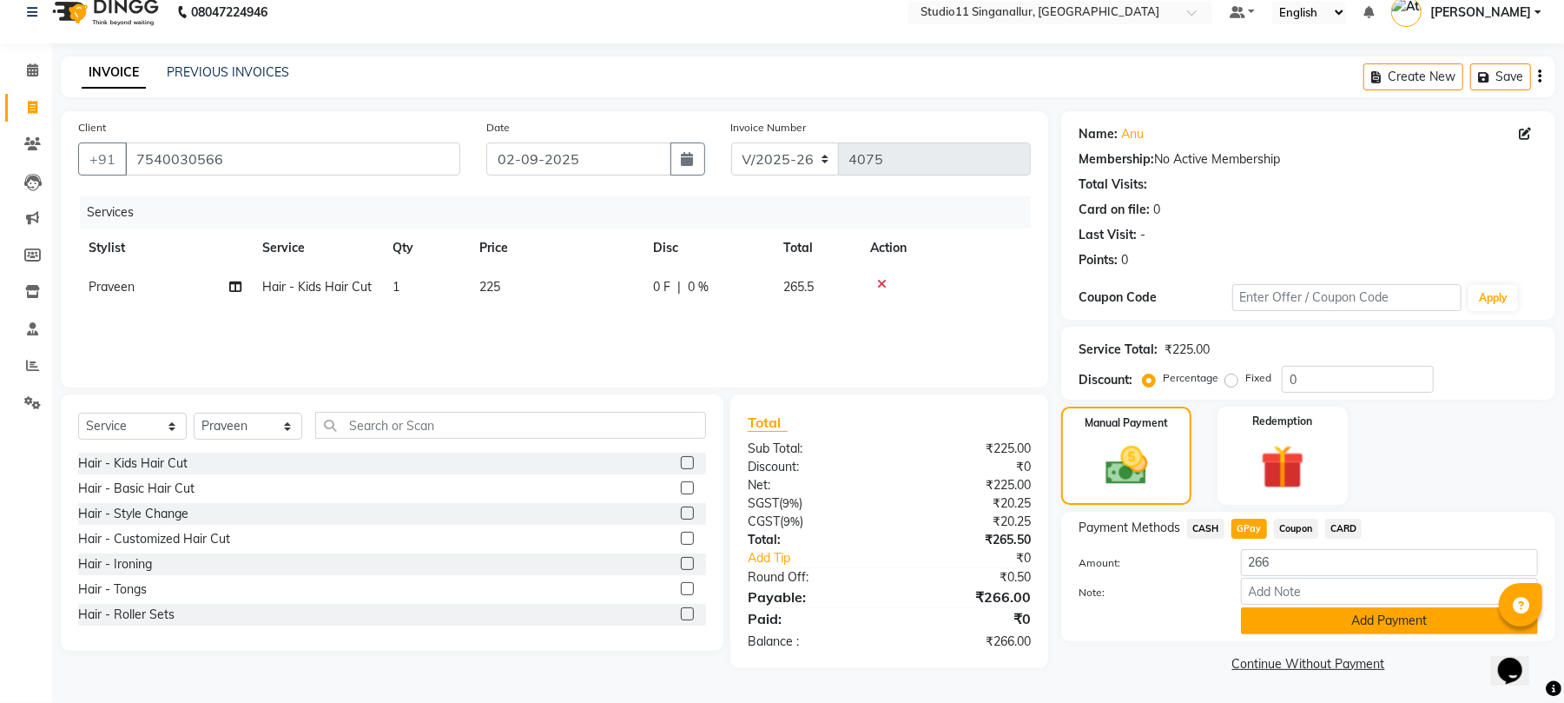
click at [1286, 626] on button "Add Payment" at bounding box center [1389, 620] width 297 height 27
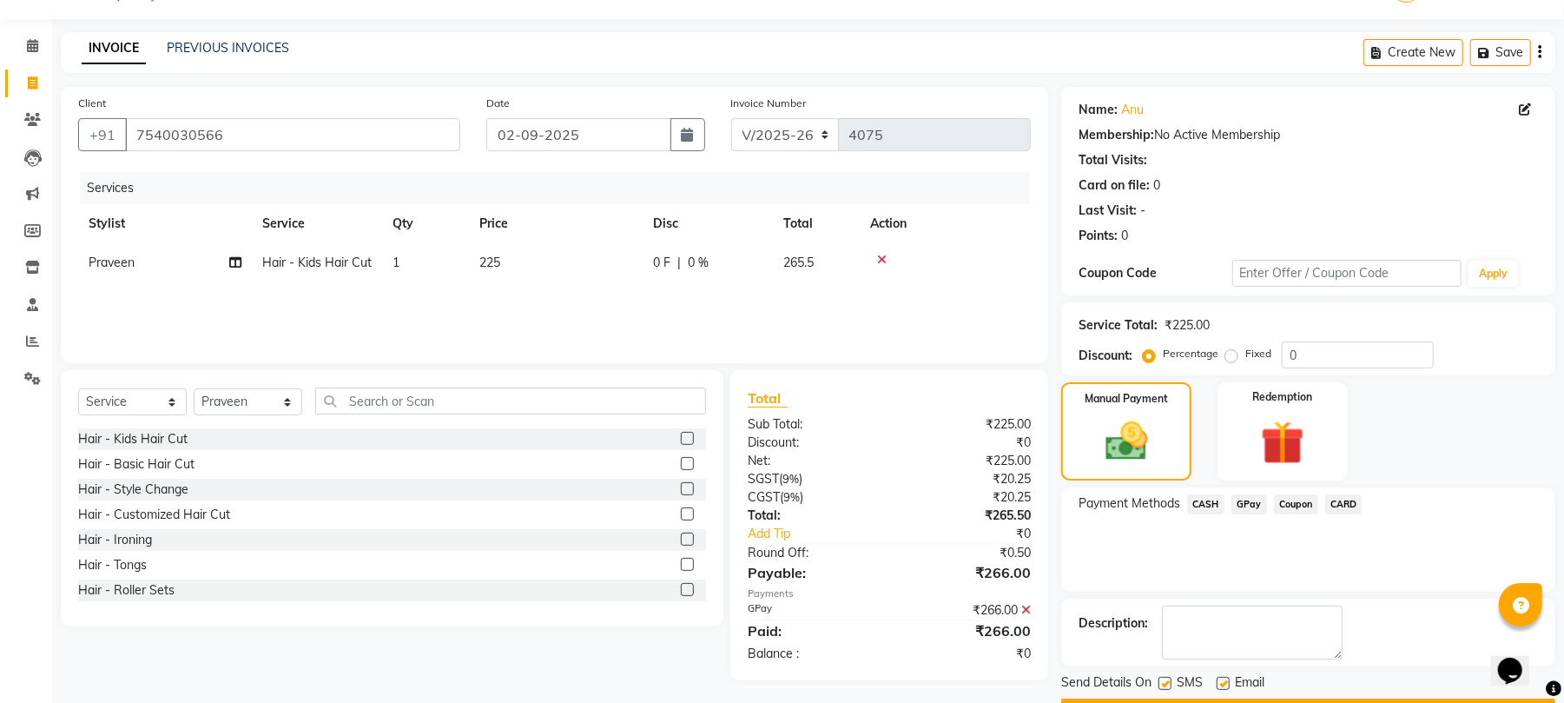
scroll to position [94, 0]
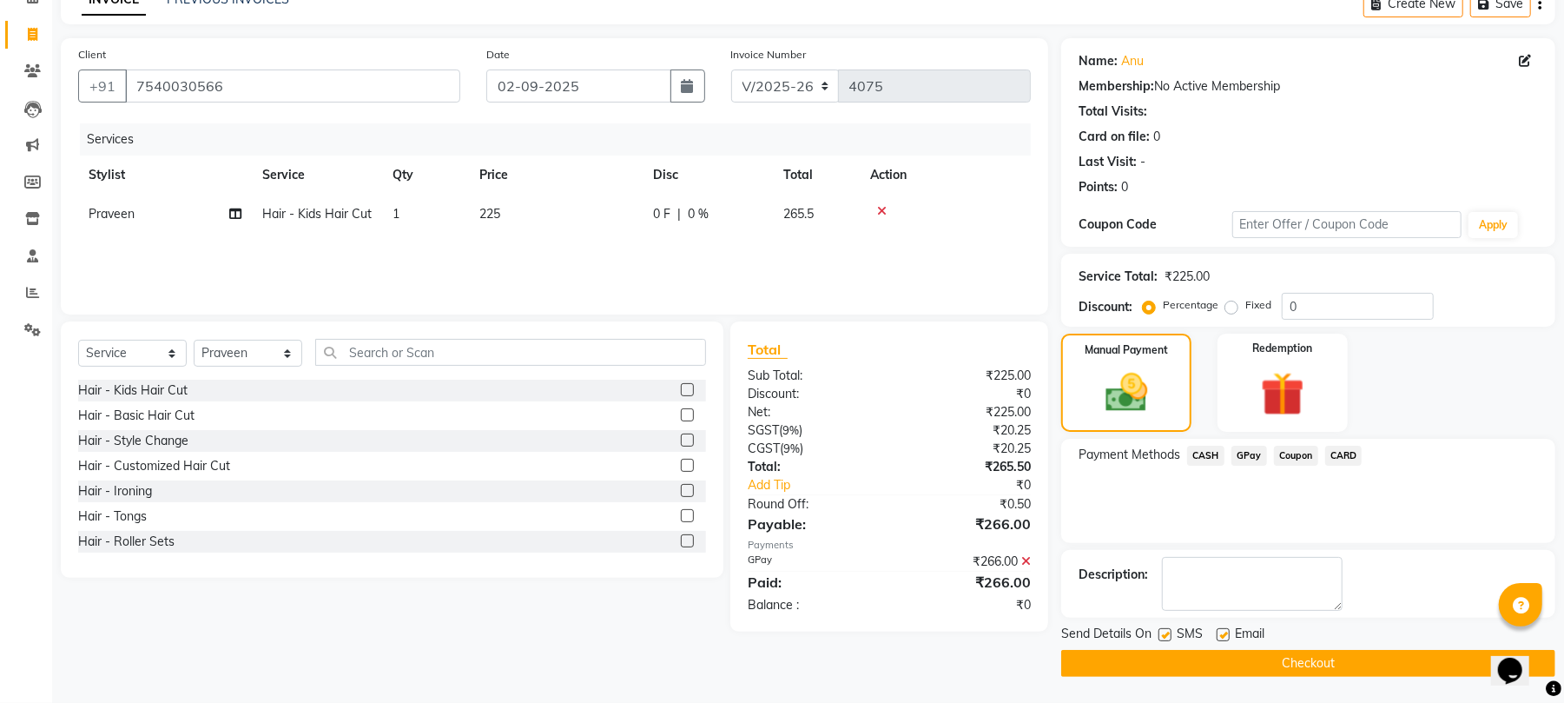
click at [1166, 638] on label at bounding box center [1165, 634] width 13 height 13
click at [1166, 638] on input "checkbox" at bounding box center [1164, 635] width 11 height 11
checkbox input "false"
click at [1225, 628] on label at bounding box center [1223, 634] width 13 height 13
click at [1225, 630] on input "checkbox" at bounding box center [1222, 635] width 11 height 11
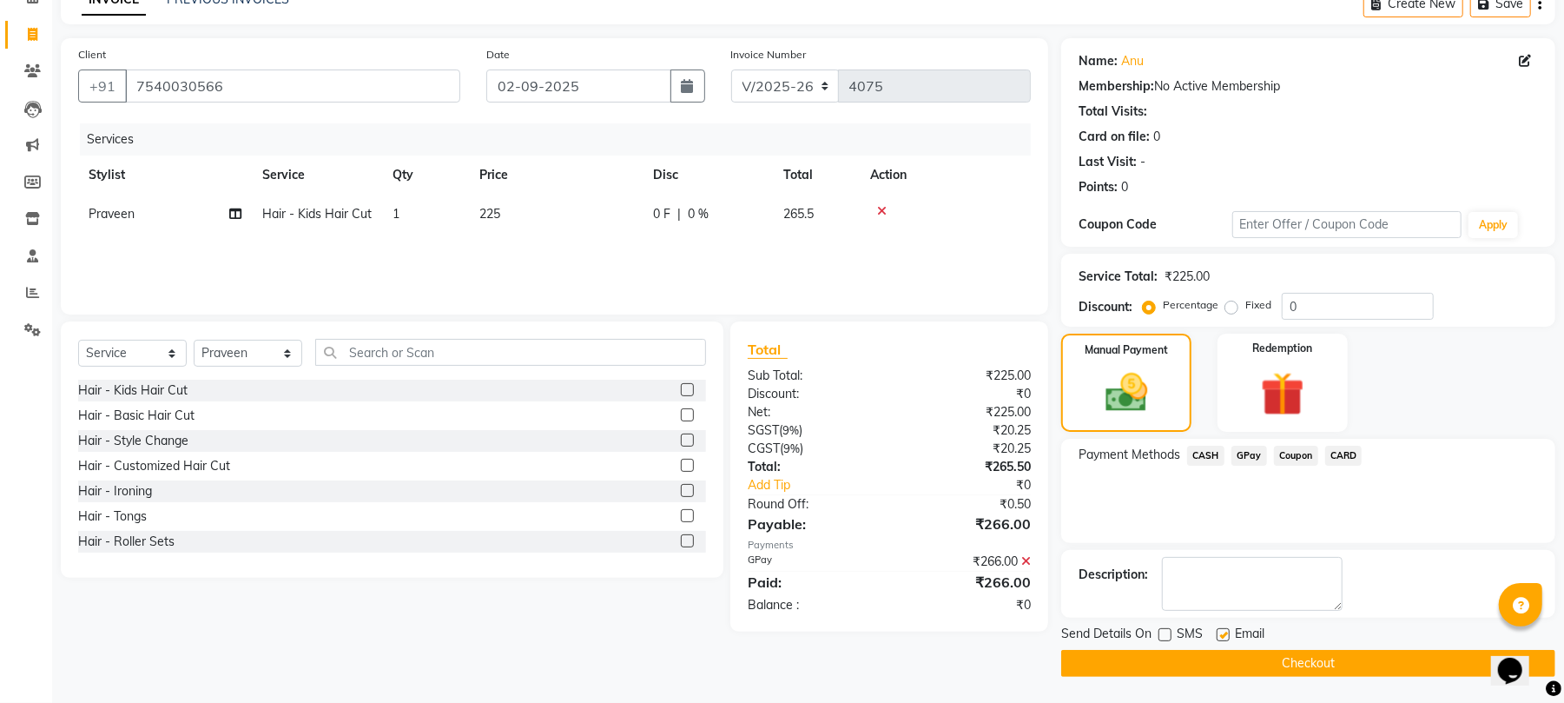
checkbox input "false"
click at [1221, 664] on button "Checkout" at bounding box center [1308, 663] width 494 height 27
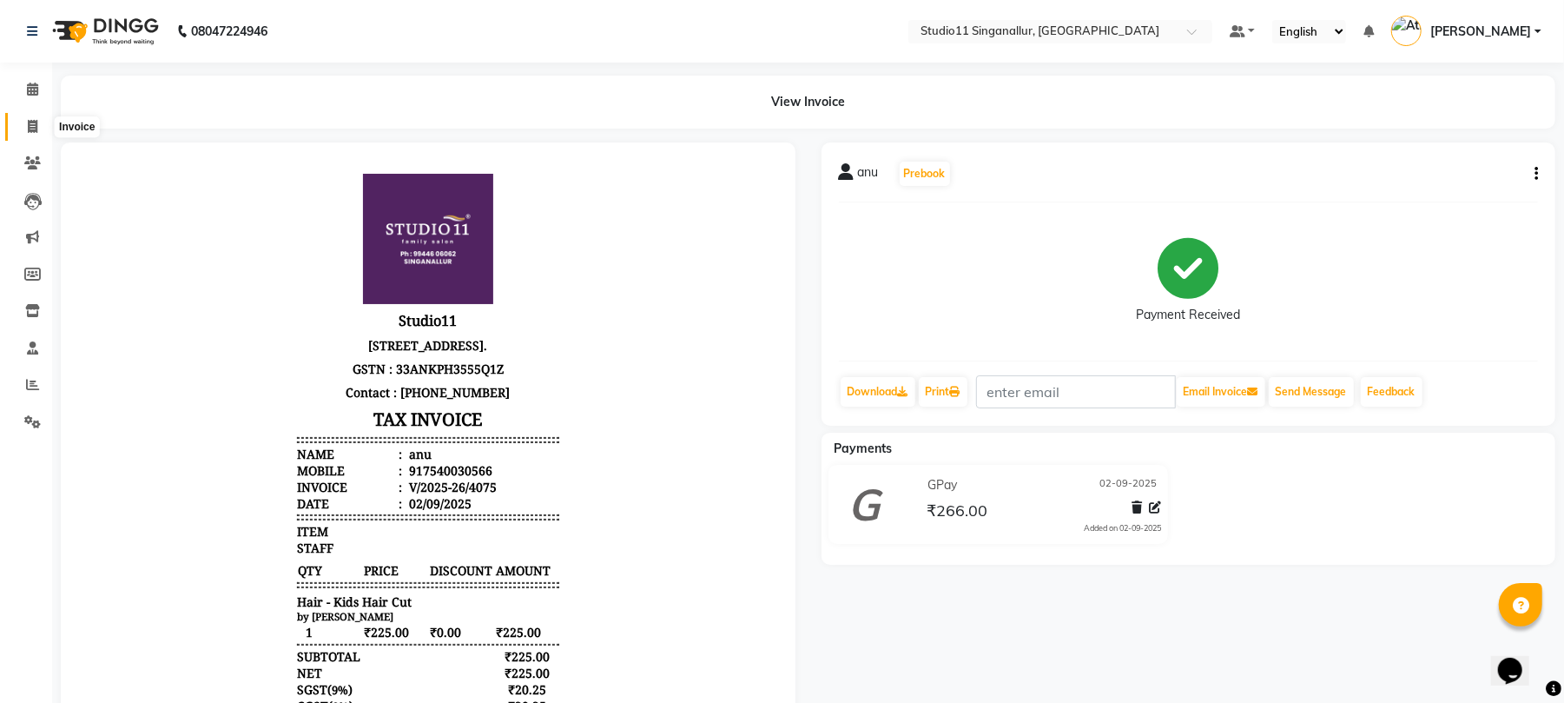
click at [39, 126] on span at bounding box center [32, 127] width 30 height 20
select select "service"
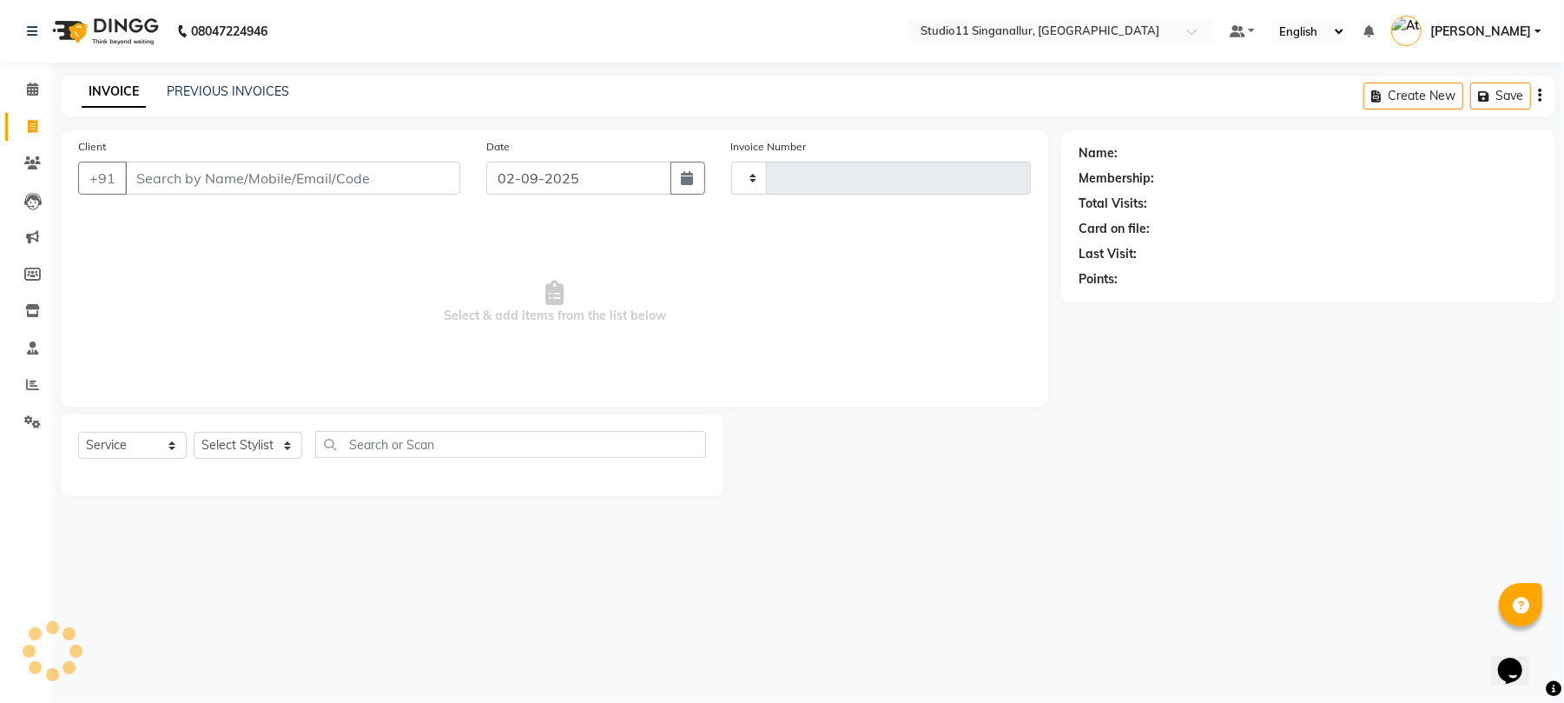
type input "4076"
select select "6616"
click at [241, 443] on select "Select Stylist" at bounding box center [248, 445] width 109 height 27
select select "51156"
click at [194, 432] on select "Select Stylist akbar Athira daniel Divya Haritha kowsalya krithika narmatha pan…" at bounding box center [248, 445] width 109 height 27
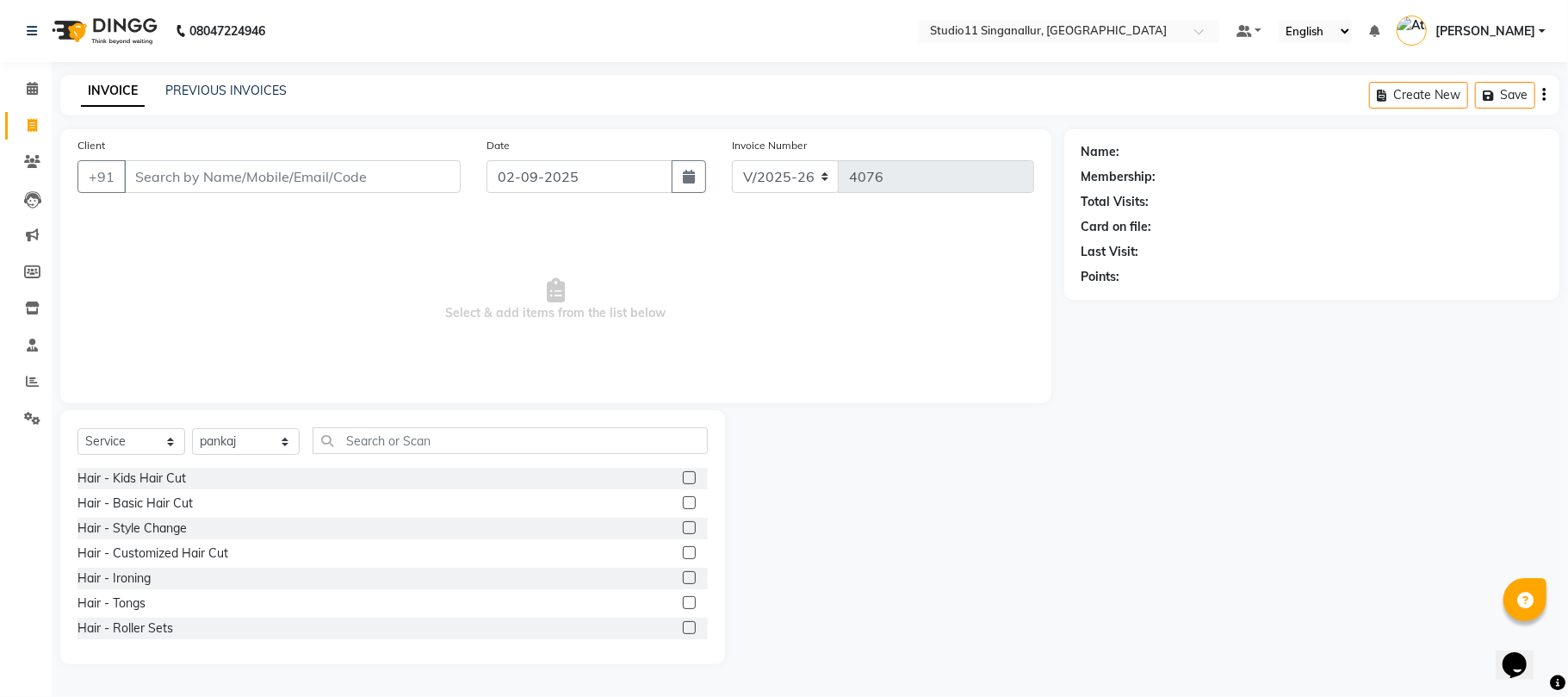
click at [403, 424] on div "Select Service Product Membership Package Voucher Prepaid Gift Card Select Styl…" at bounding box center [392, 536] width 665 height 254
click at [403, 434] on input "text" at bounding box center [509, 440] width 395 height 27
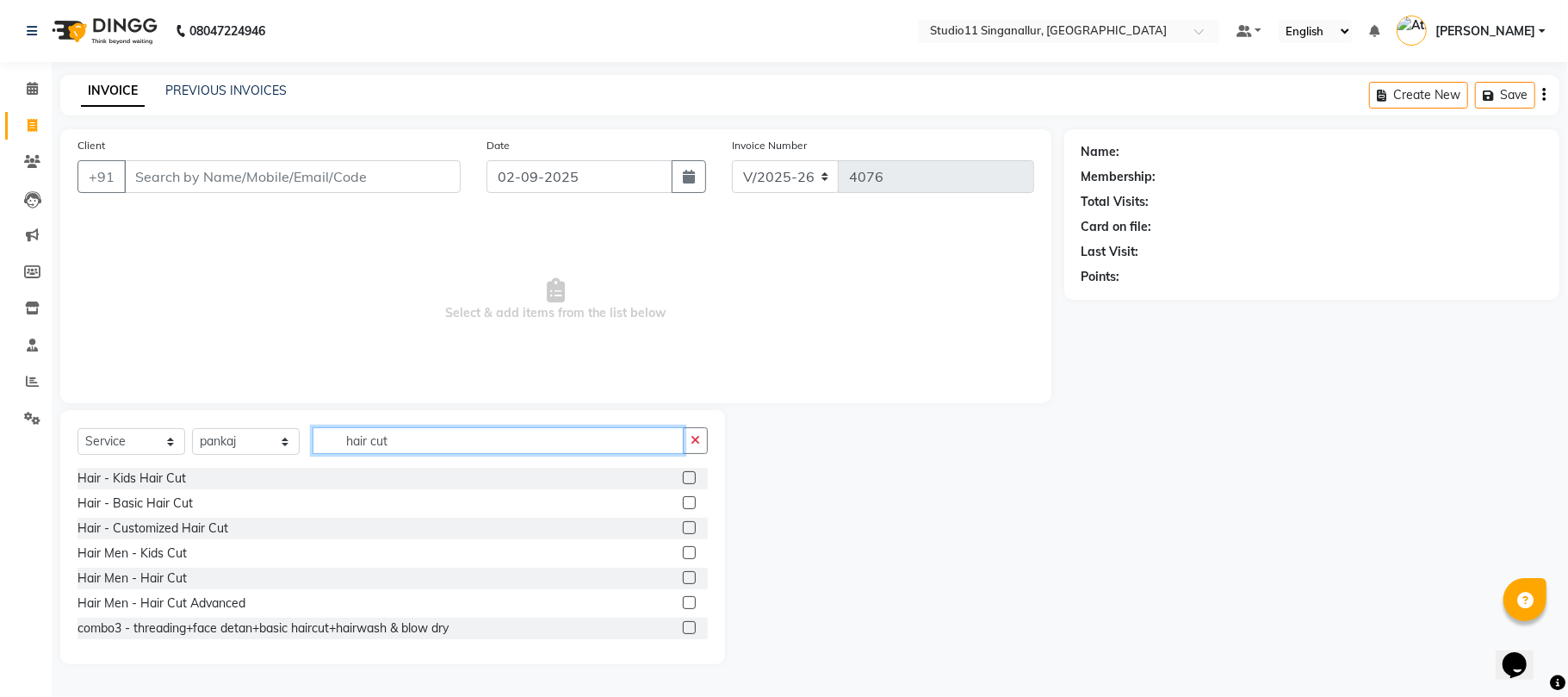
type input "hair cut"
click at [683, 580] on label at bounding box center [689, 577] width 13 height 13
click at [683, 580] on input "checkbox" at bounding box center [688, 578] width 11 height 11
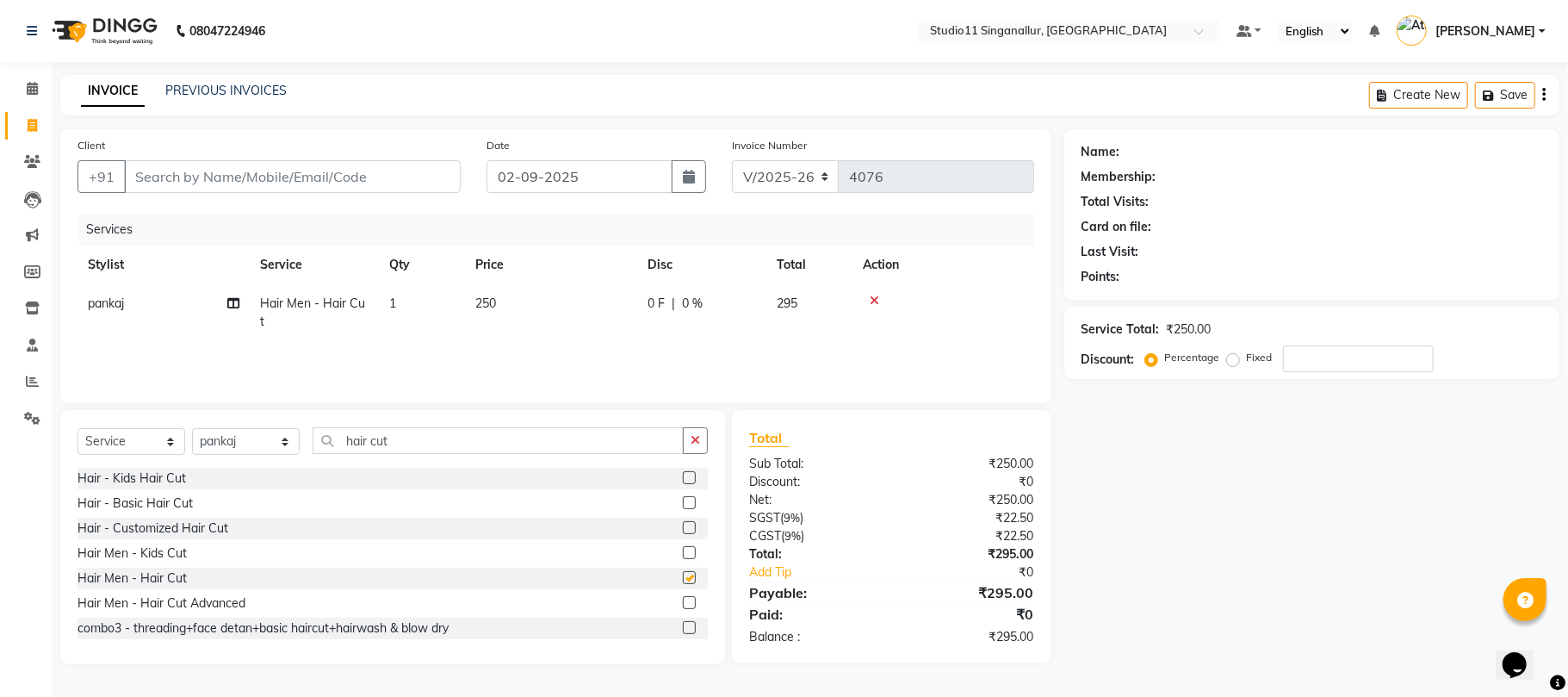
checkbox input "false"
click at [177, 180] on input "Client" at bounding box center [292, 176] width 337 height 33
type input "9"
type input "0"
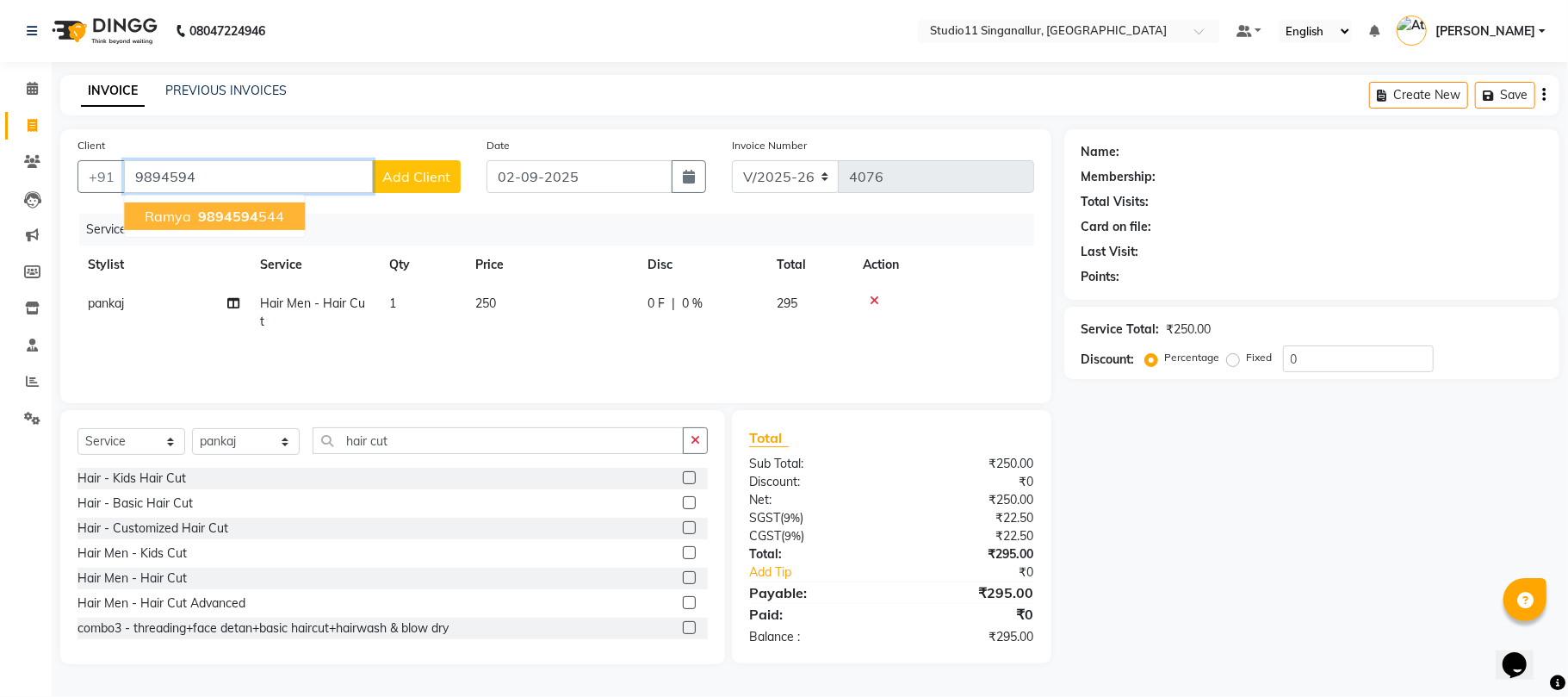
click at [184, 212] on span "ramya" at bounding box center [168, 215] width 47 height 17
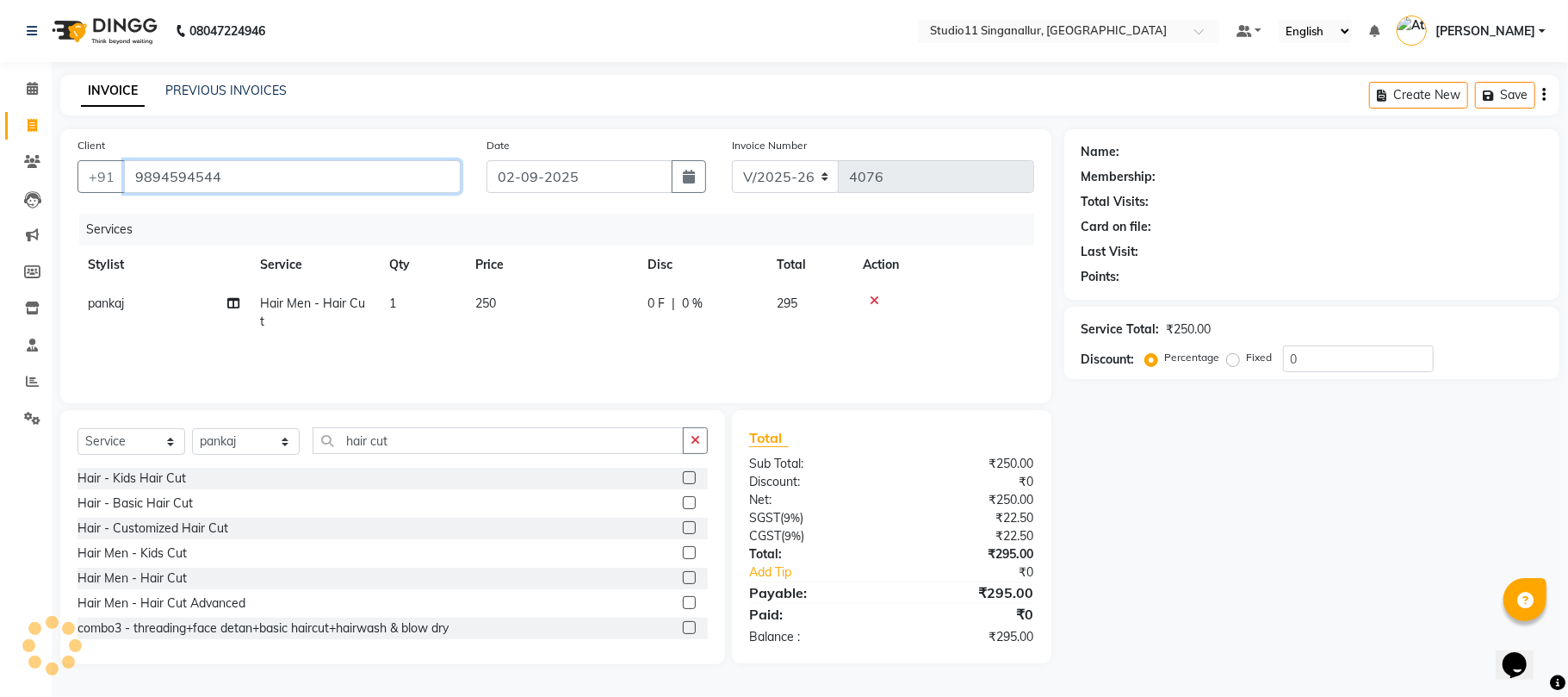
type input "9894594544"
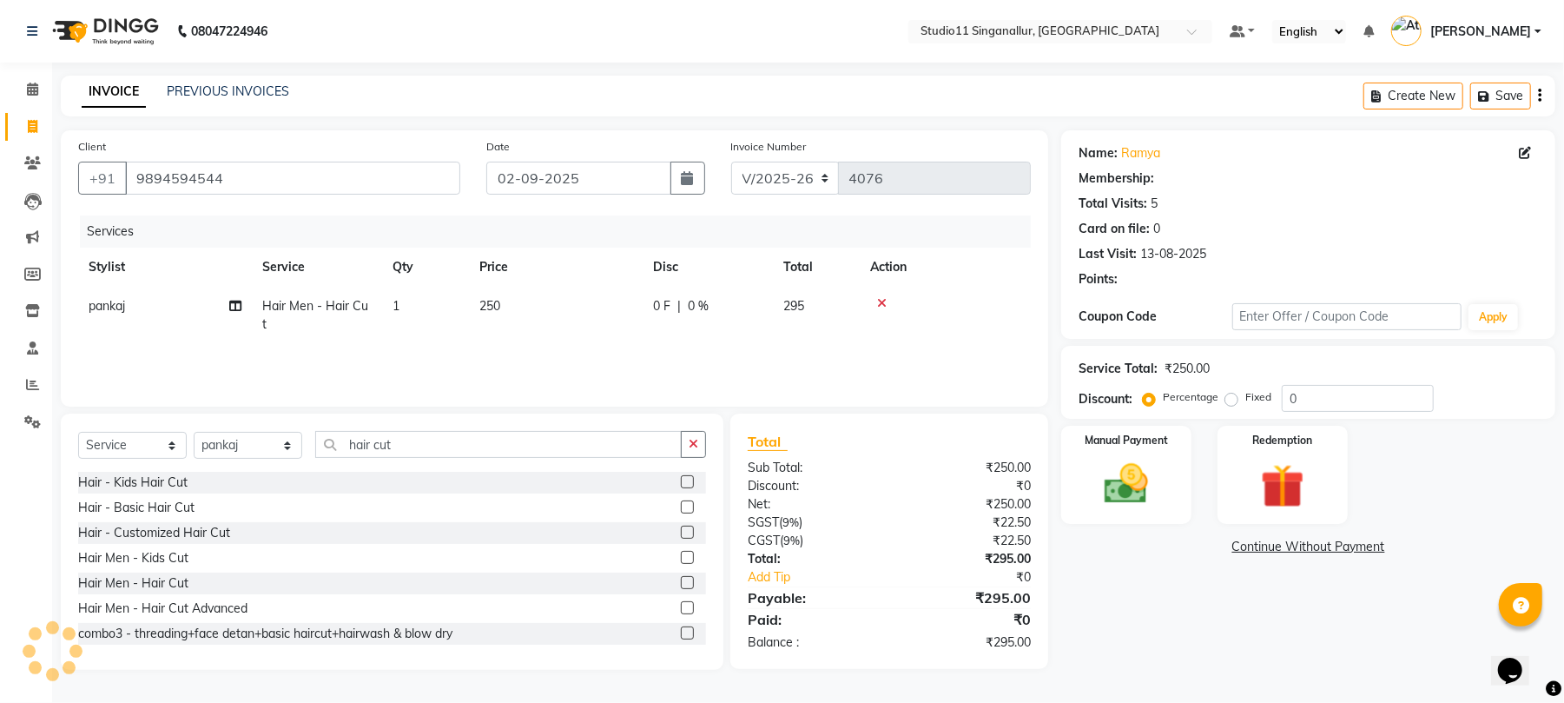
select select "1: Object"
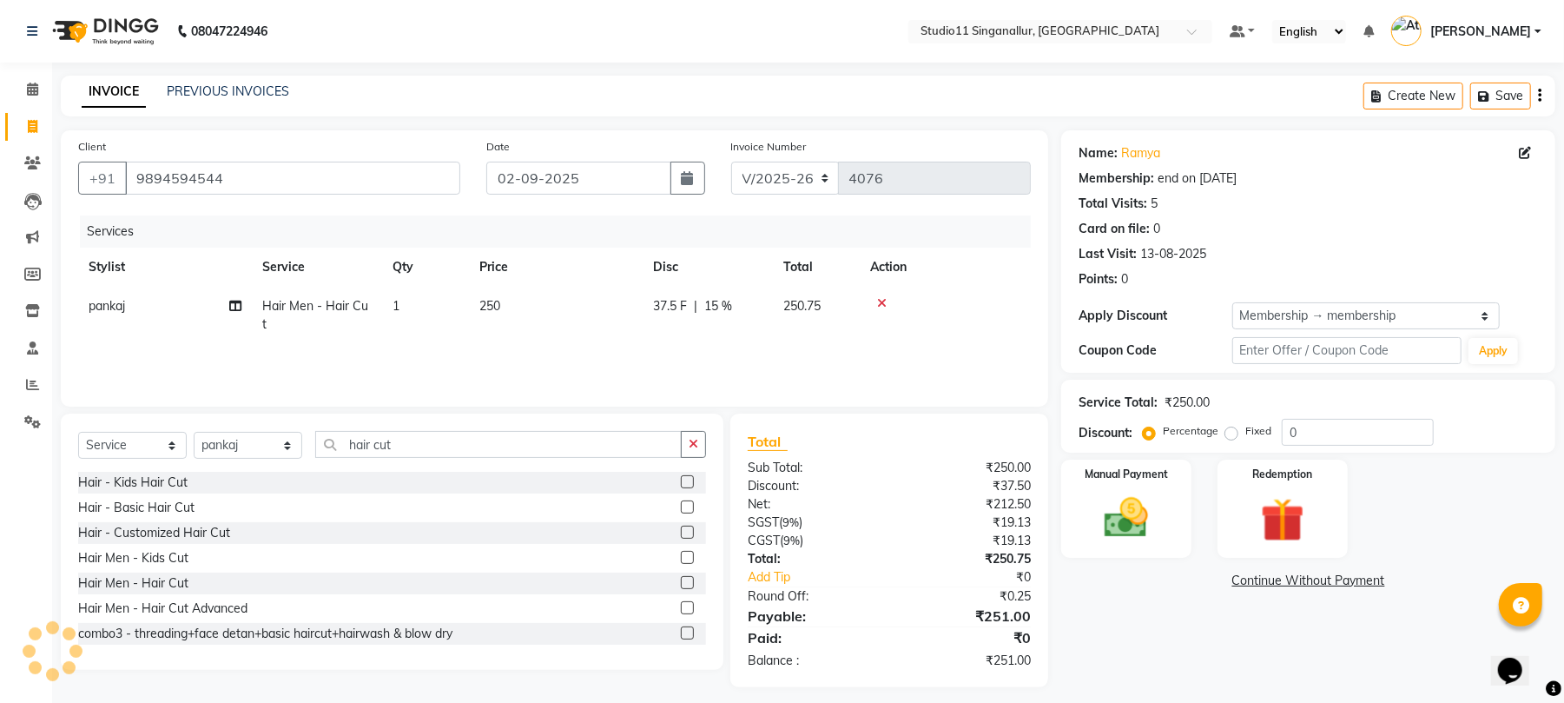
type input "15"
click at [1140, 521] on img at bounding box center [1126, 518] width 75 height 53
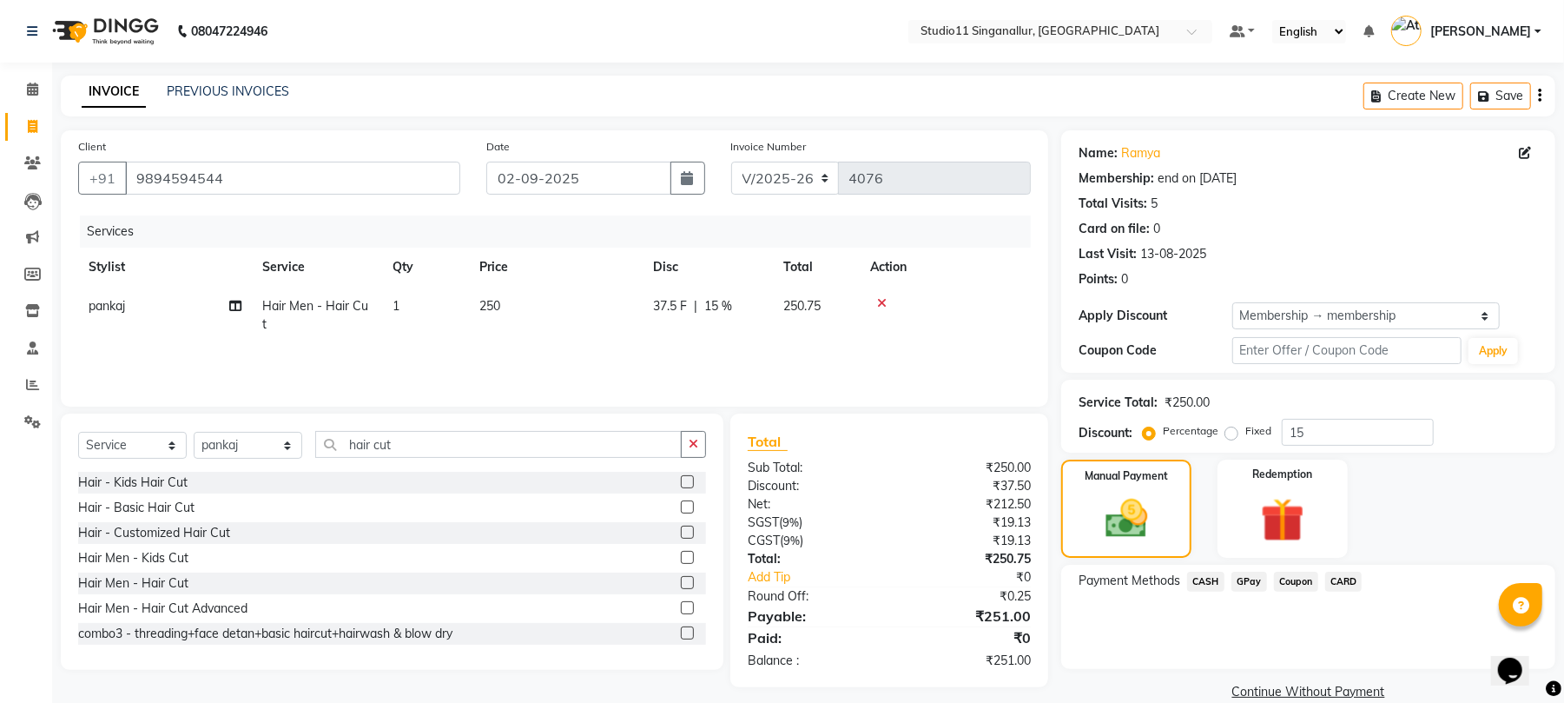
click at [1336, 585] on span "CARD" at bounding box center [1344, 582] width 37 height 20
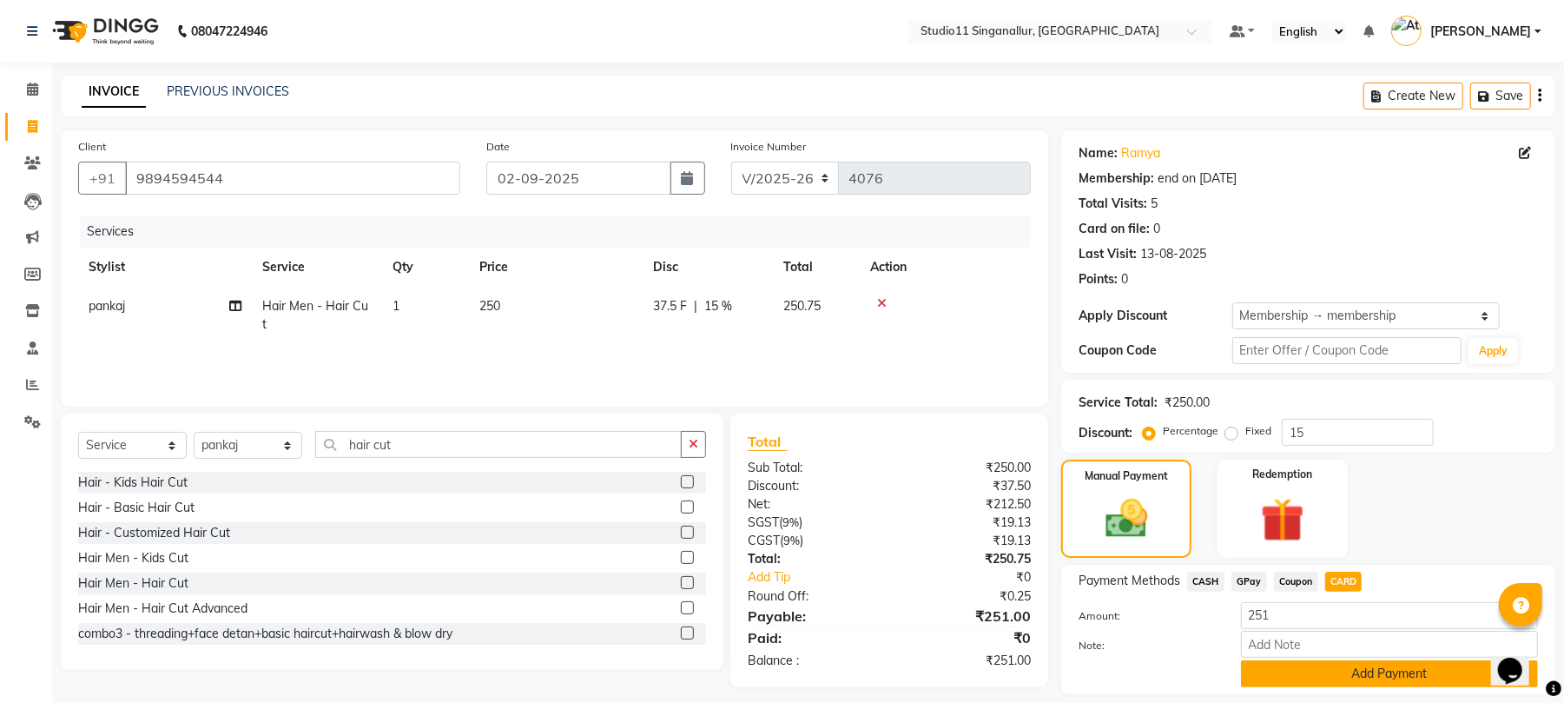
click at [1304, 668] on button "Add Payment" at bounding box center [1389, 673] width 297 height 27
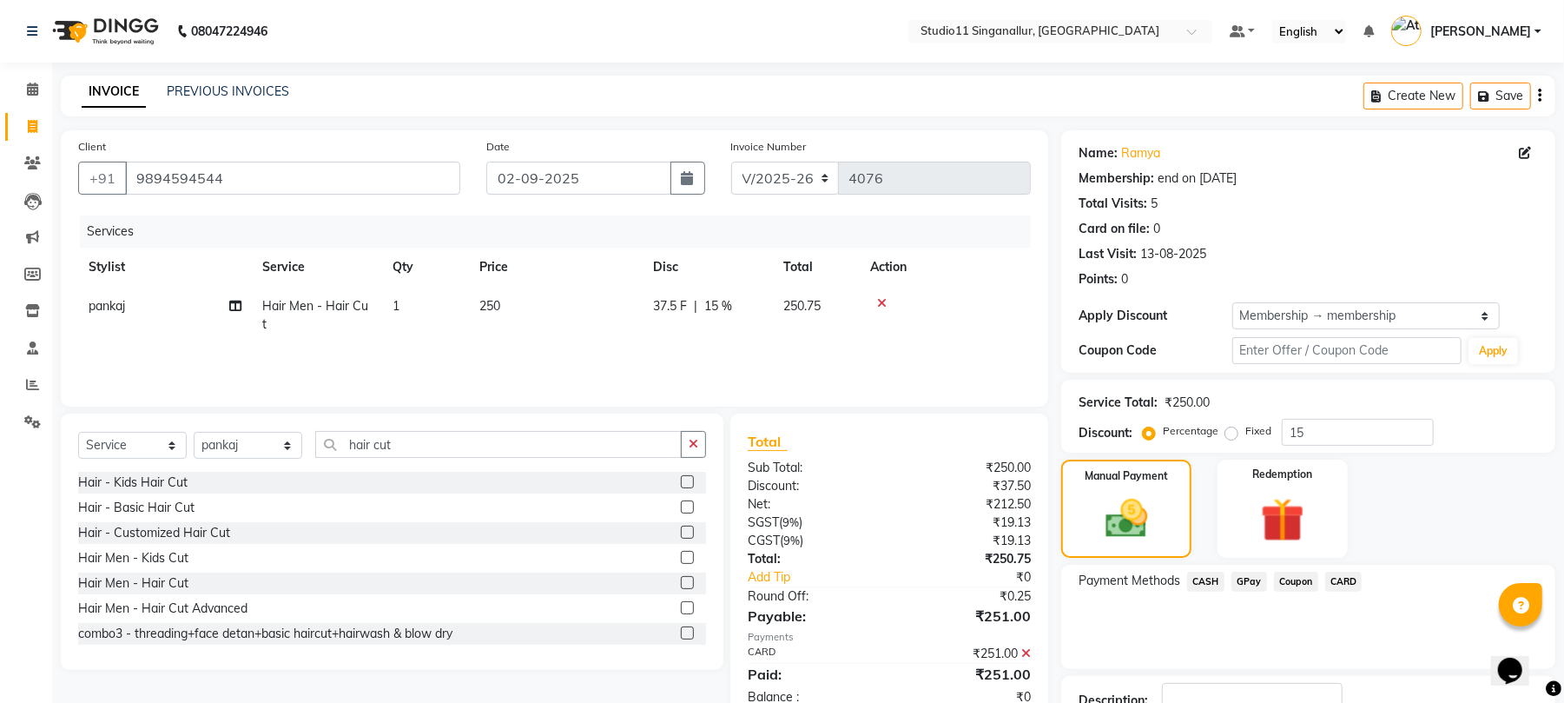
click at [731, 314] on span "15 %" at bounding box center [718, 306] width 28 height 18
select select "51156"
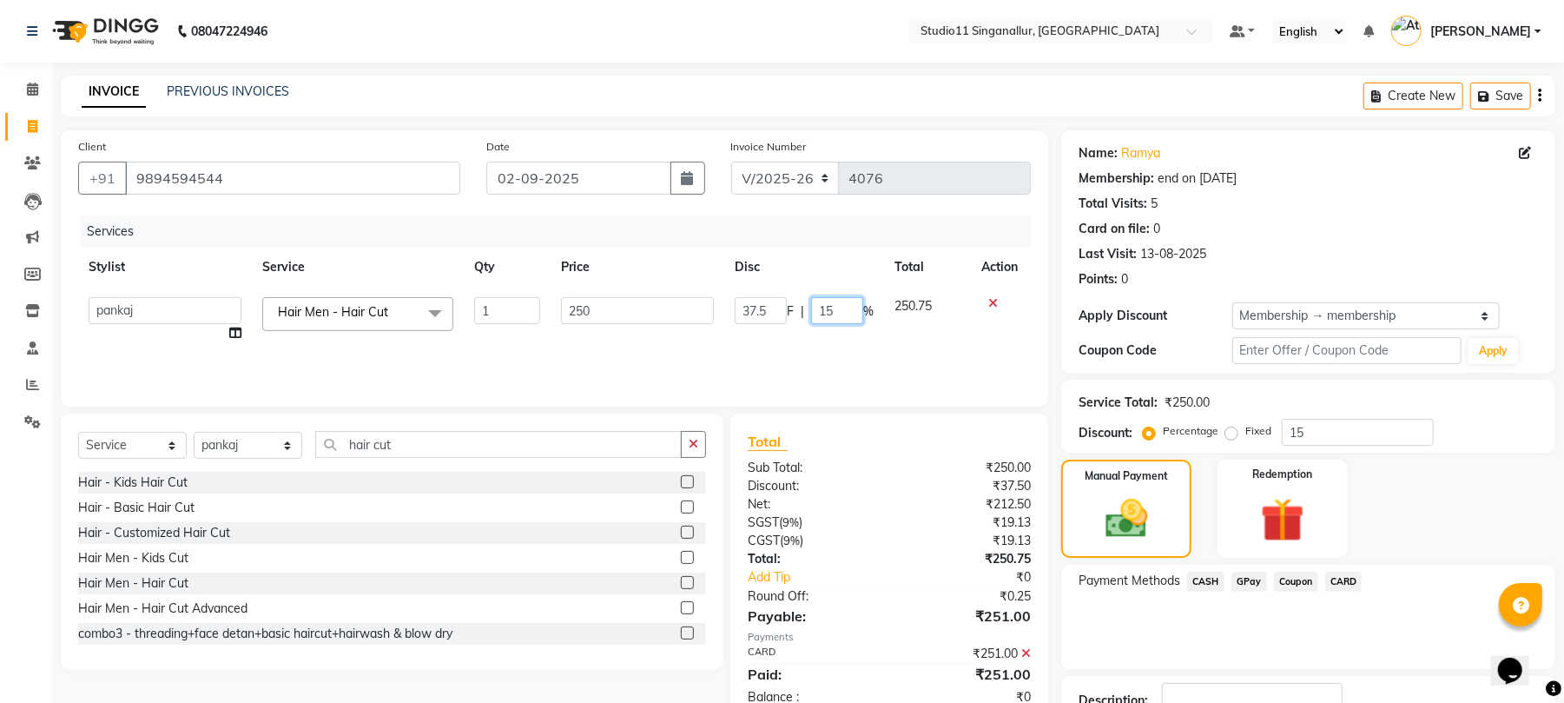
click at [827, 311] on input "15" at bounding box center [837, 310] width 52 height 27
click at [838, 304] on input "15" at bounding box center [837, 310] width 52 height 27
type input "1"
type input "0"
click at [836, 339] on div "Services Stylist Service Qty Price Disc Total Action akbar Athira daniel Divya …" at bounding box center [554, 302] width 953 height 174
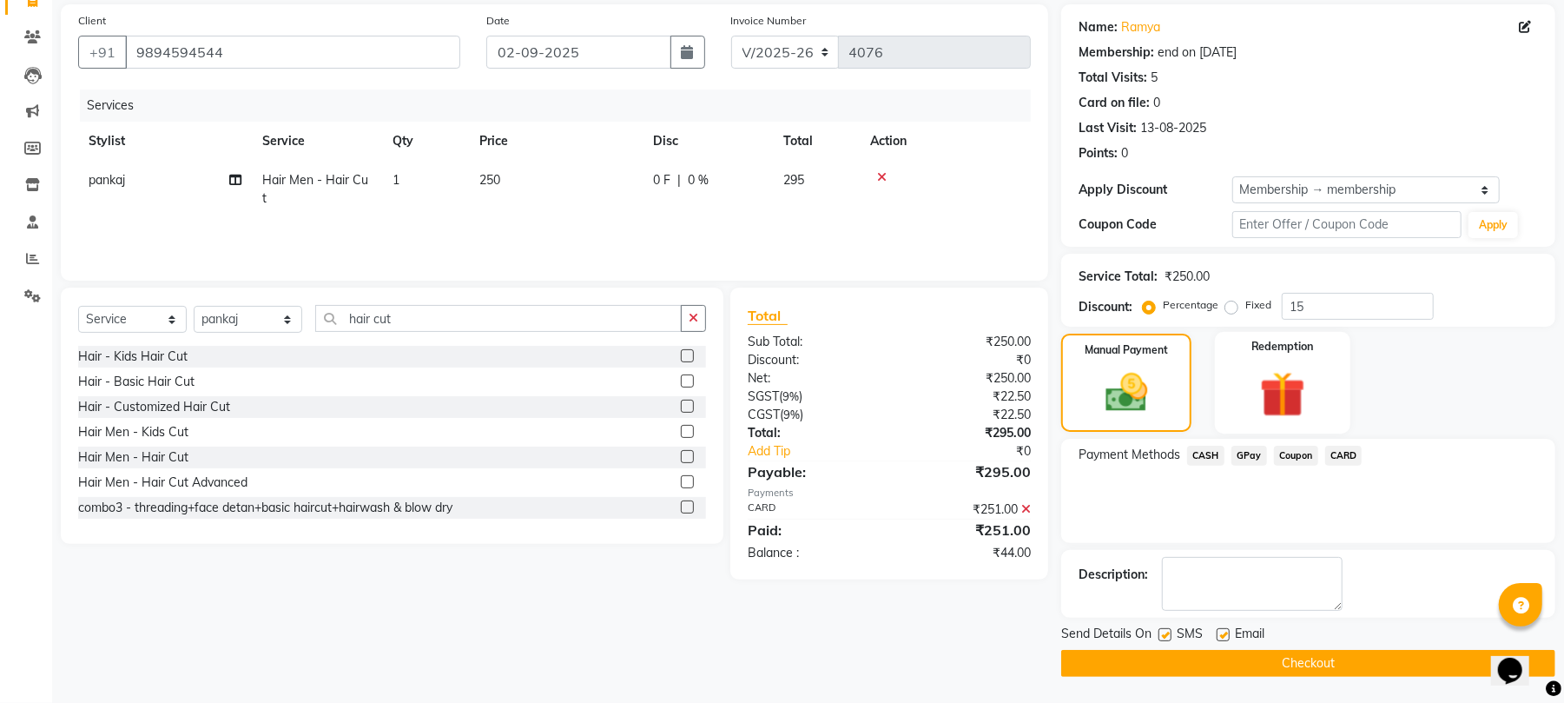
scroll to position [127, 0]
click at [1032, 504] on div "₹251.00" at bounding box center [966, 509] width 155 height 18
click at [1032, 505] on div "₹251.00" at bounding box center [966, 509] width 155 height 18
click at [1023, 505] on icon at bounding box center [1026, 509] width 10 height 12
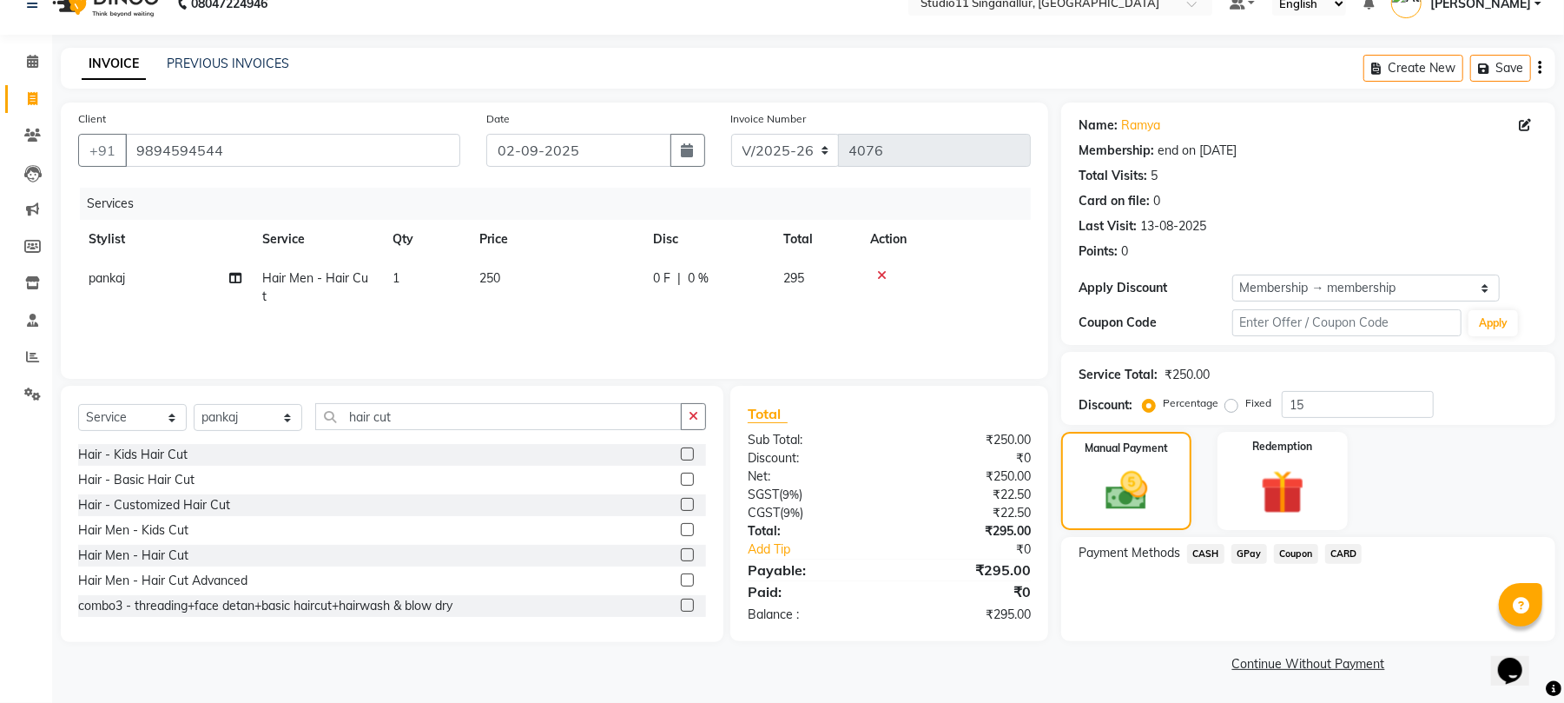
scroll to position [28, 0]
click at [1335, 550] on span "CARD" at bounding box center [1344, 554] width 37 height 20
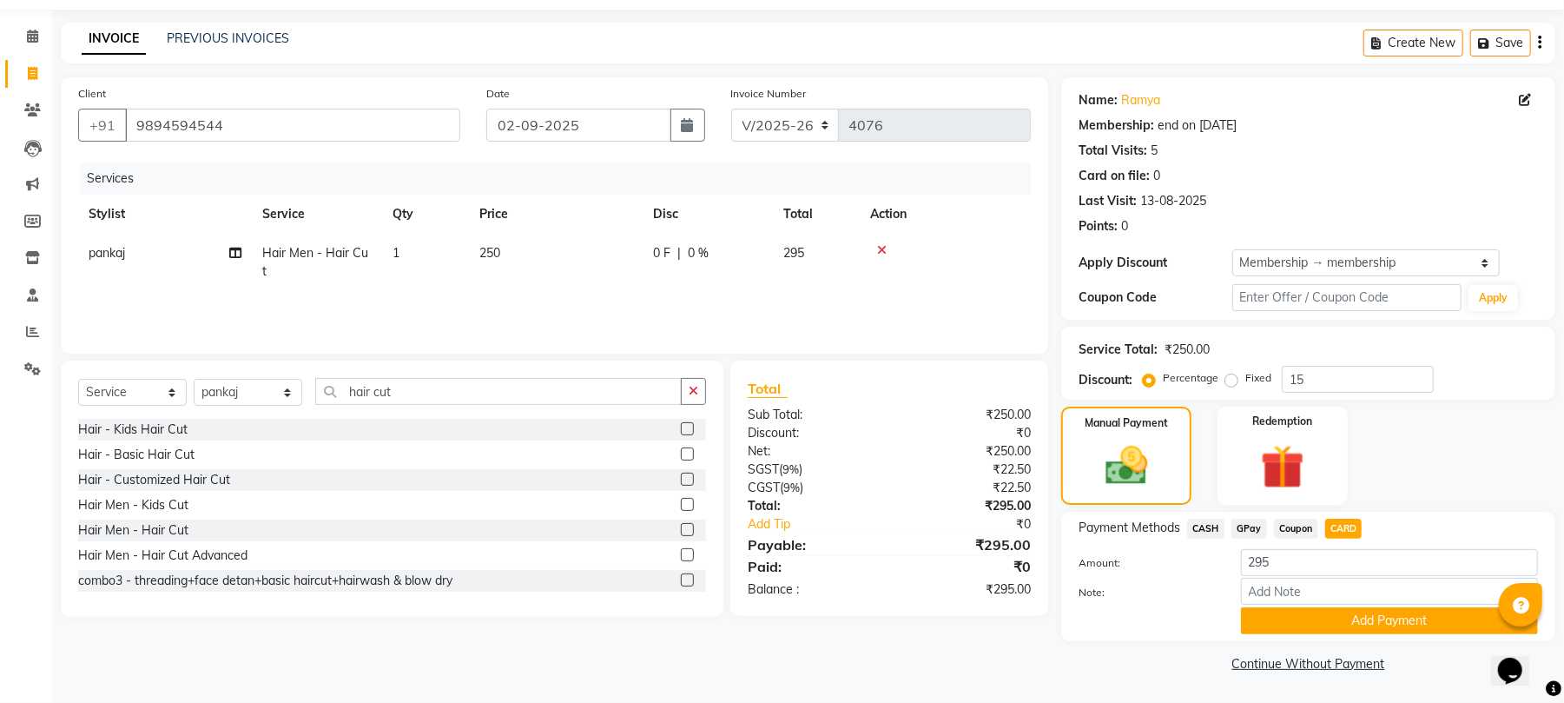
click at [1297, 612] on button "Add Payment" at bounding box center [1389, 620] width 297 height 27
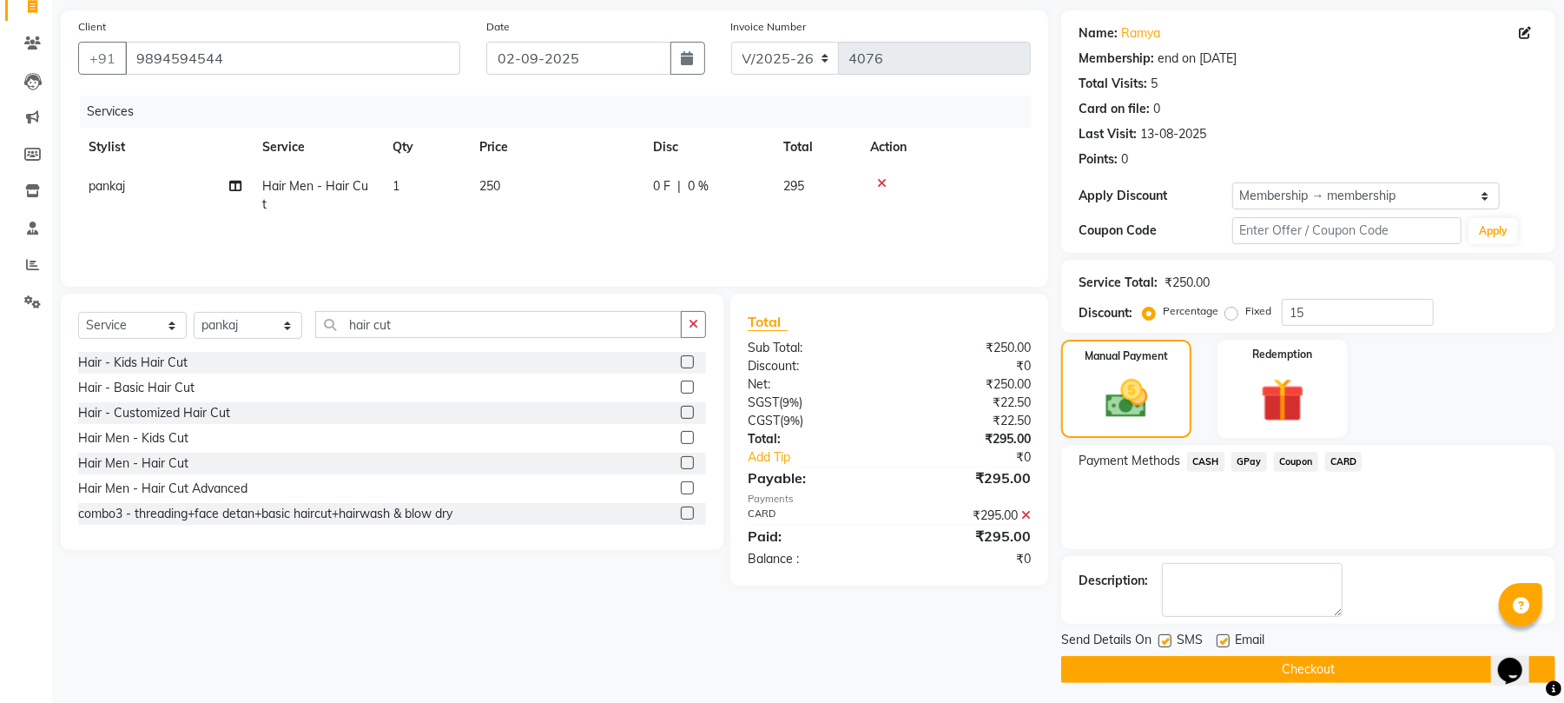
scroll to position [127, 0]
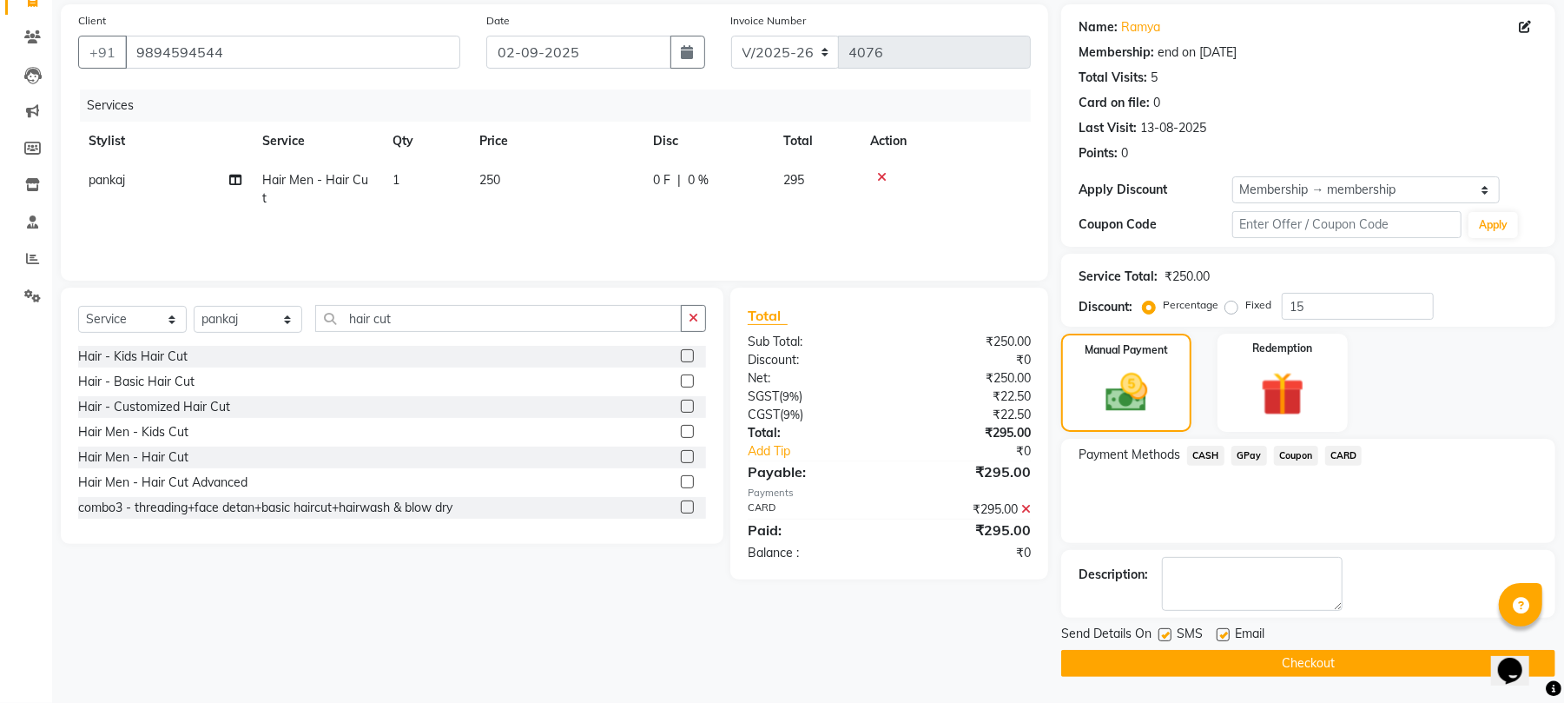
click at [1166, 631] on label at bounding box center [1165, 634] width 13 height 13
click at [1166, 631] on input "checkbox" at bounding box center [1164, 635] width 11 height 11
checkbox input "false"
click at [1226, 634] on label at bounding box center [1223, 634] width 13 height 13
click at [1226, 634] on input "checkbox" at bounding box center [1222, 635] width 11 height 11
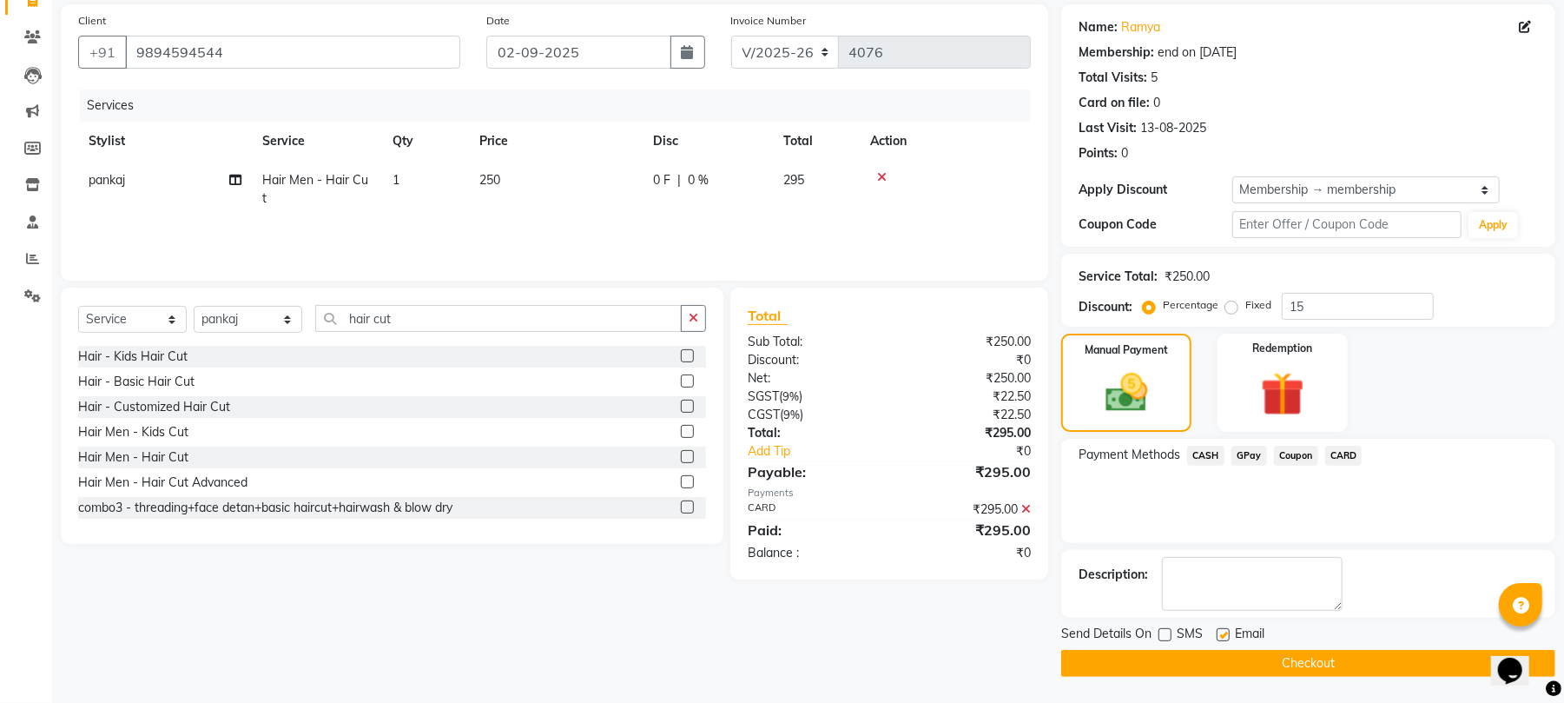
checkbox input "false"
click at [1214, 660] on button "Checkout" at bounding box center [1308, 663] width 494 height 27
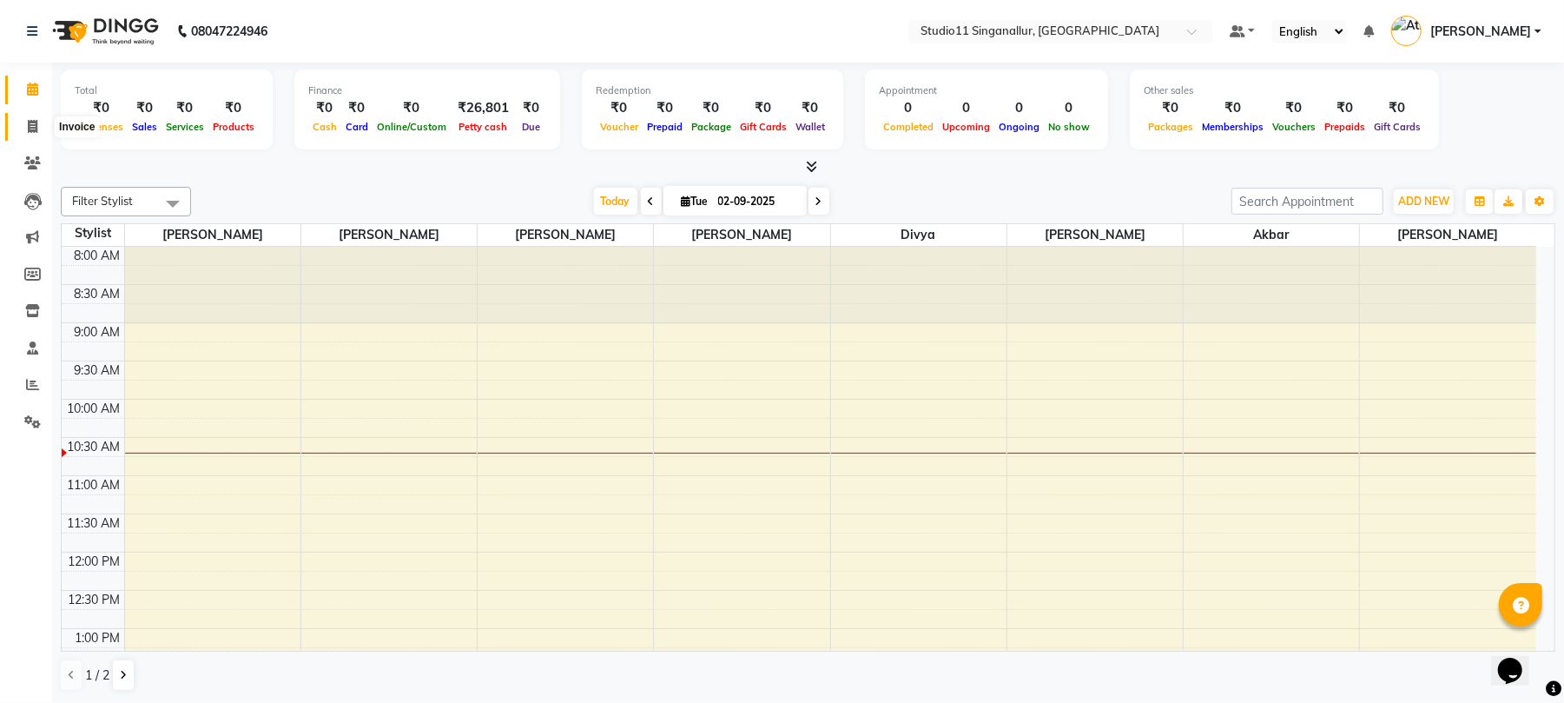
click at [33, 127] on icon at bounding box center [33, 126] width 10 height 13
select select "service"
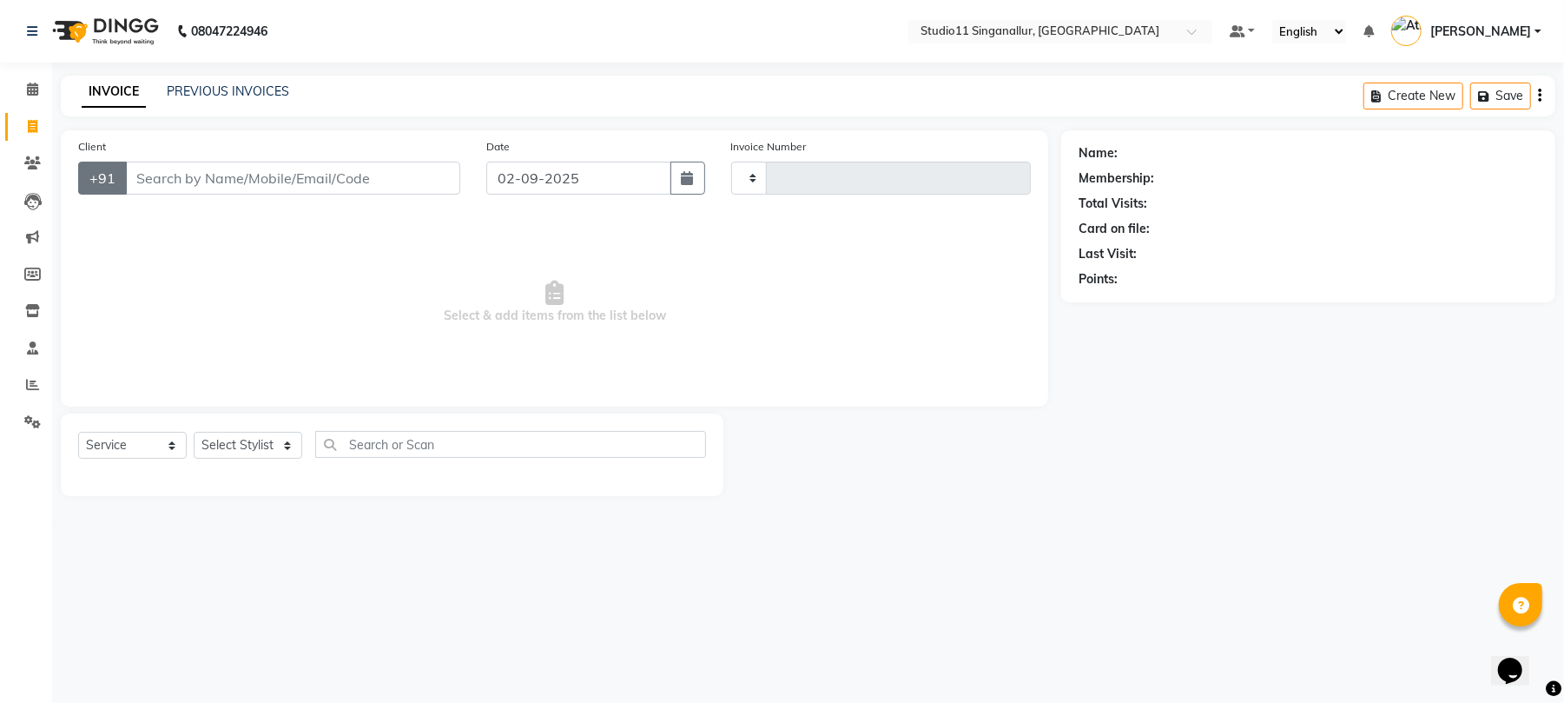
type input "4073"
select select "6616"
click at [178, 175] on input "Client" at bounding box center [295, 178] width 340 height 33
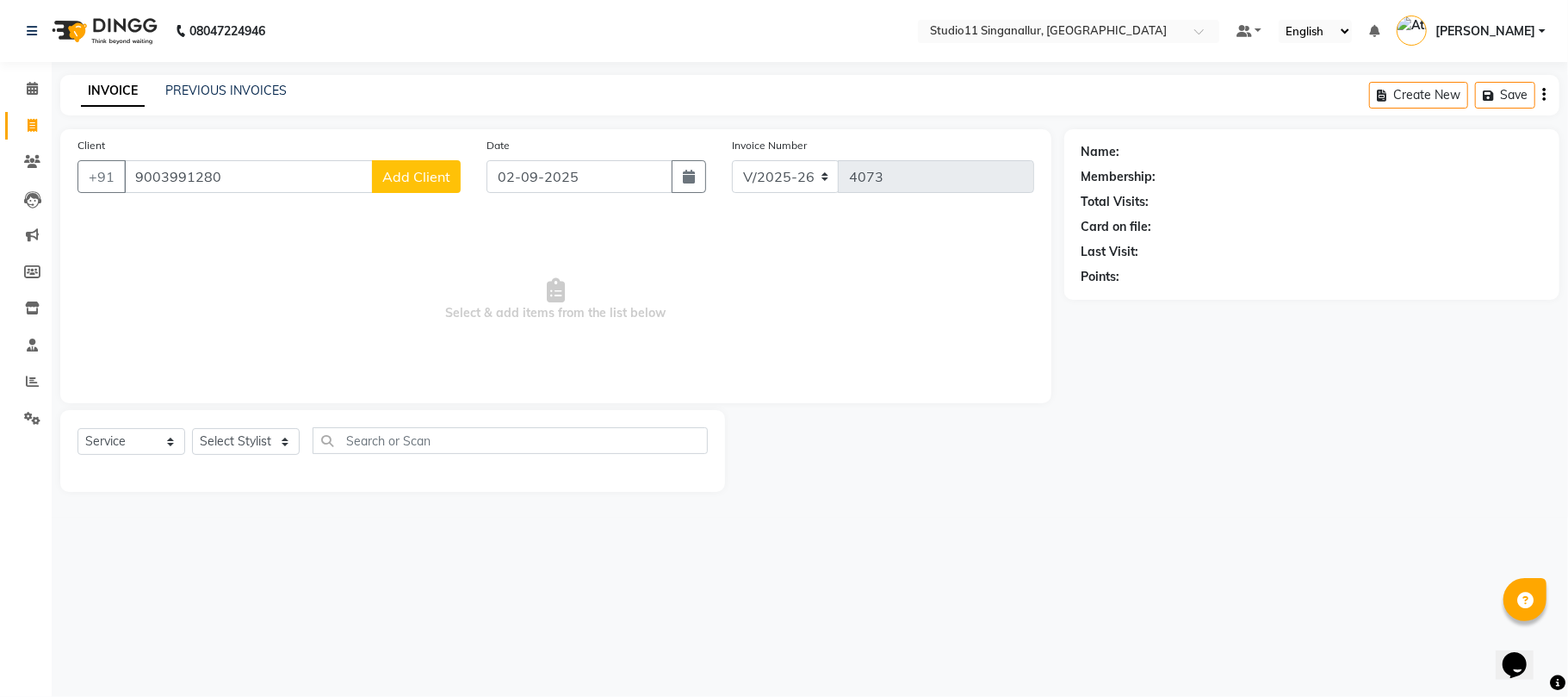
type input "9003991280"
click at [409, 175] on span "Add Client" at bounding box center [416, 175] width 68 height 17
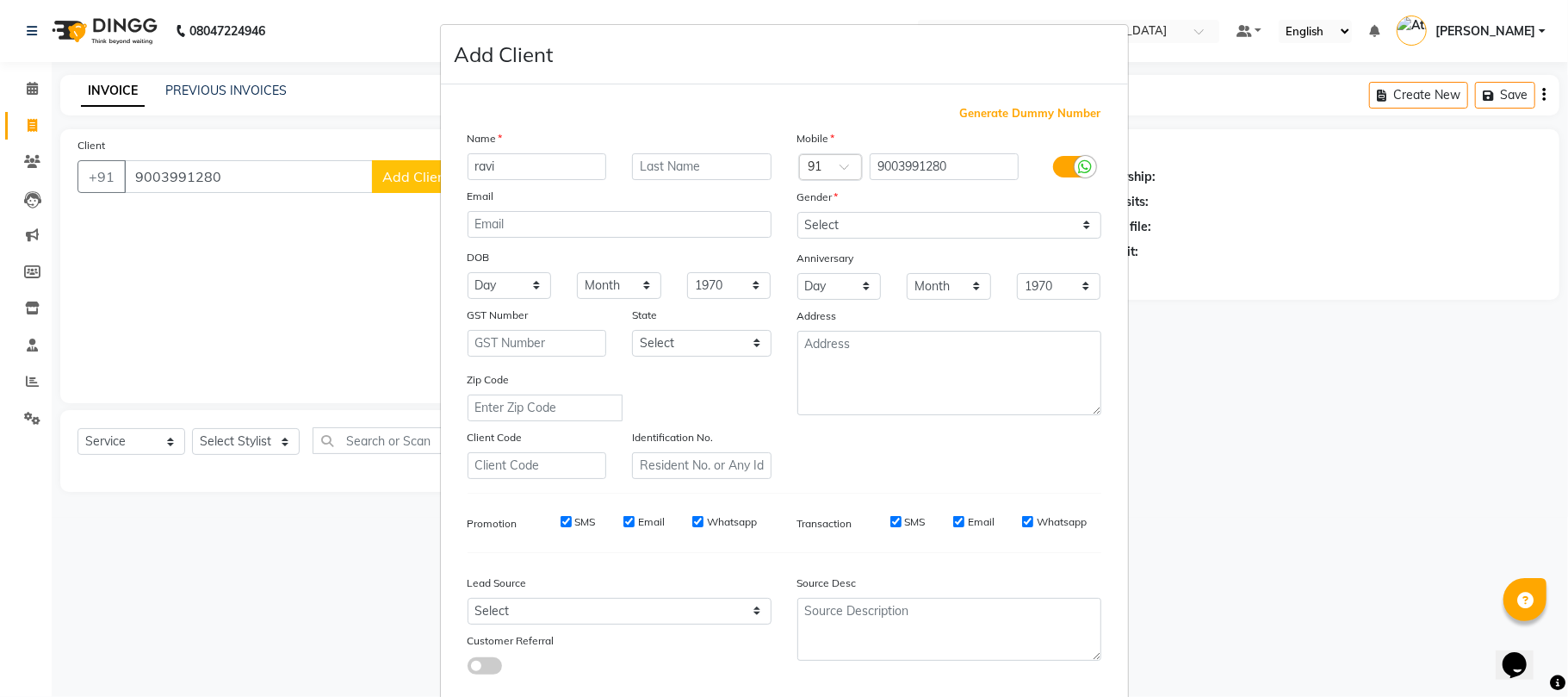
type input "ravi"
click at [843, 217] on select "Select Male Female Other Prefer Not To Say" at bounding box center [949, 225] width 304 height 27
select select "female"
click at [797, 212] on select "Select Male Female Other Prefer Not To Say" at bounding box center [949, 225] width 304 height 27
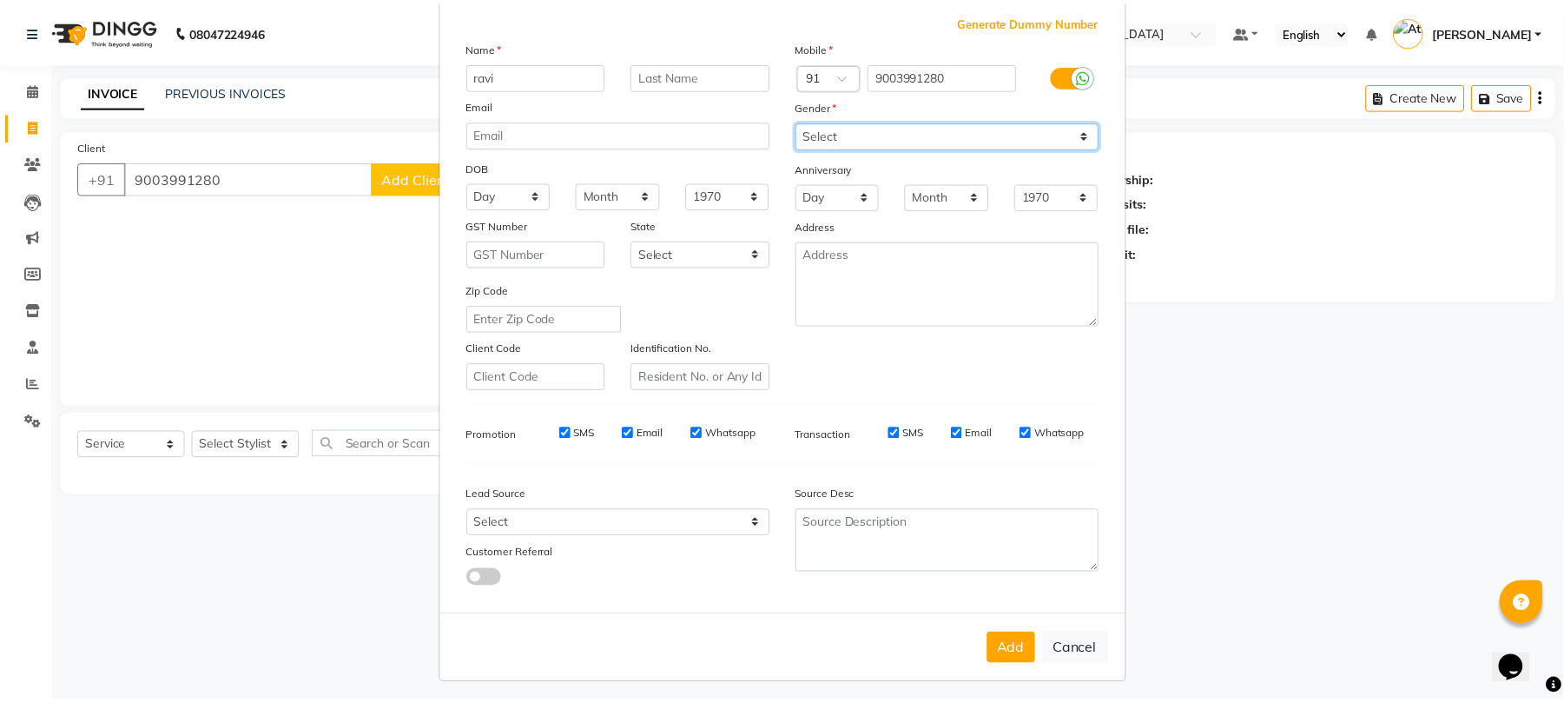
scroll to position [95, 0]
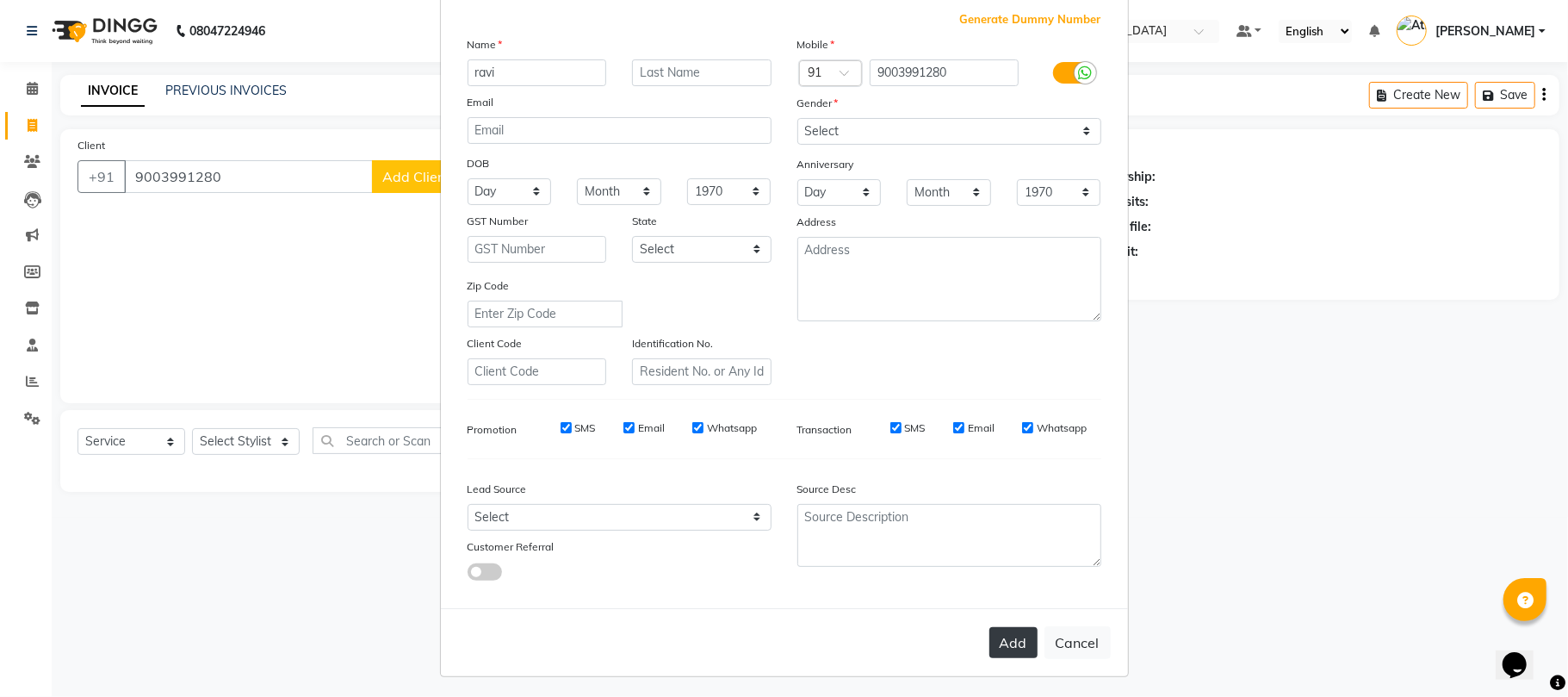
click at [996, 638] on button "Add" at bounding box center [1013, 641] width 49 height 31
select select
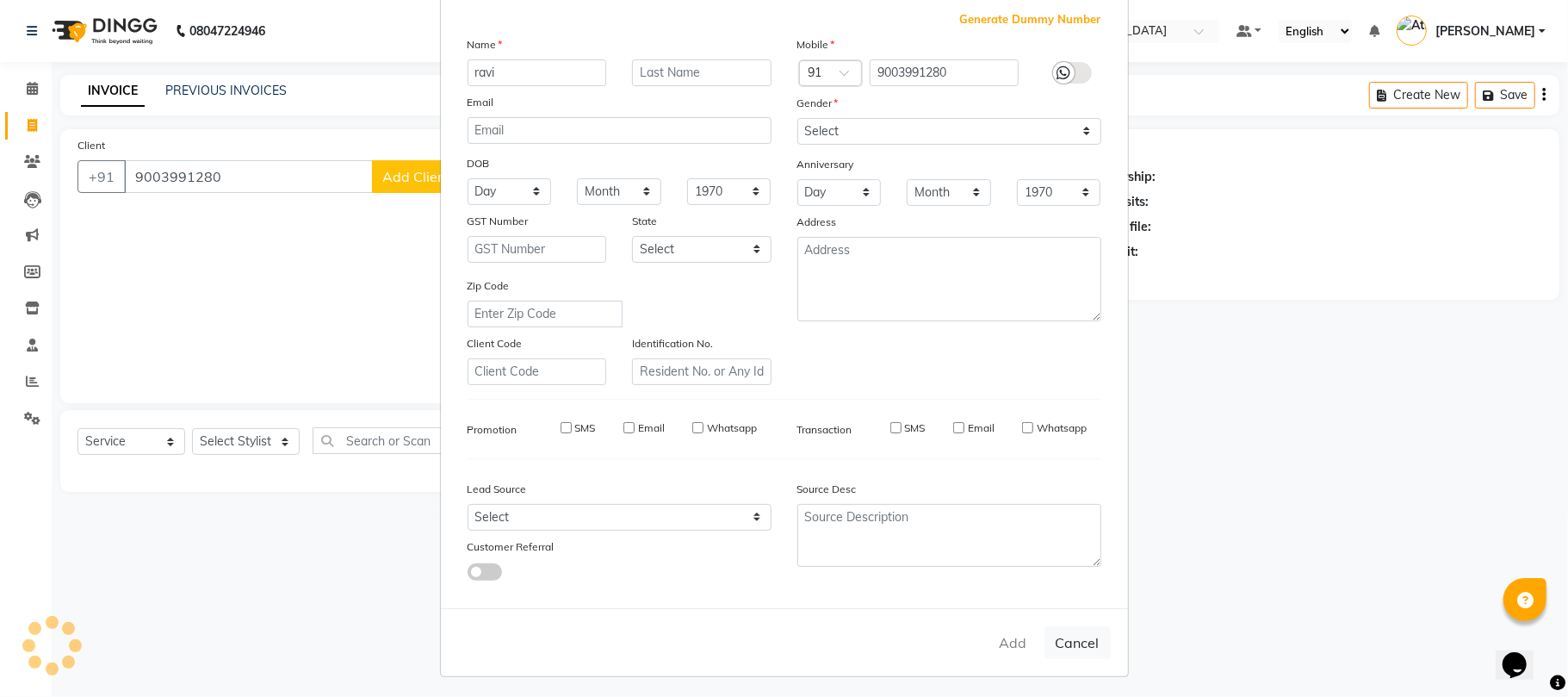
select select
checkbox input "false"
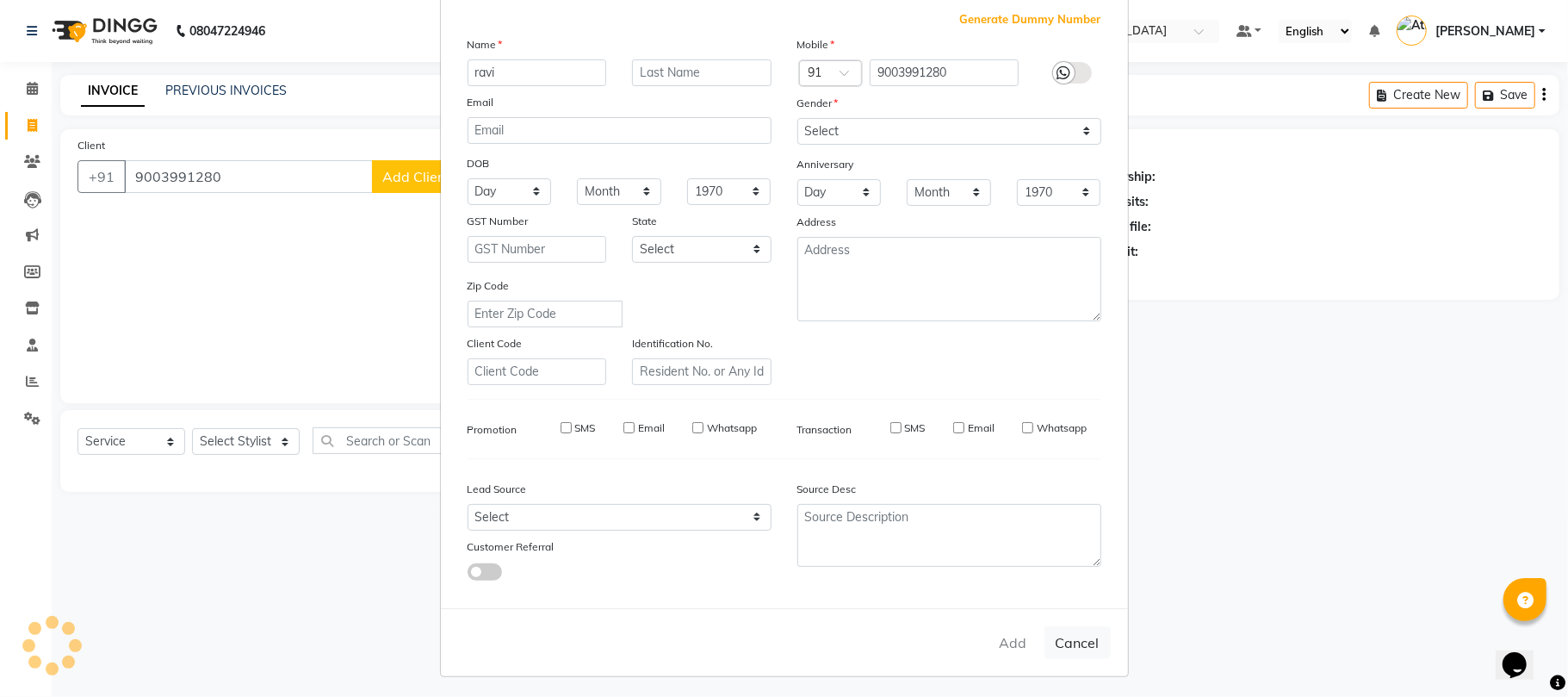
checkbox input "false"
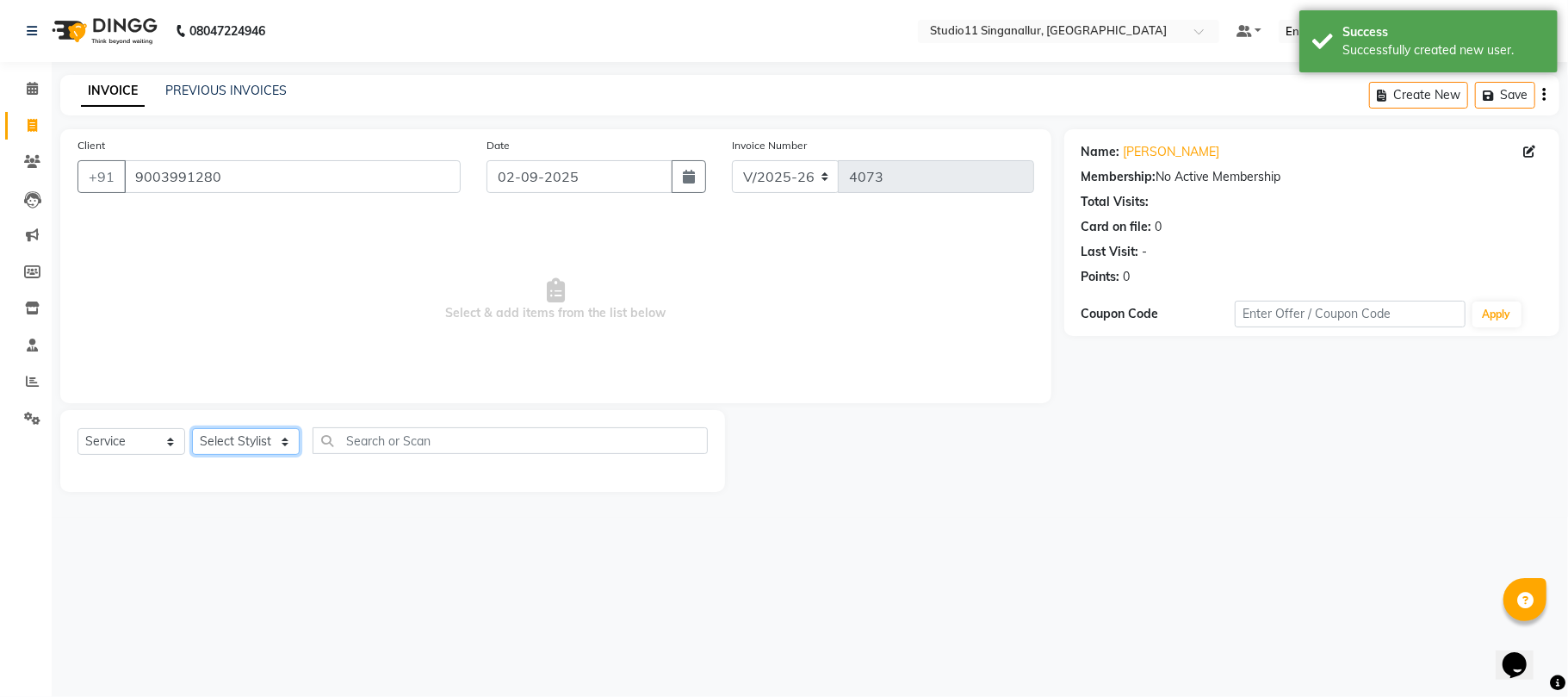
click at [224, 442] on select "Select Stylist akbar Athira daniel Divya Haritha kowsalya krithika narmatha pan…" at bounding box center [246, 441] width 108 height 27
select select "51162"
click at [192, 428] on select "Select Stylist akbar Athira daniel Divya Haritha kowsalya krithika narmatha pan…" at bounding box center [246, 441] width 108 height 27
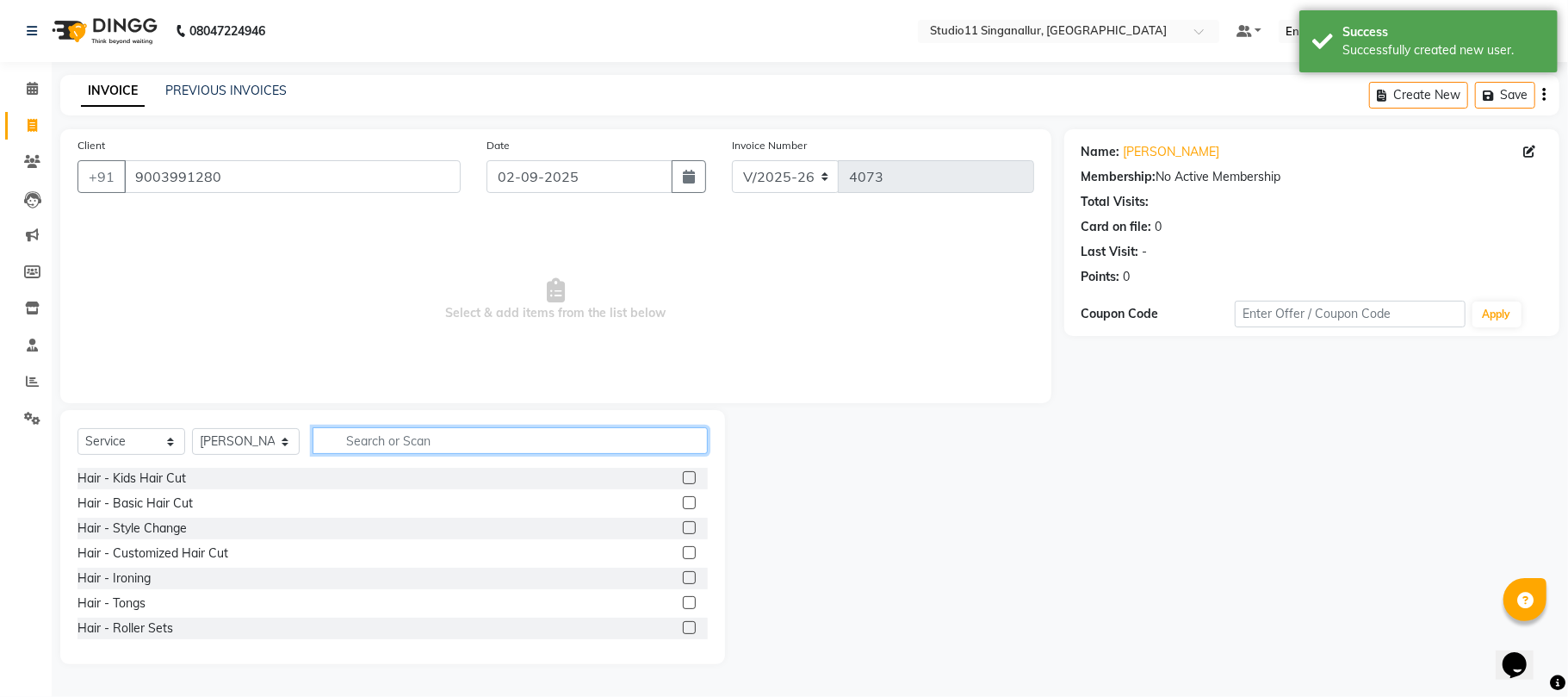
click at [366, 441] on input "text" at bounding box center [509, 440] width 395 height 27
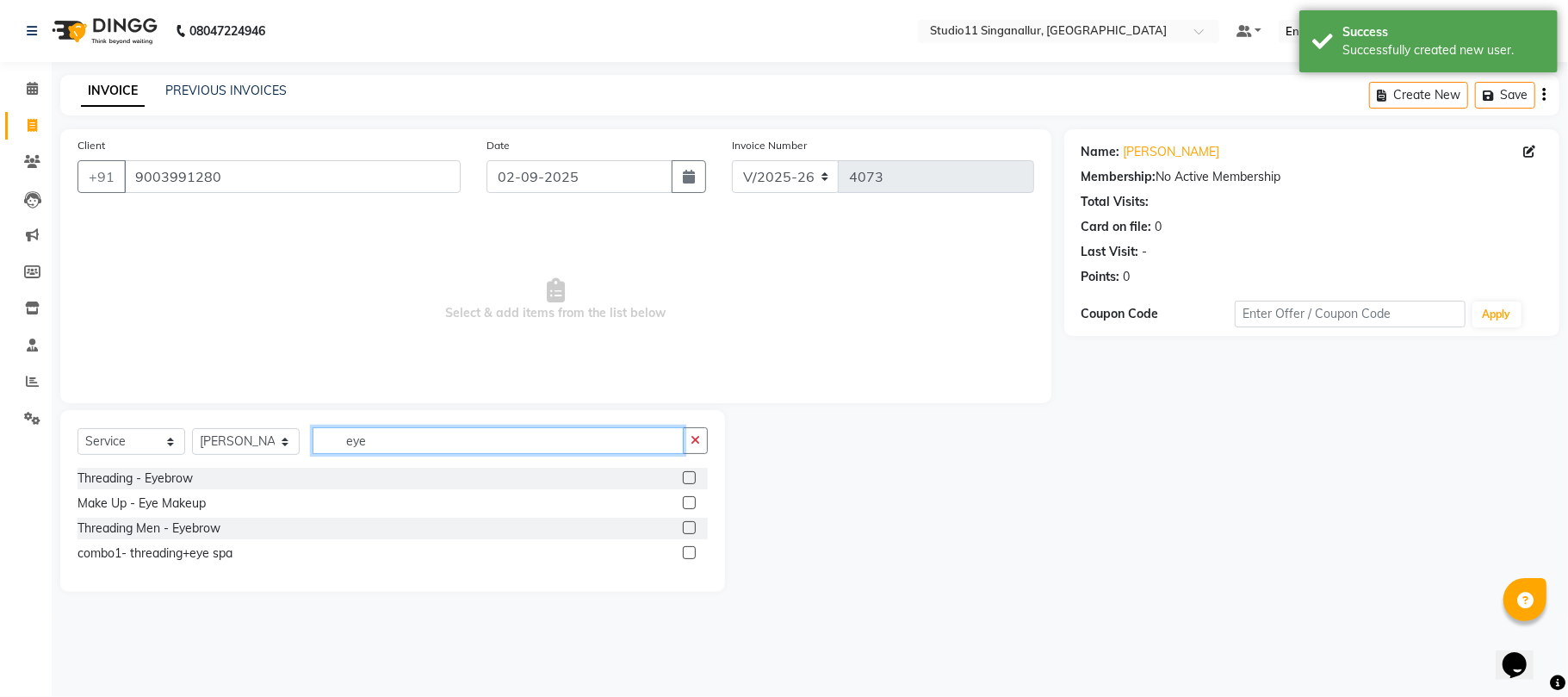
type input "eye"
click at [700, 481] on div at bounding box center [695, 479] width 25 height 22
click at [689, 480] on label at bounding box center [689, 477] width 13 height 13
click at [689, 480] on input "checkbox" at bounding box center [688, 478] width 11 height 11
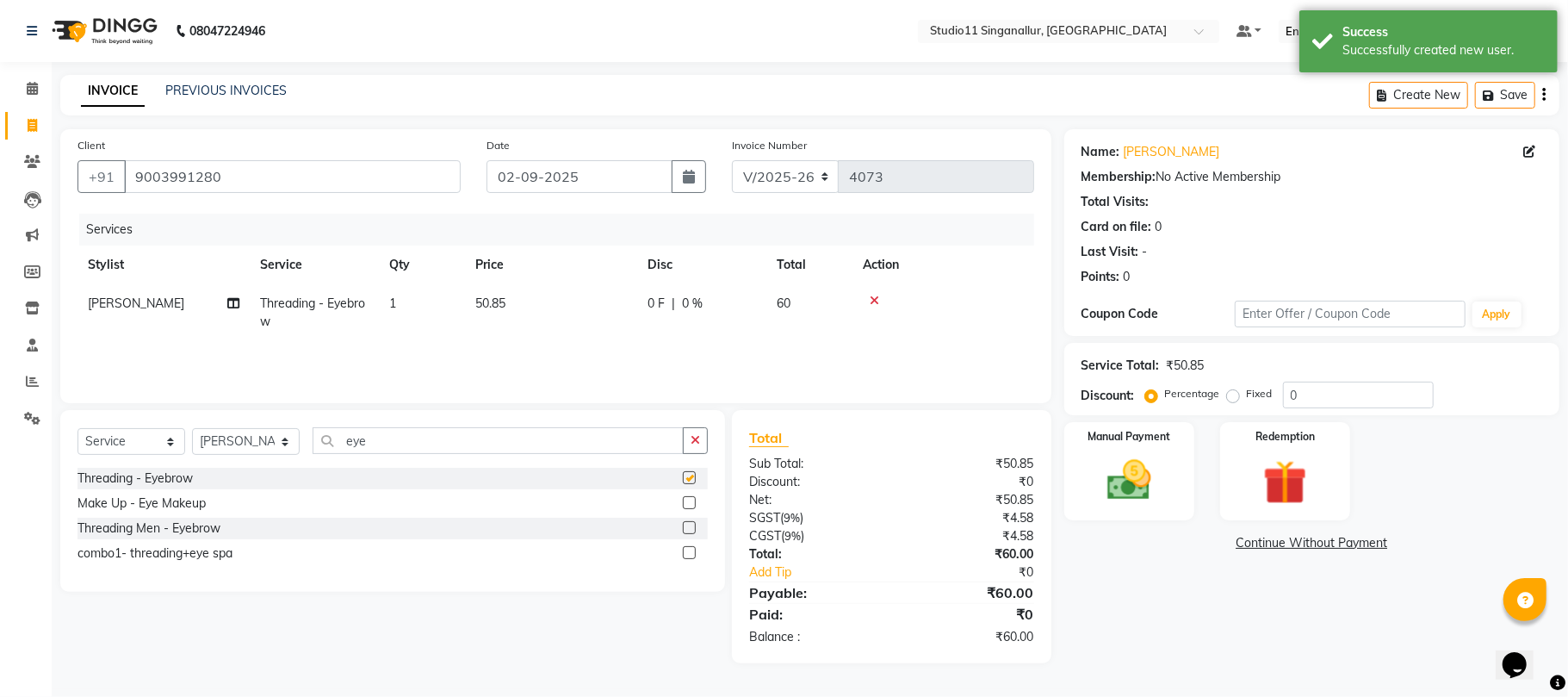
checkbox input "false"
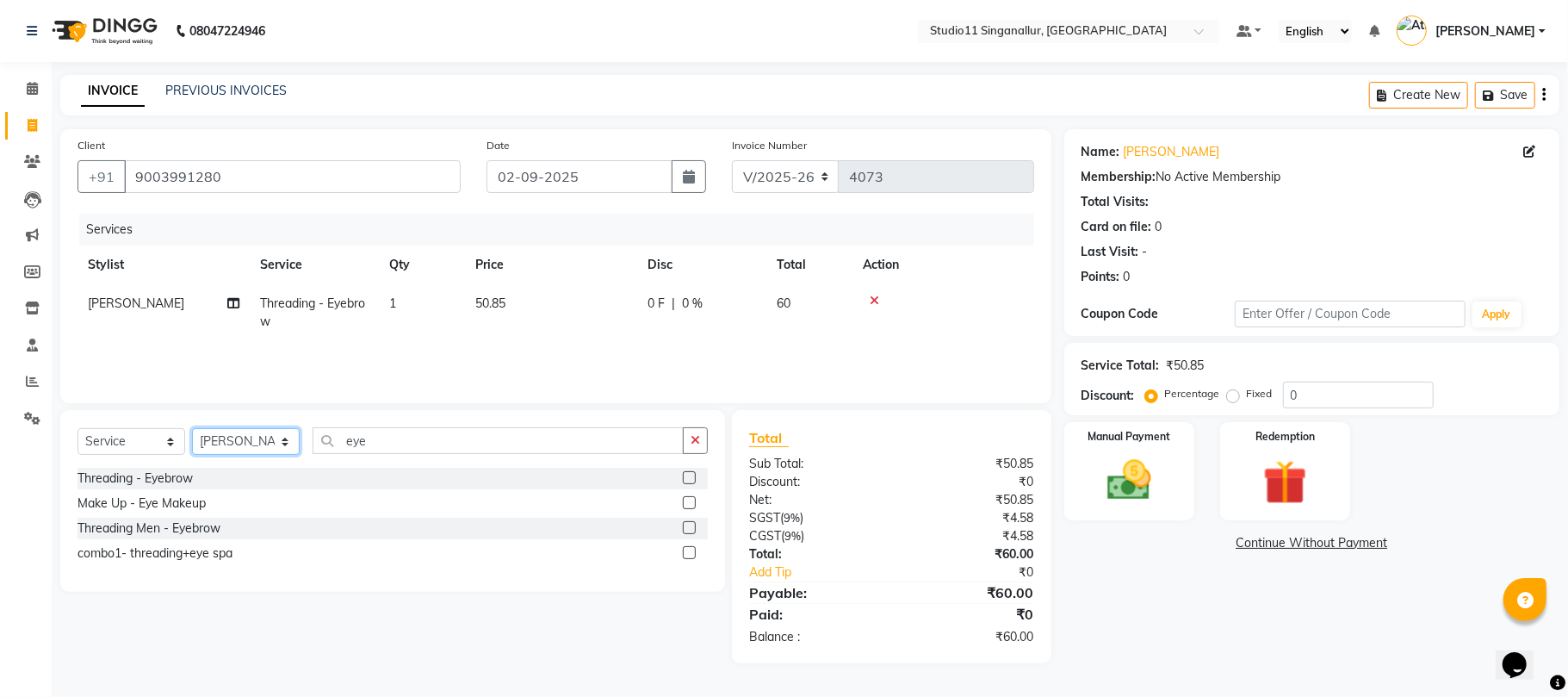
click at [260, 448] on select "Select Stylist akbar Athira daniel Divya Haritha kowsalya krithika narmatha pan…" at bounding box center [246, 441] width 108 height 27
select select "51161"
click at [192, 428] on select "Select Stylist akbar Athira daniel Divya Haritha kowsalya krithika narmatha pan…" at bounding box center [246, 441] width 108 height 27
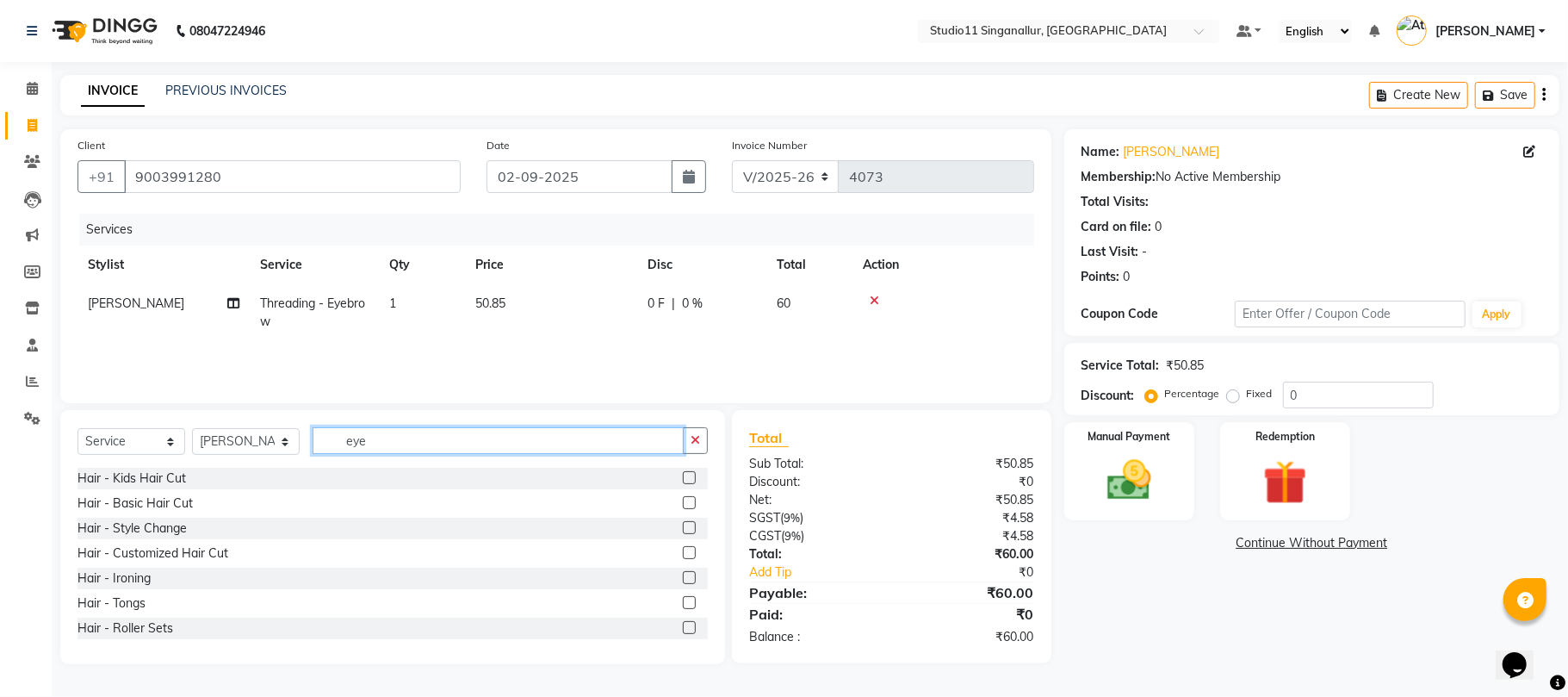
click at [364, 435] on input "eye" at bounding box center [498, 440] width 371 height 27
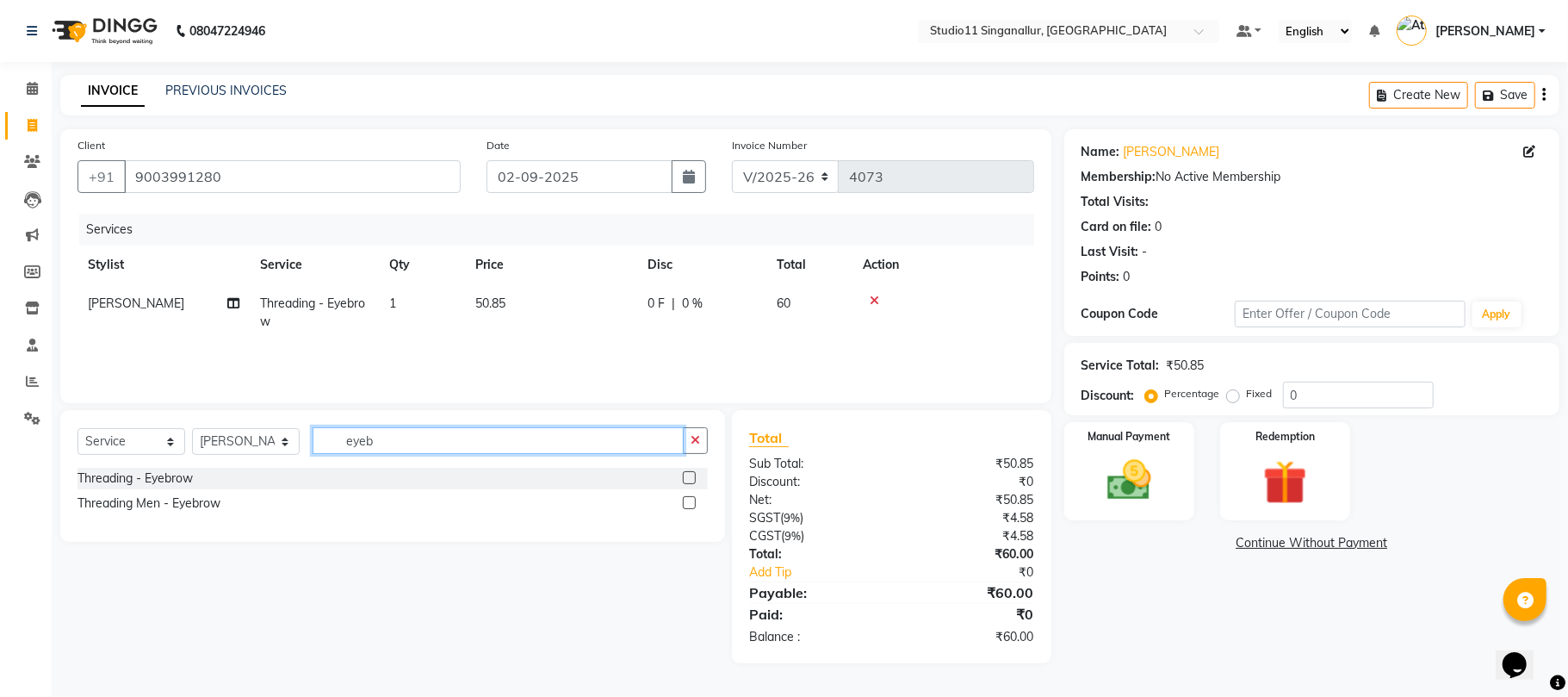
type input "eyeb"
click at [686, 477] on label at bounding box center [689, 477] width 13 height 13
click at [686, 477] on input "checkbox" at bounding box center [688, 478] width 11 height 11
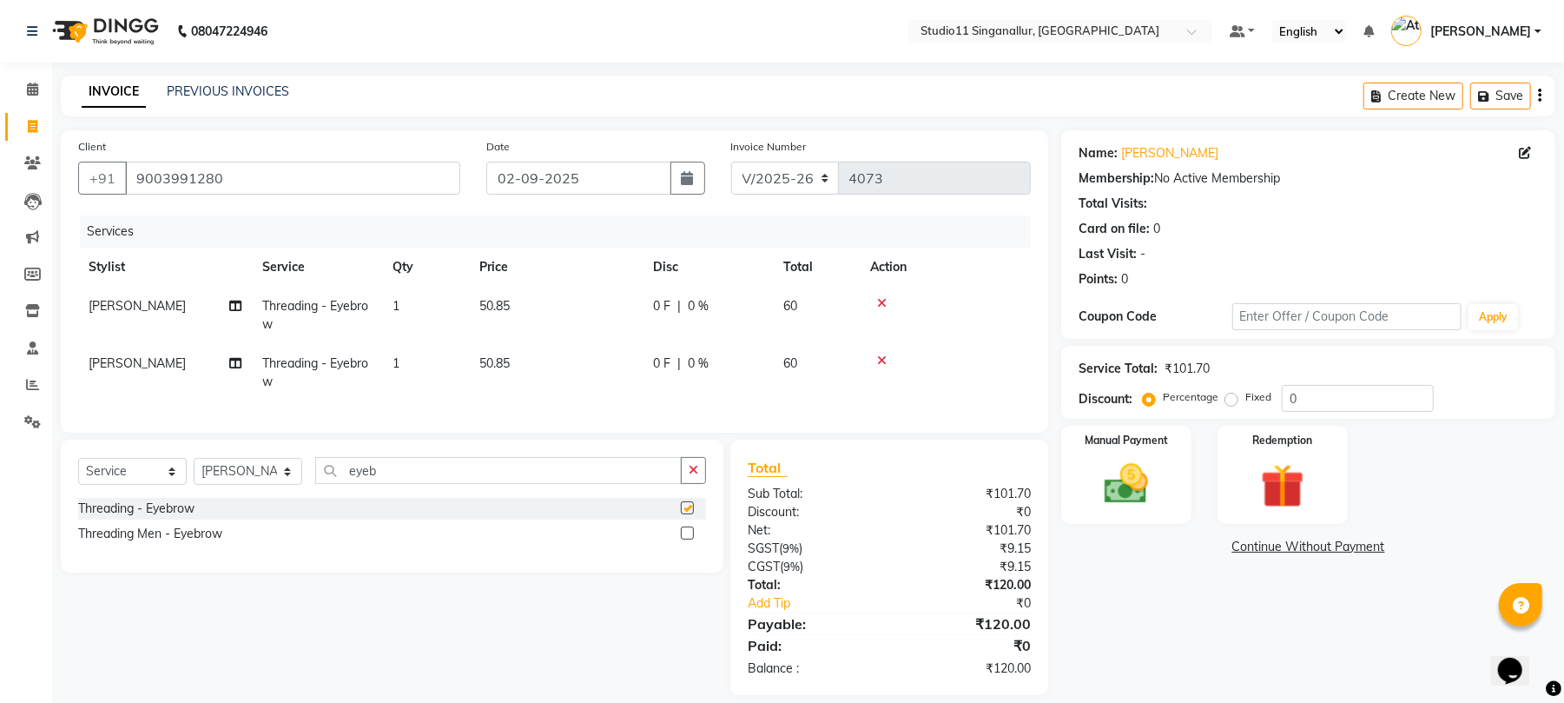
checkbox input "false"
click at [1127, 491] on img at bounding box center [1126, 484] width 75 height 53
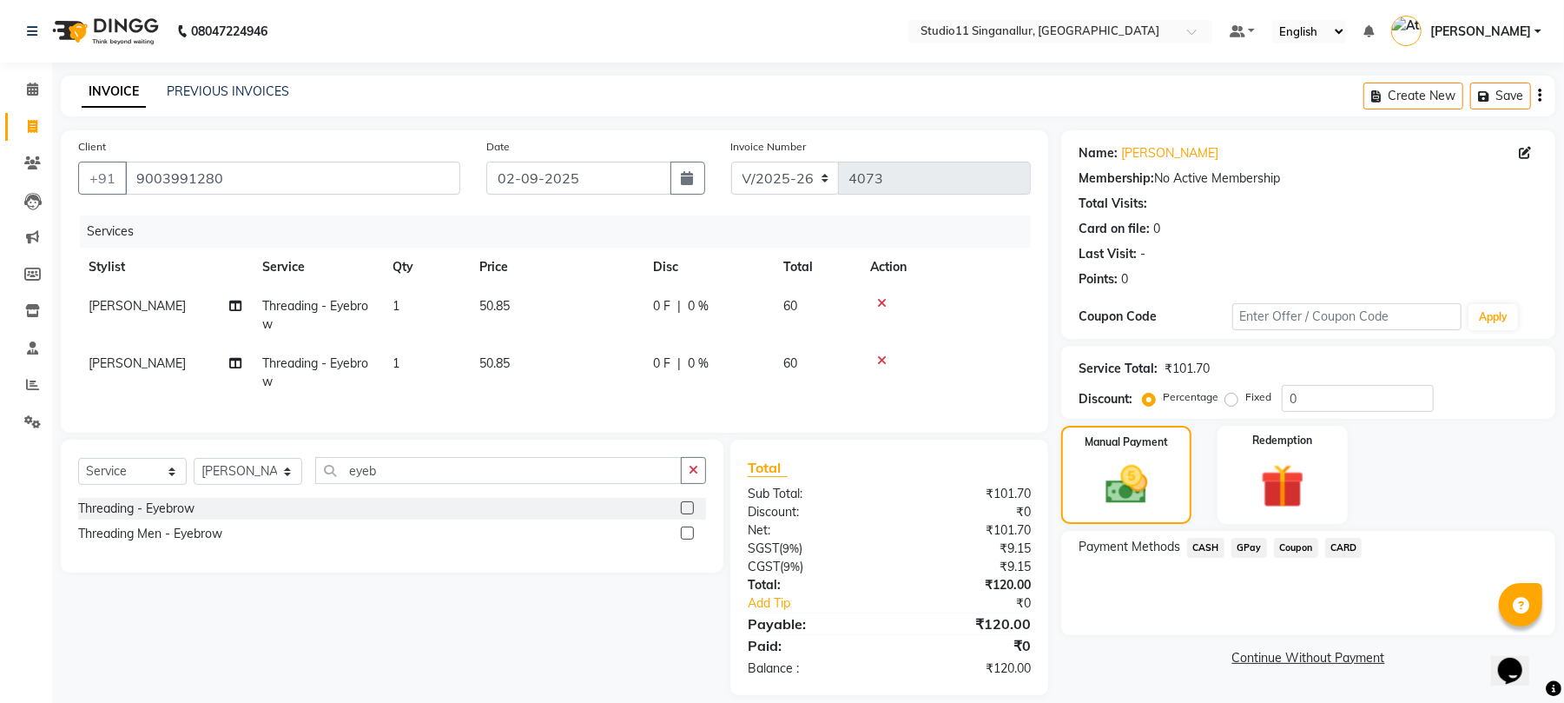
click at [1244, 543] on span "GPay" at bounding box center [1250, 548] width 36 height 20
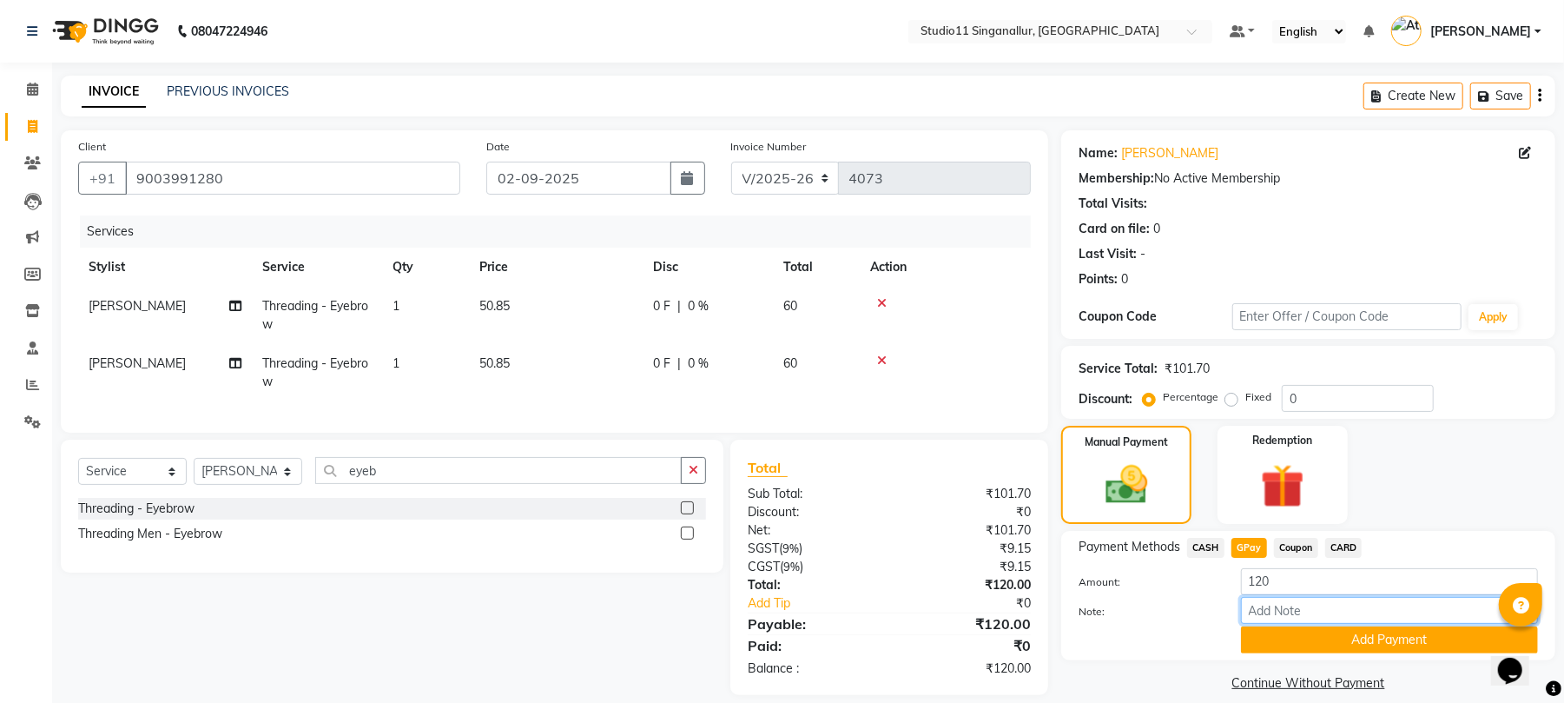
click at [1313, 616] on input "Note:" at bounding box center [1389, 610] width 297 height 27
click at [1308, 634] on button "Add Payment" at bounding box center [1389, 639] width 297 height 27
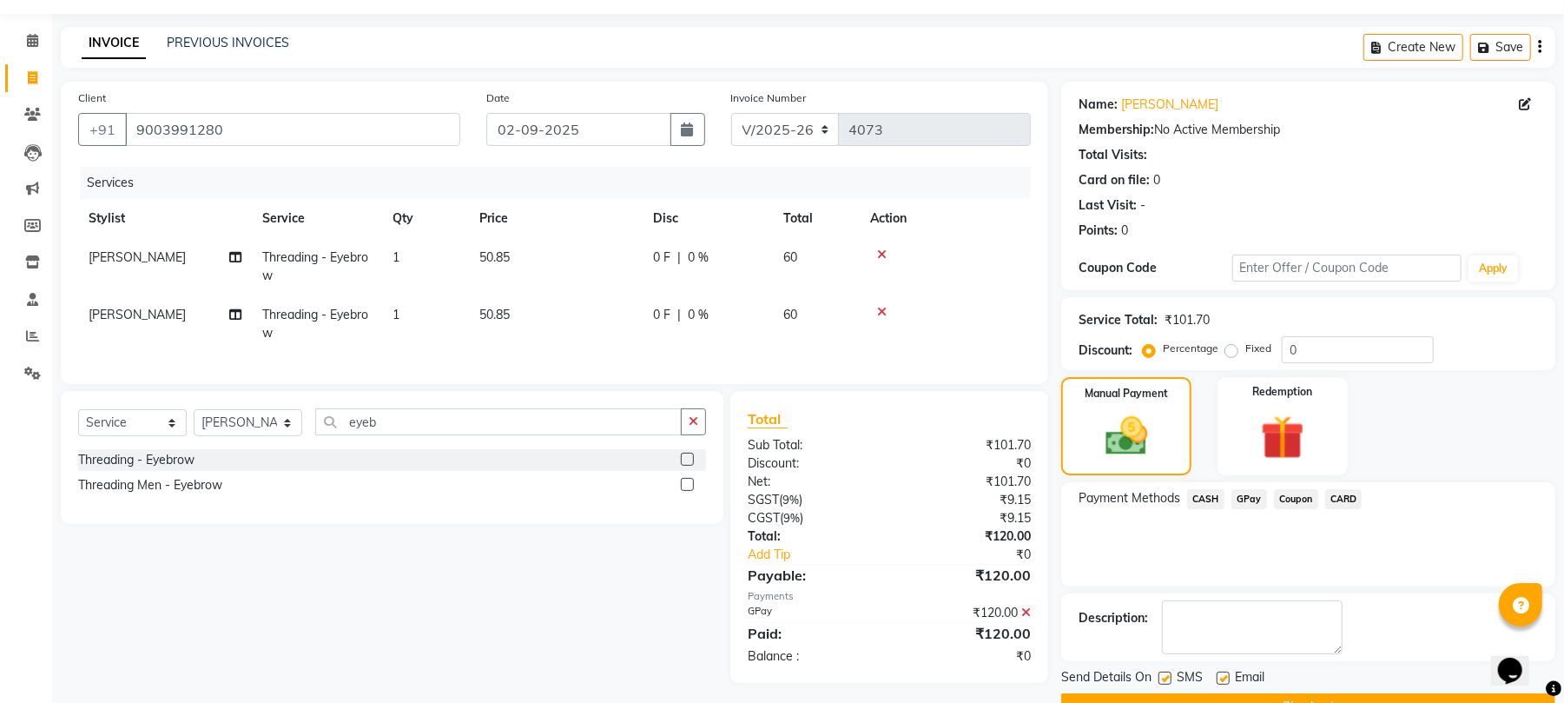
scroll to position [94, 0]
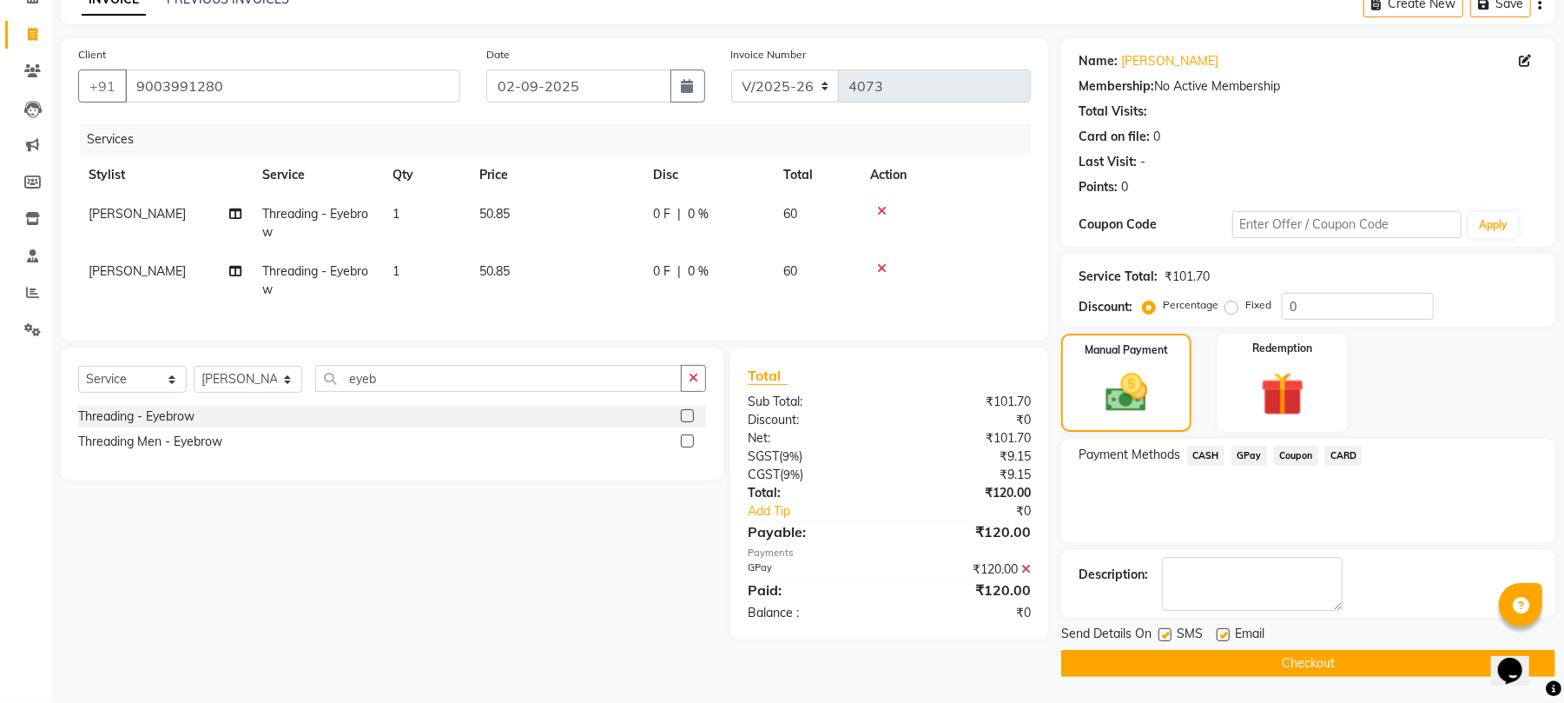
click at [1167, 636] on label at bounding box center [1165, 634] width 13 height 13
click at [1167, 636] on input "checkbox" at bounding box center [1164, 635] width 11 height 11
checkbox input "false"
click at [1230, 632] on label at bounding box center [1223, 634] width 13 height 13
click at [1228, 632] on input "checkbox" at bounding box center [1222, 635] width 11 height 11
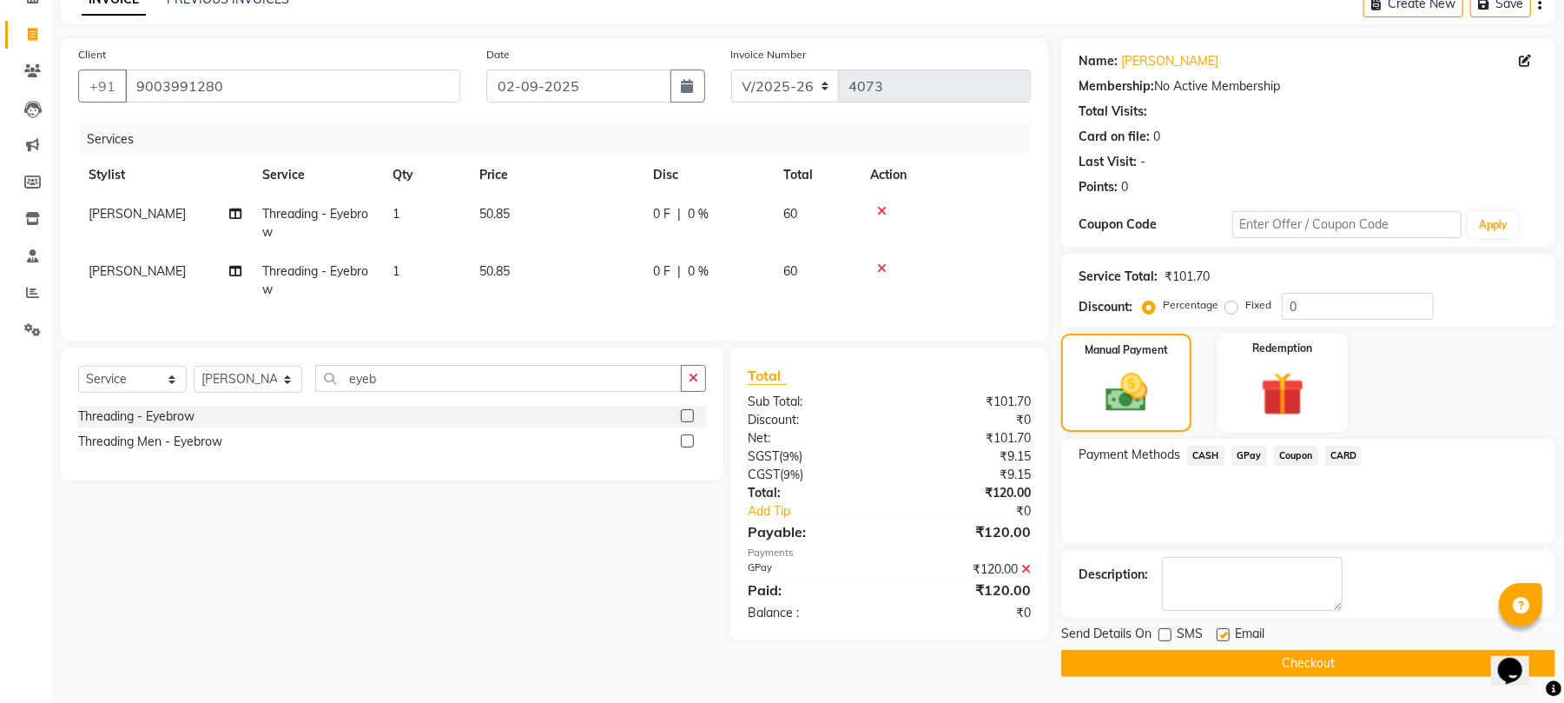
checkbox input "false"
click at [1209, 662] on button "Checkout" at bounding box center [1308, 663] width 494 height 27
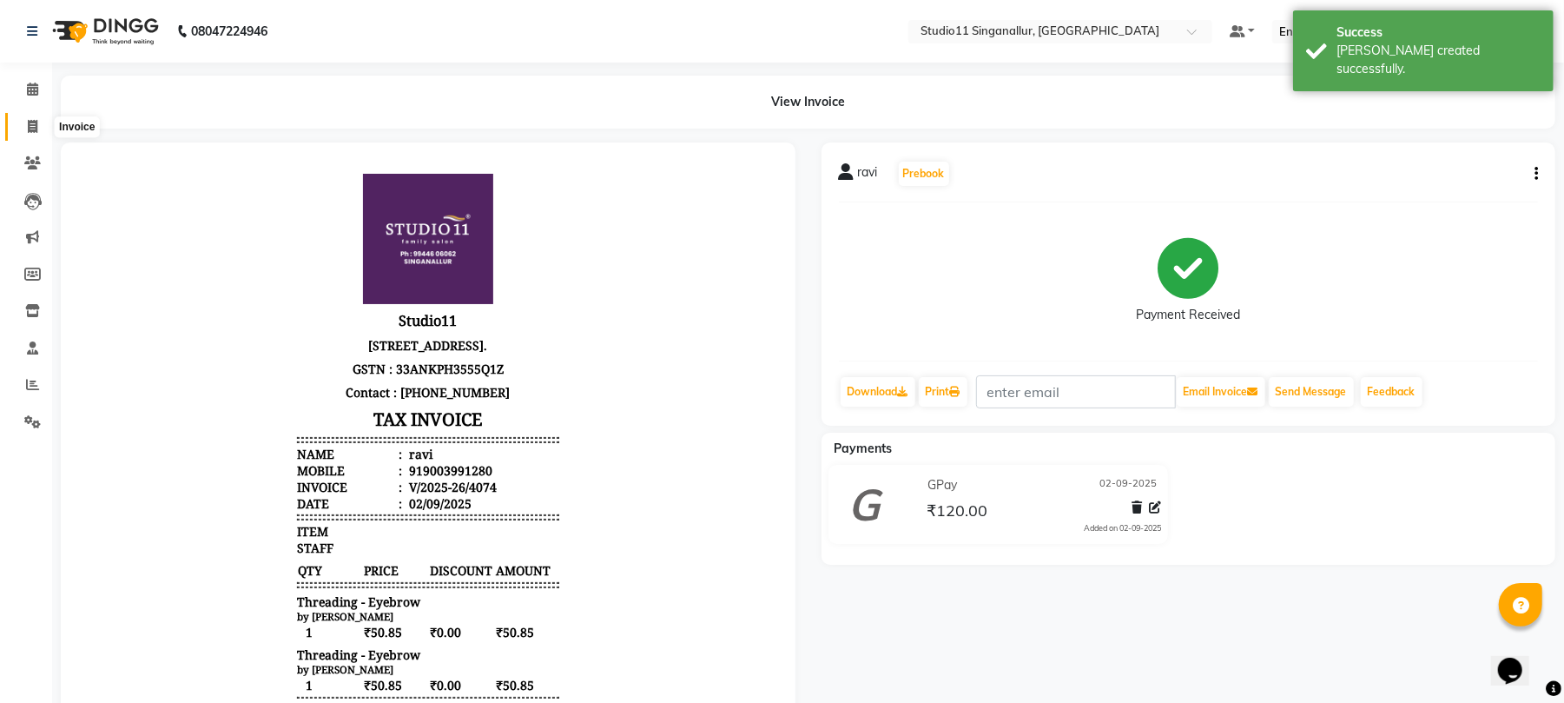
click at [28, 130] on icon at bounding box center [33, 126] width 10 height 13
select select "service"
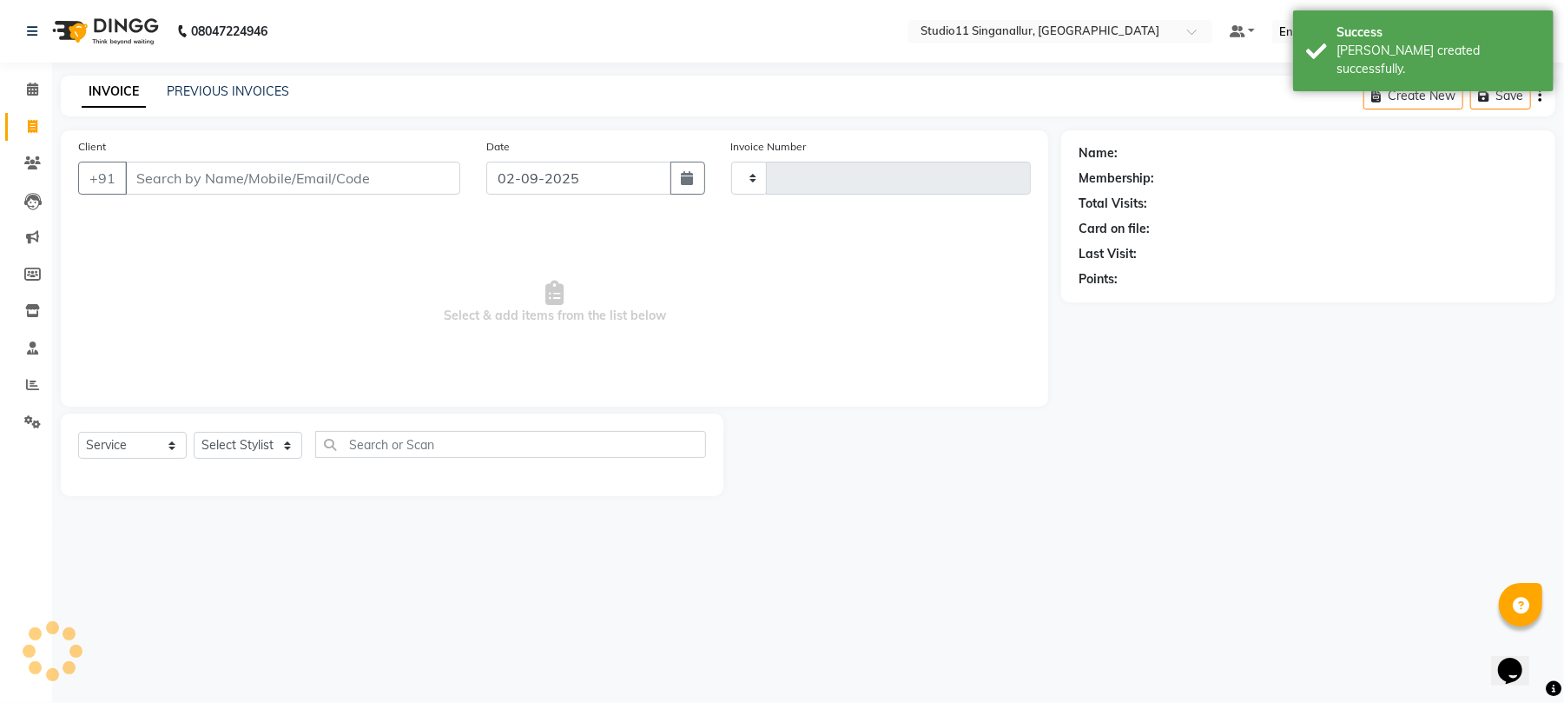
type input "4075"
select select "6616"
click at [252, 85] on link "PREVIOUS INVOICES" at bounding box center [228, 91] width 122 height 16
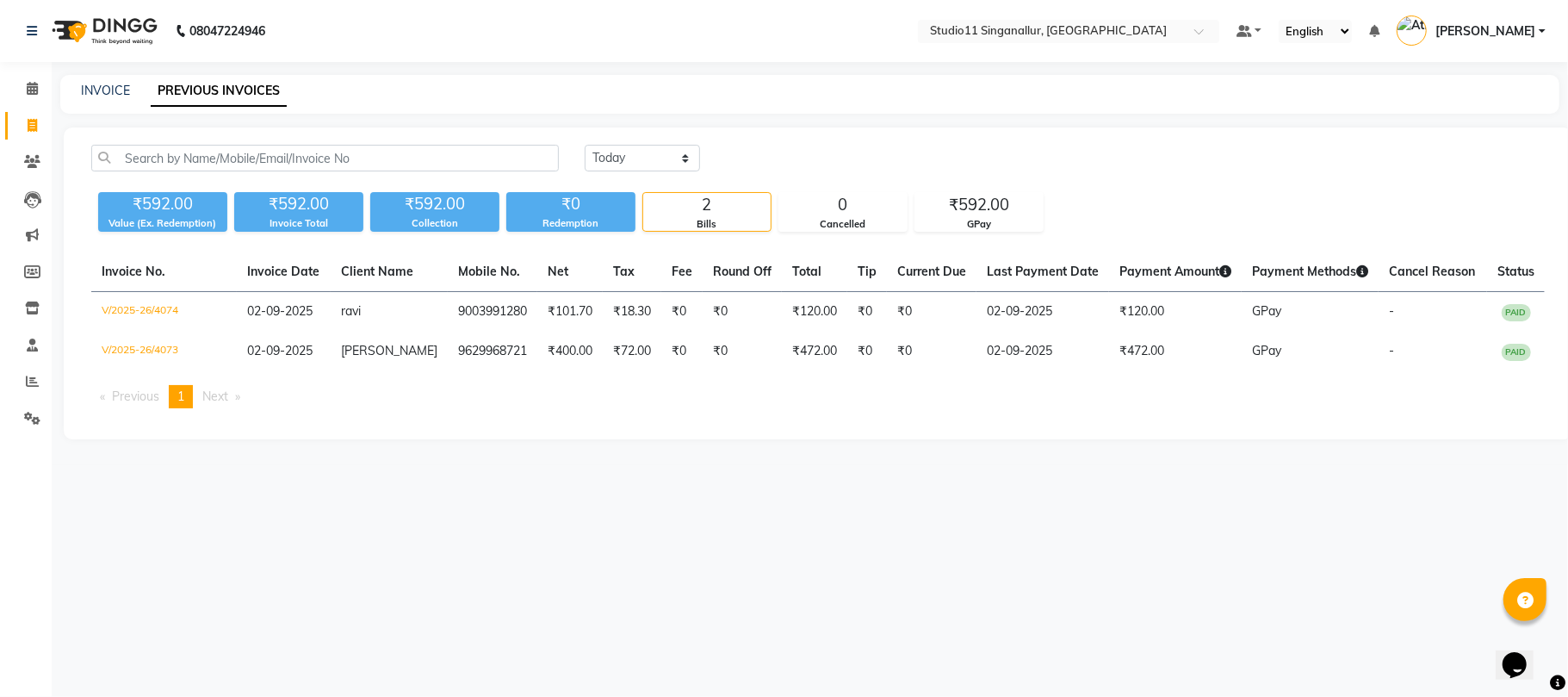
click at [94, 101] on div "INVOICE PREVIOUS INVOICES" at bounding box center [810, 94] width 1499 height 39
click at [94, 89] on link "INVOICE" at bounding box center [106, 90] width 50 height 16
select select "service"
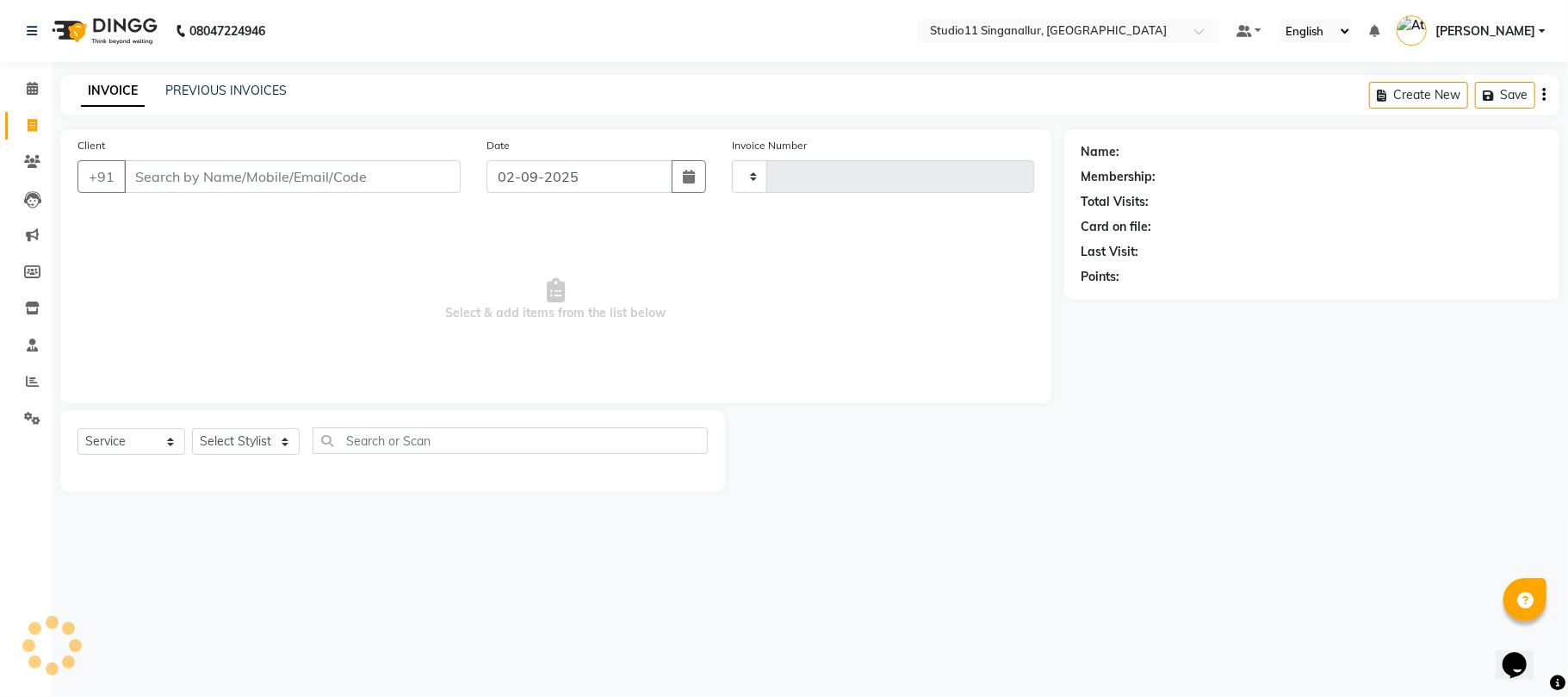
type input "4075"
select select "6616"
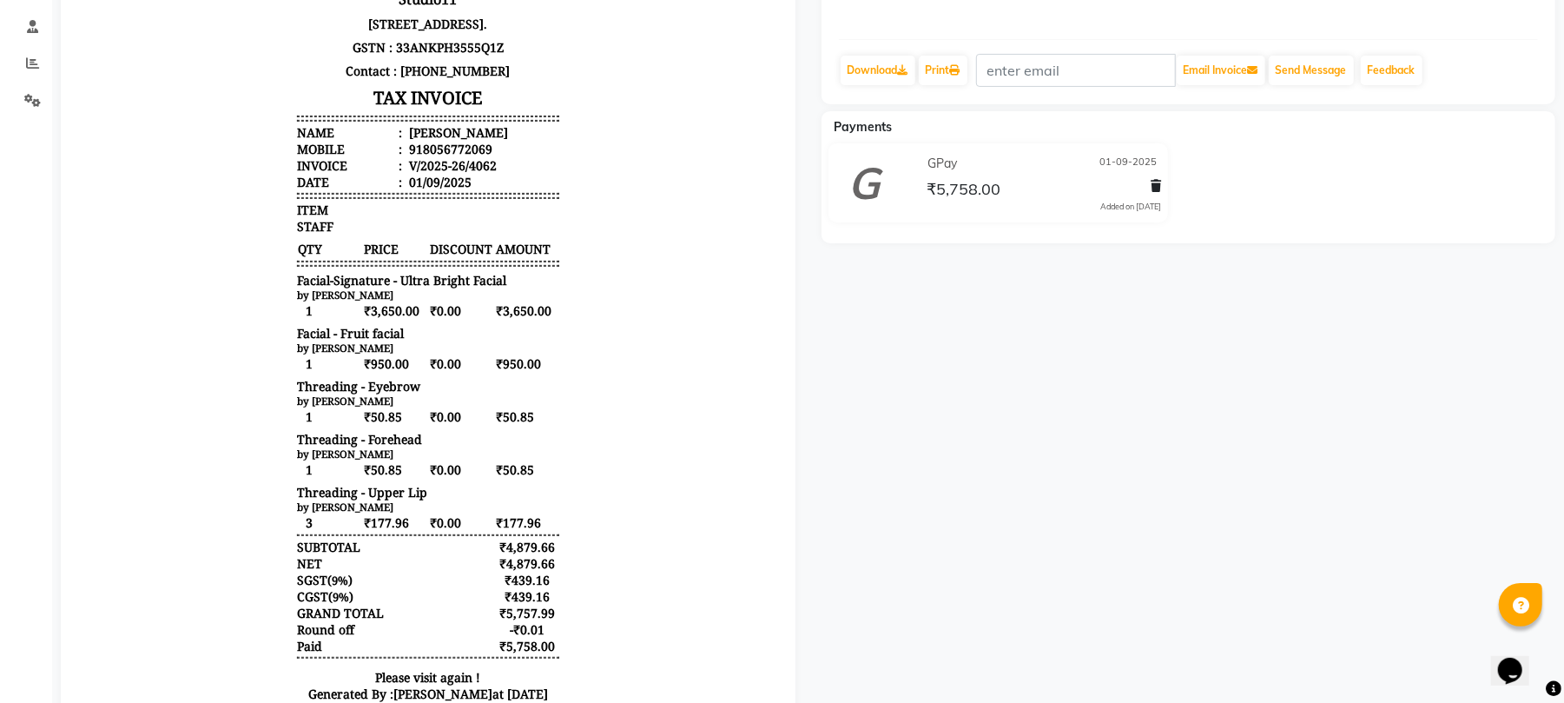
scroll to position [347, 0]
